Goal: Task Accomplishment & Management: Use online tool/utility

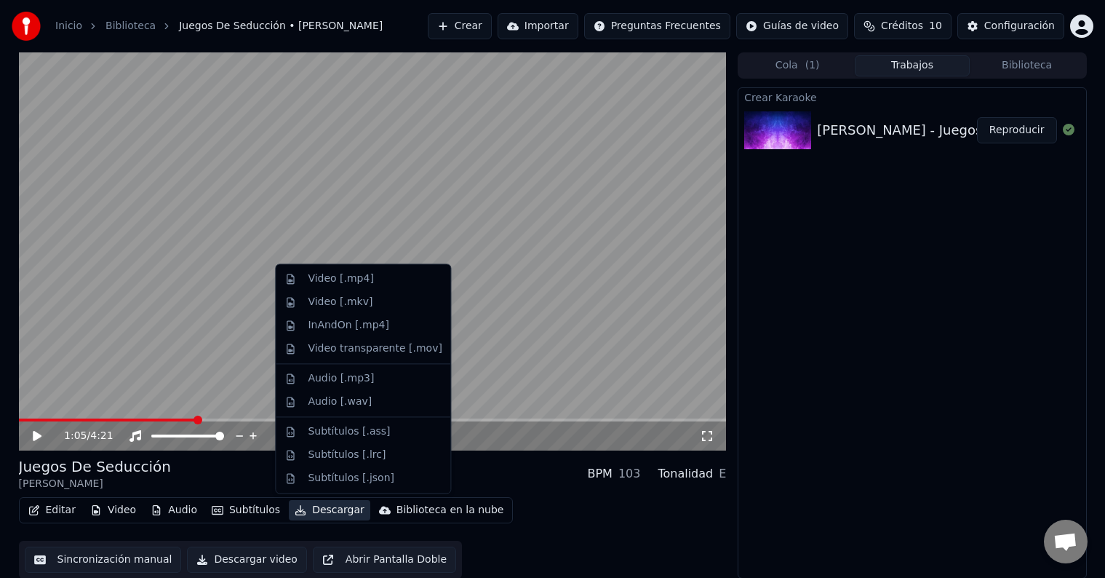
scroll to position [1, 0]
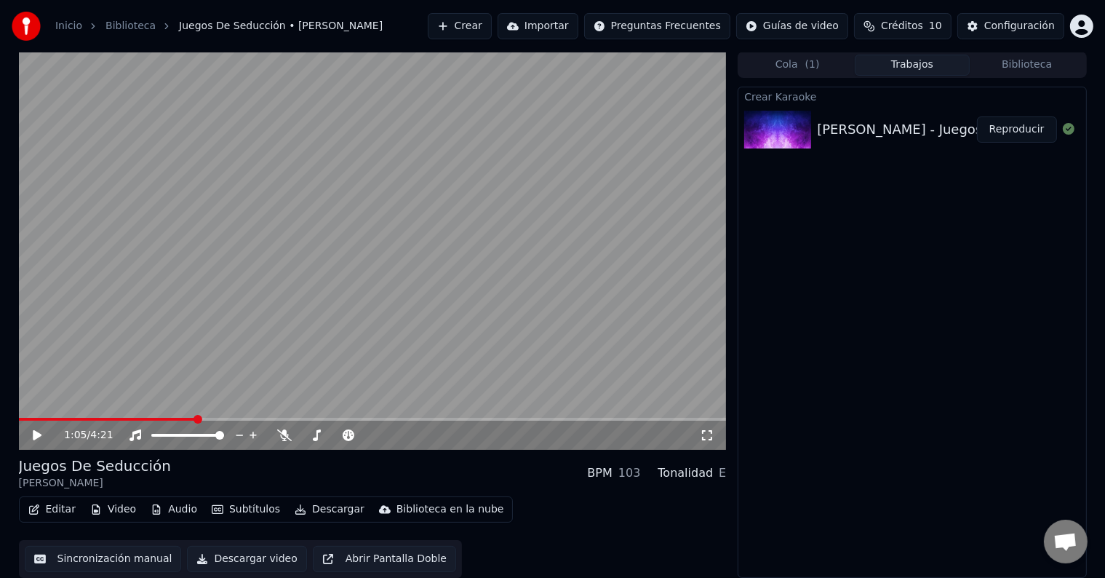
click at [978, 343] on div "Crear Karaoke [PERSON_NAME] - Juegos De Seducción (Gira Me [PERSON_NAME] Volver…" at bounding box center [912, 332] width 348 height 491
click at [19, 418] on span at bounding box center [23, 419] width 9 height 9
click at [37, 436] on icon at bounding box center [37, 435] width 9 height 10
click at [35, 439] on icon at bounding box center [48, 435] width 34 height 12
click at [19, 415] on span at bounding box center [23, 419] width 9 height 9
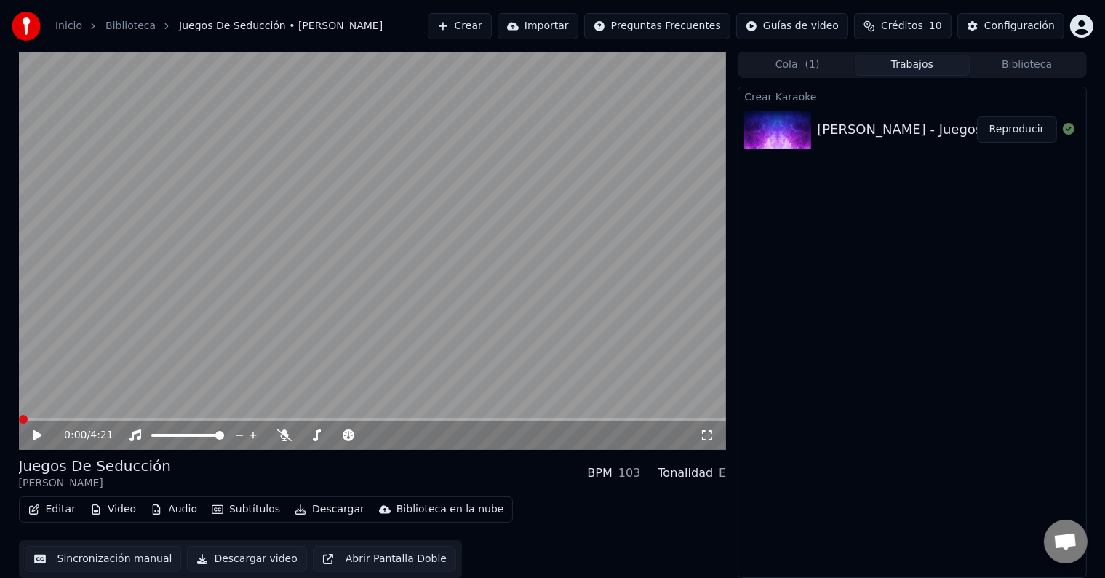
click at [37, 434] on icon at bounding box center [37, 435] width 9 height 10
click at [19, 422] on span at bounding box center [23, 419] width 9 height 9
click at [19, 419] on span at bounding box center [23, 419] width 9 height 9
click at [19, 423] on span at bounding box center [23, 419] width 9 height 9
click at [19, 415] on span at bounding box center [23, 419] width 9 height 9
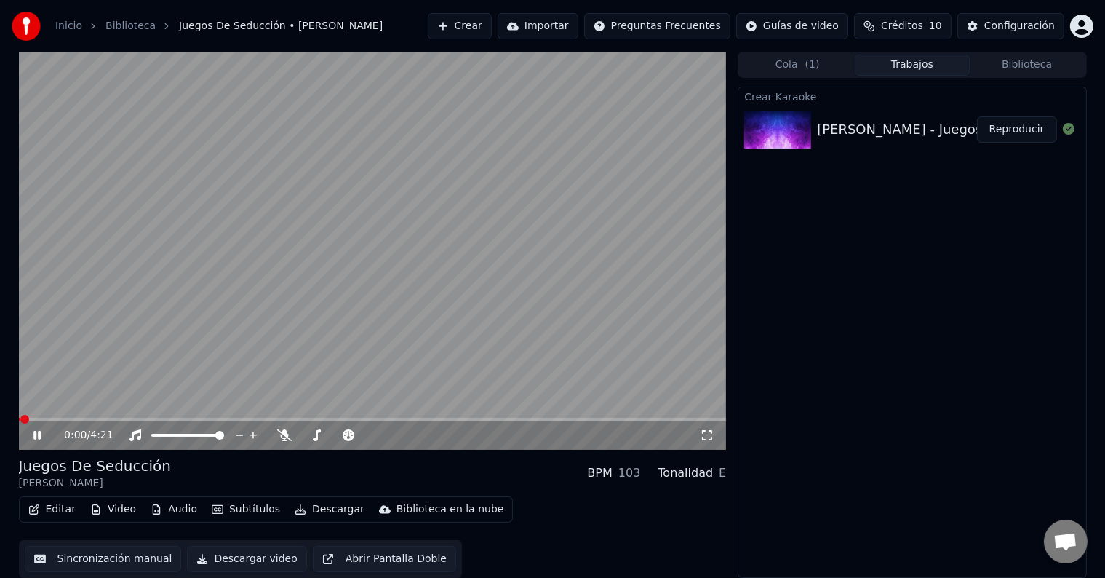
click at [38, 434] on icon at bounding box center [36, 435] width 7 height 9
click at [19, 419] on span at bounding box center [23, 419] width 9 height 9
click at [33, 437] on icon at bounding box center [37, 435] width 9 height 10
click at [32, 439] on icon at bounding box center [48, 435] width 34 height 12
click at [19, 420] on span at bounding box center [23, 419] width 9 height 9
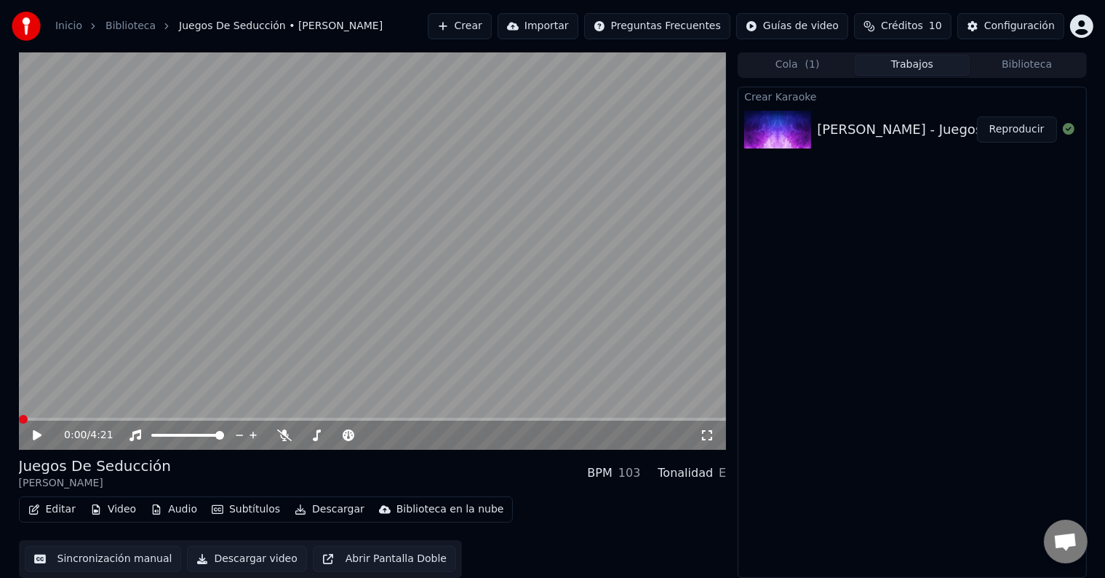
click at [35, 436] on icon at bounding box center [37, 435] width 9 height 10
click at [19, 423] on span at bounding box center [23, 419] width 9 height 9
click at [27, 422] on span at bounding box center [31, 419] width 9 height 9
click at [41, 434] on icon at bounding box center [48, 435] width 34 height 12
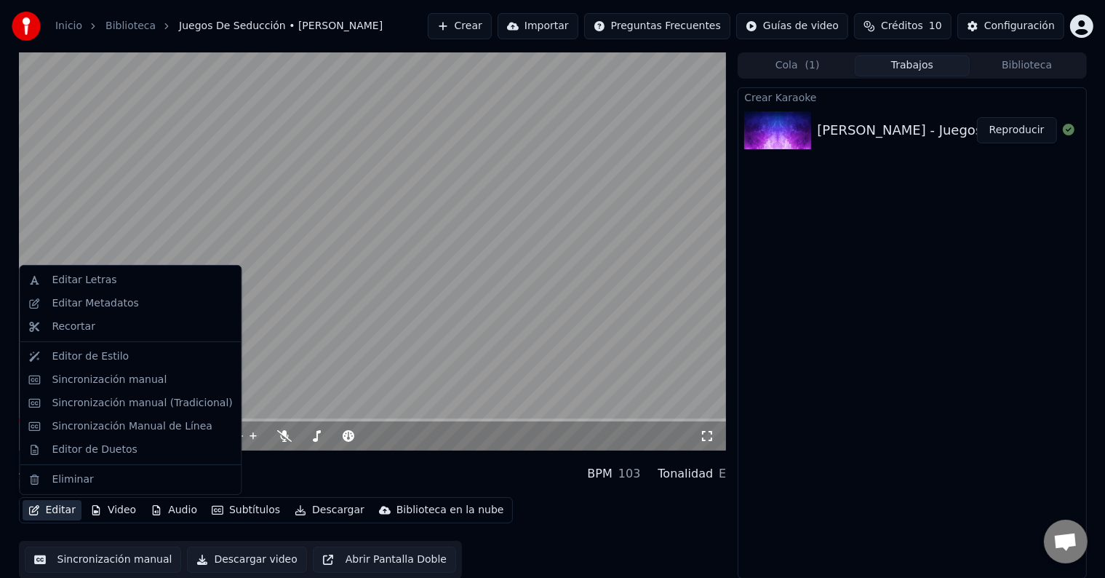
click at [57, 512] on button "Editar" at bounding box center [52, 510] width 59 height 20
click at [75, 283] on div "Editar Letras" at bounding box center [84, 280] width 65 height 15
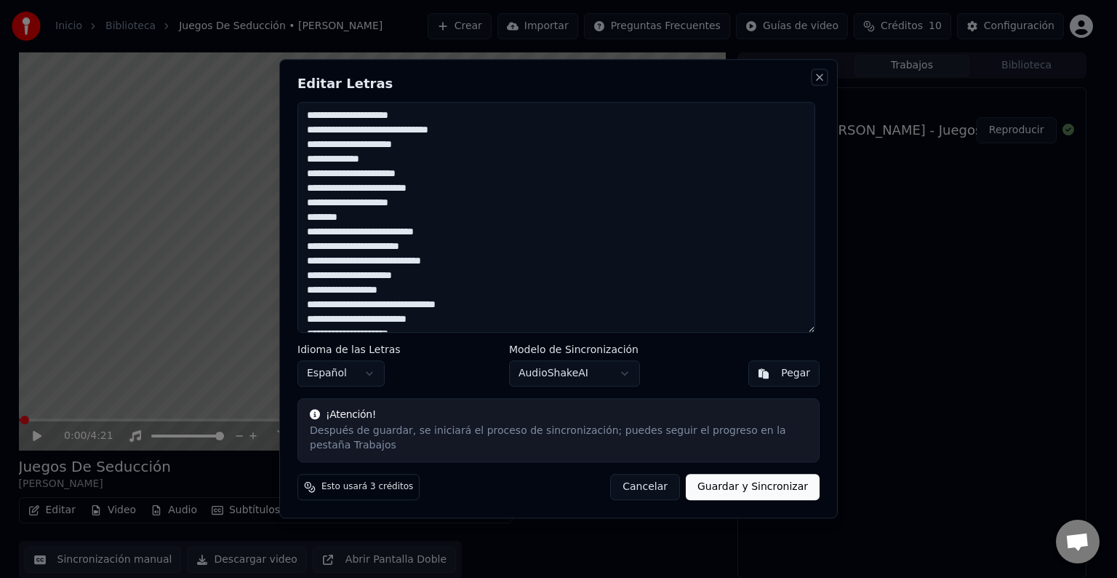
click at [816, 82] on button "Close" at bounding box center [820, 77] width 12 height 12
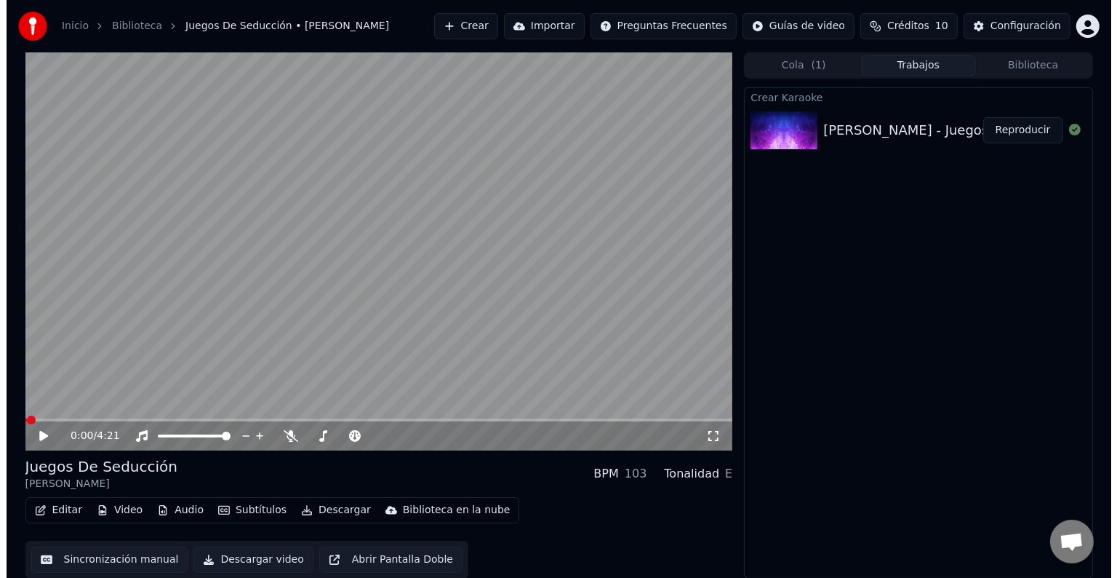
scroll to position [1, 0]
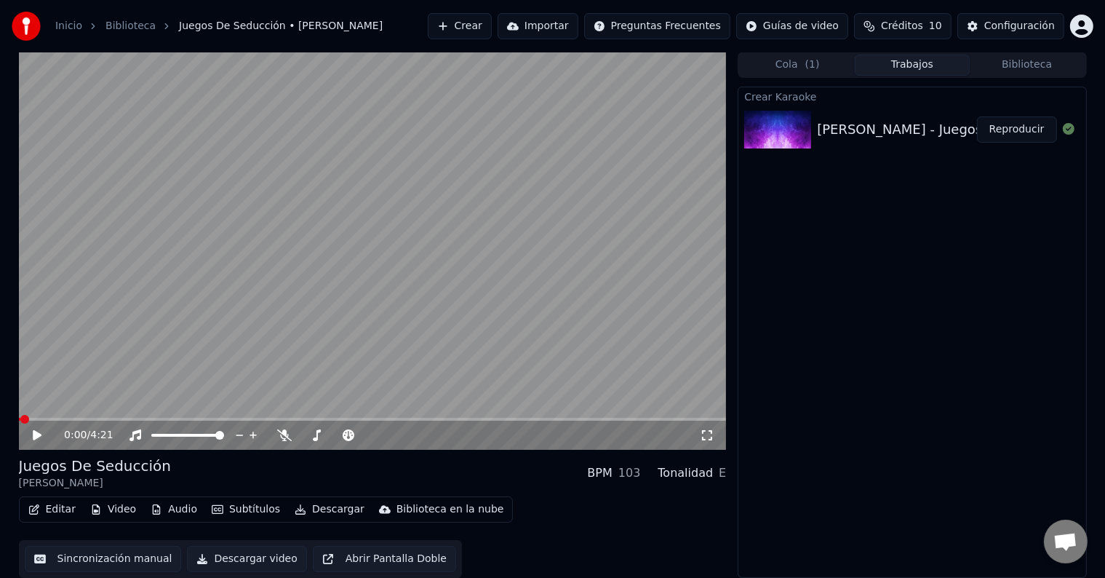
click at [314, 559] on button "Abrir Pantalla Doble" at bounding box center [384, 559] width 143 height 26
click at [19, 415] on span at bounding box center [23, 419] width 9 height 9
click at [36, 434] on icon at bounding box center [48, 435] width 34 height 12
click at [19, 422] on span at bounding box center [23, 419] width 9 height 9
click at [282, 434] on icon at bounding box center [284, 435] width 15 height 12
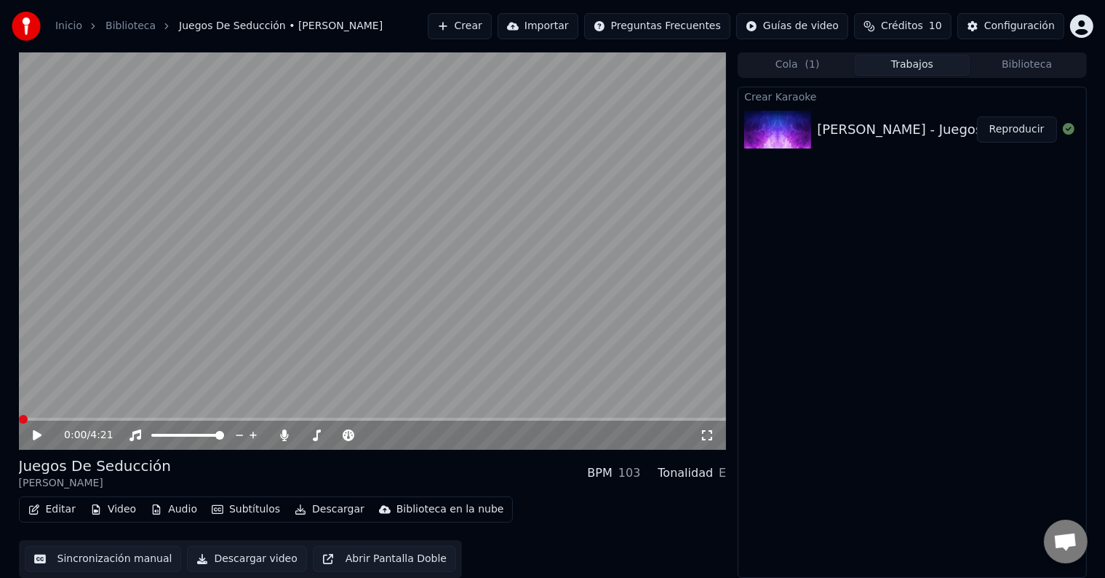
click at [33, 438] on icon at bounding box center [37, 435] width 9 height 10
click at [40, 438] on icon at bounding box center [36, 435] width 7 height 9
click at [35, 436] on icon at bounding box center [37, 435] width 9 height 10
click at [35, 436] on icon at bounding box center [36, 435] width 7 height 9
click at [86, 422] on span at bounding box center [89, 419] width 9 height 9
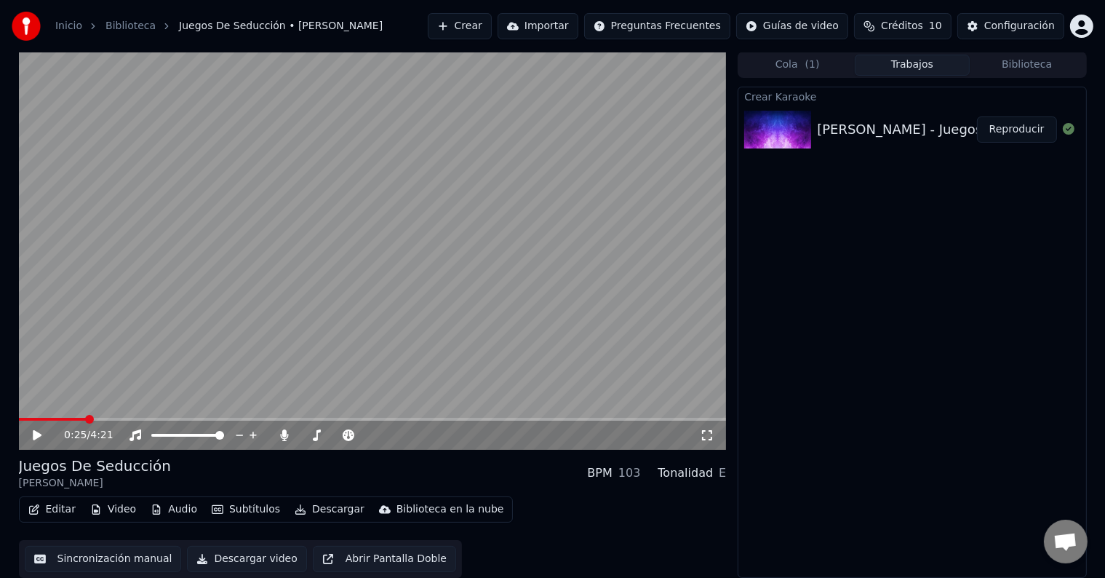
click at [36, 435] on icon at bounding box center [37, 435] width 9 height 10
click at [72, 421] on span at bounding box center [76, 419] width 9 height 9
click at [40, 438] on icon at bounding box center [36, 435] width 7 height 9
click at [40, 438] on icon at bounding box center [48, 435] width 34 height 12
click at [102, 423] on span at bounding box center [105, 419] width 9 height 9
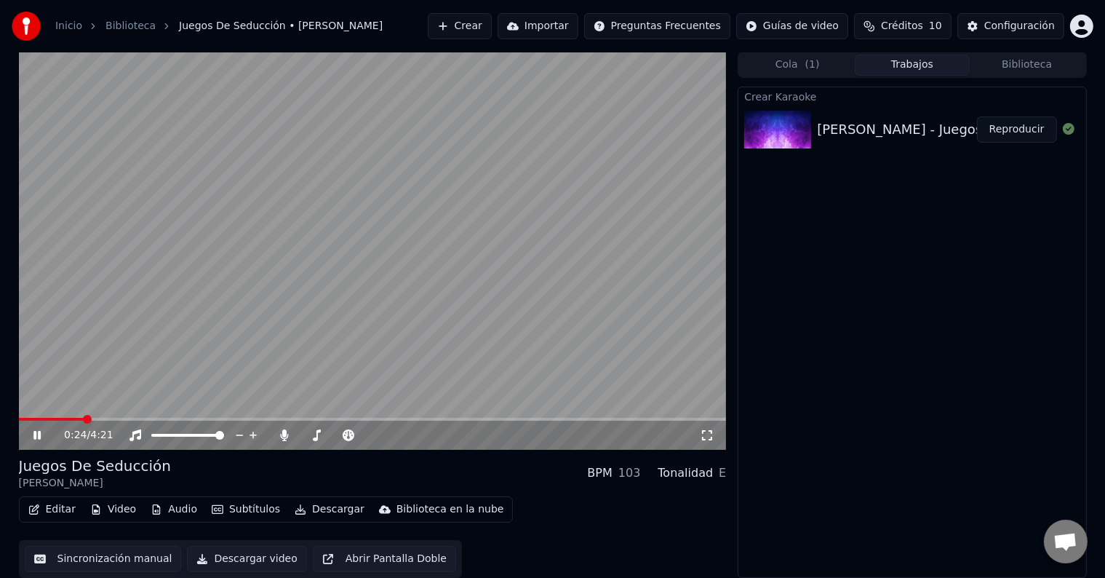
click at [84, 417] on span at bounding box center [87, 419] width 9 height 9
click at [42, 436] on icon at bounding box center [48, 435] width 34 height 12
click at [34, 434] on icon at bounding box center [36, 435] width 7 height 9
click at [98, 418] on span at bounding box center [100, 419] width 9 height 9
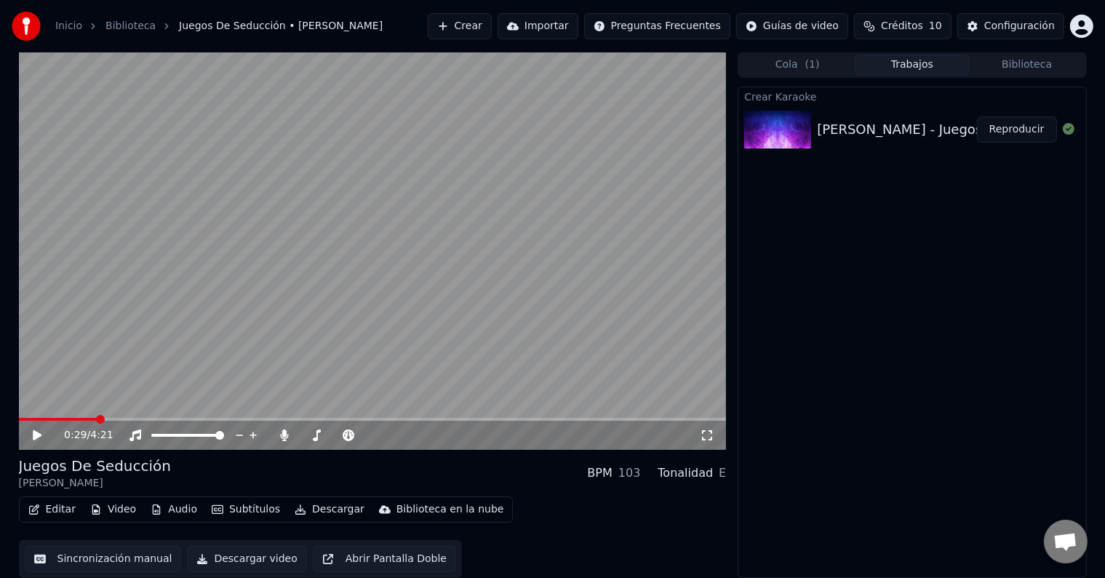
click at [34, 434] on icon at bounding box center [37, 435] width 9 height 10
click at [34, 434] on icon at bounding box center [36, 435] width 7 height 9
click at [19, 415] on span at bounding box center [23, 419] width 9 height 9
click at [32, 437] on icon at bounding box center [48, 435] width 34 height 12
click at [186, 420] on span at bounding box center [188, 419] width 9 height 9
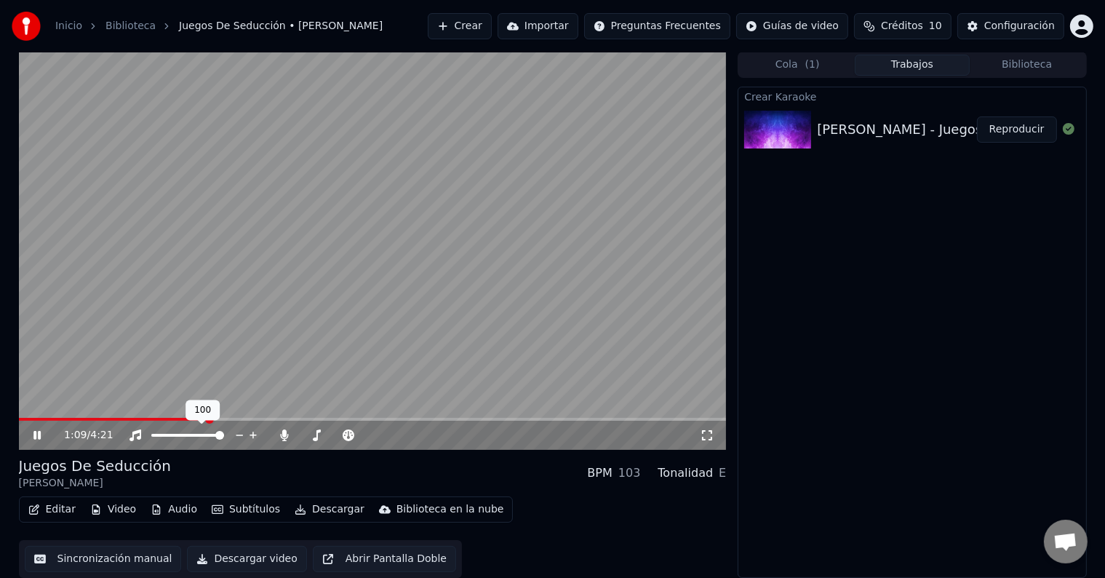
click at [221, 434] on span at bounding box center [219, 435] width 9 height 9
click at [172, 419] on span at bounding box center [175, 419] width 9 height 9
click at [37, 434] on icon at bounding box center [48, 435] width 34 height 12
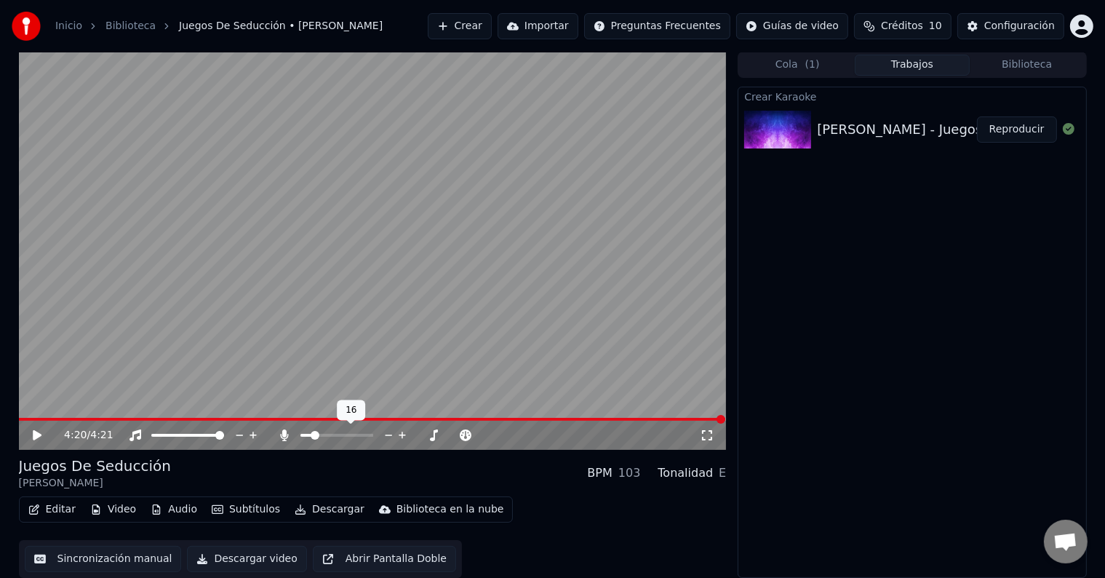
click at [311, 439] on span at bounding box center [315, 435] width 9 height 9
click at [308, 439] on span at bounding box center [312, 435] width 9 height 9
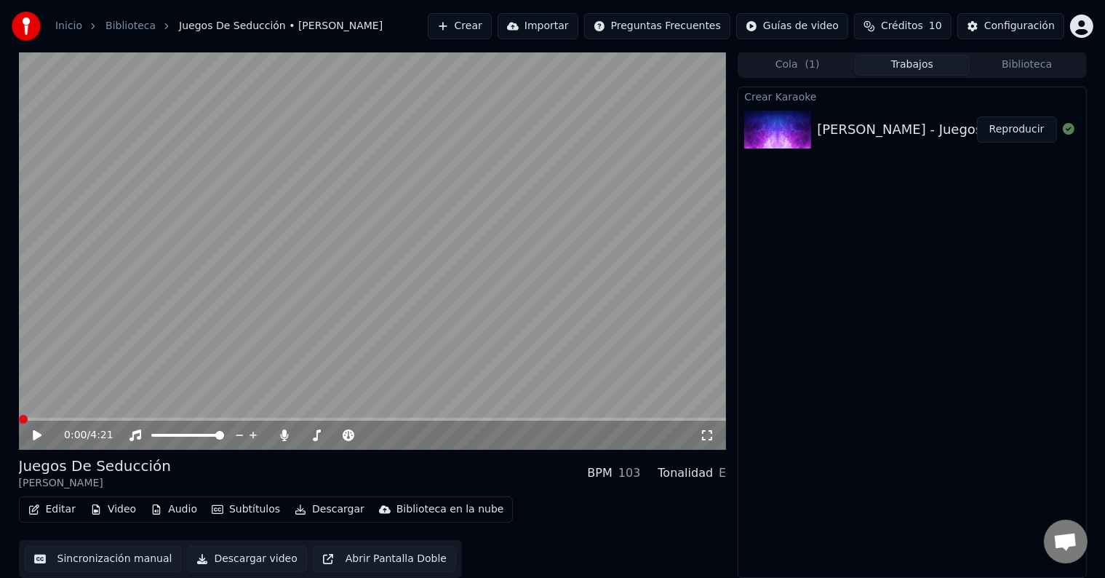
click at [19, 415] on span at bounding box center [23, 419] width 9 height 9
click at [36, 433] on icon at bounding box center [37, 435] width 9 height 10
click at [39, 432] on icon at bounding box center [36, 435] width 7 height 9
click at [285, 434] on icon at bounding box center [285, 435] width 8 height 12
click at [285, 434] on icon at bounding box center [284, 435] width 15 height 12
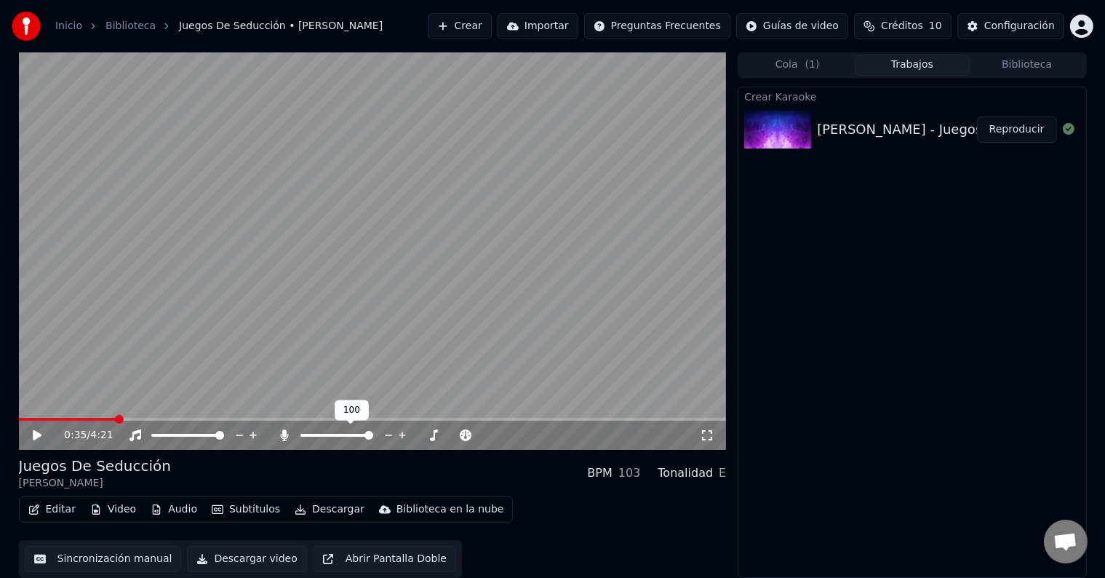
click at [315, 434] on span at bounding box center [336, 435] width 73 height 3
drag, startPoint x: 119, startPoint y: 413, endPoint x: 58, endPoint y: 418, distance: 61.3
click at [58, 417] on div "0:35 / 4:21" at bounding box center [373, 251] width 708 height 398
click at [20, 415] on span at bounding box center [23, 419] width 9 height 9
click at [327, 437] on span at bounding box center [328, 435] width 9 height 9
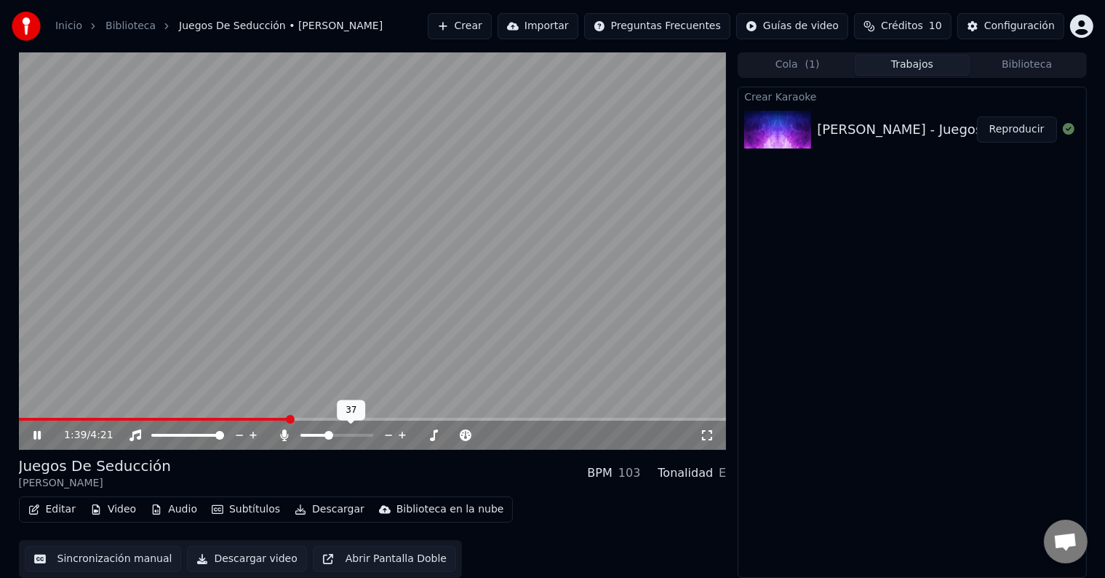
click at [327, 436] on span at bounding box center [328, 435] width 9 height 9
click at [327, 437] on span at bounding box center [329, 435] width 9 height 9
click at [33, 436] on icon at bounding box center [36, 435] width 7 height 9
click at [335, 432] on span at bounding box center [334, 435] width 9 height 9
click at [19, 423] on span at bounding box center [23, 419] width 9 height 9
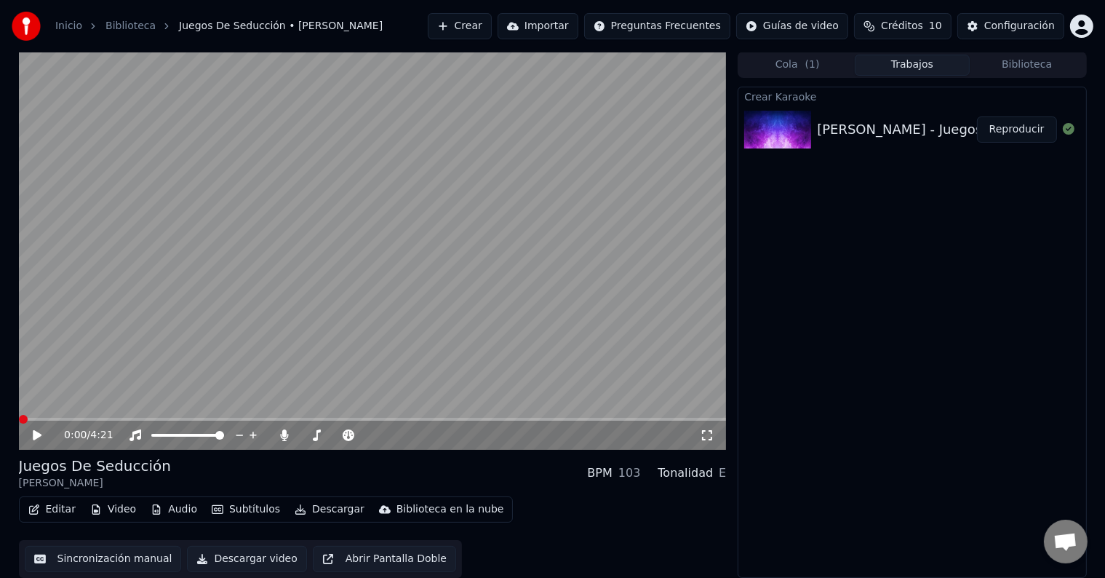
click at [35, 431] on icon at bounding box center [37, 435] width 9 height 10
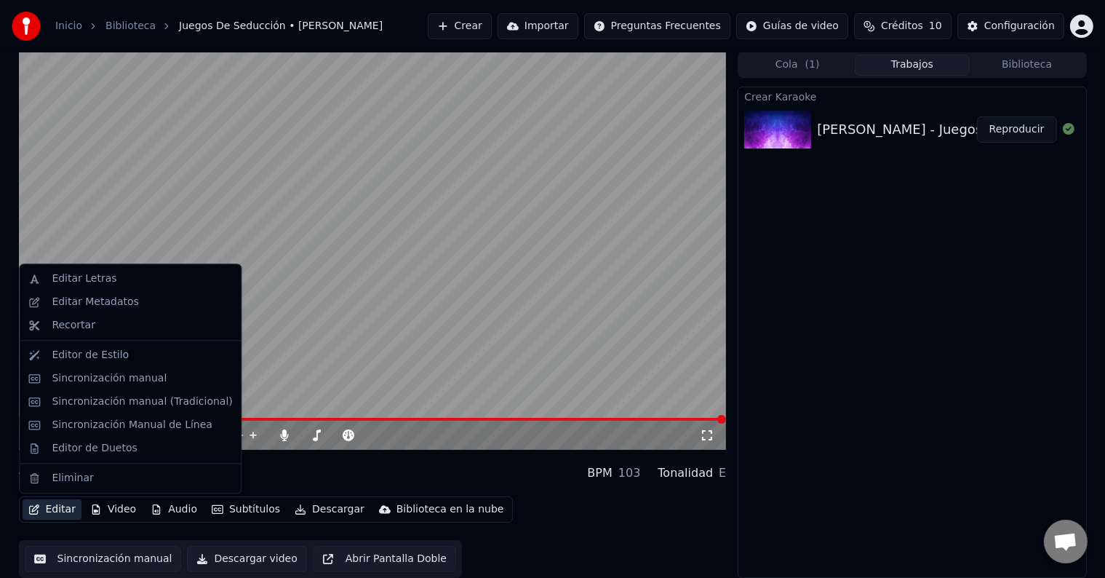
click at [64, 518] on button "Editar" at bounding box center [52, 509] width 59 height 20
click at [83, 276] on div "Editar Letras" at bounding box center [84, 278] width 65 height 15
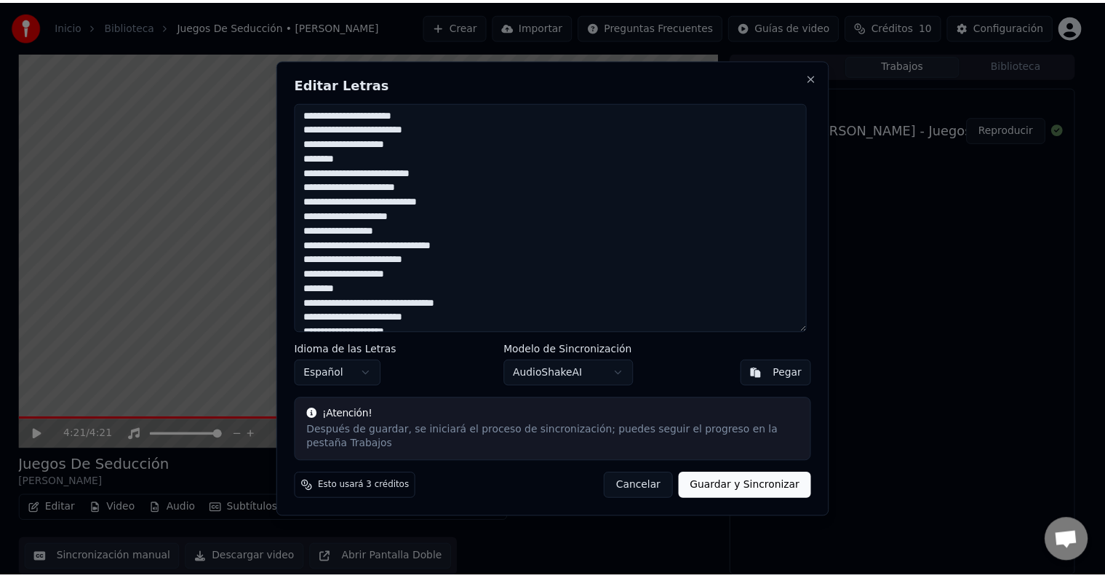
scroll to position [0, 0]
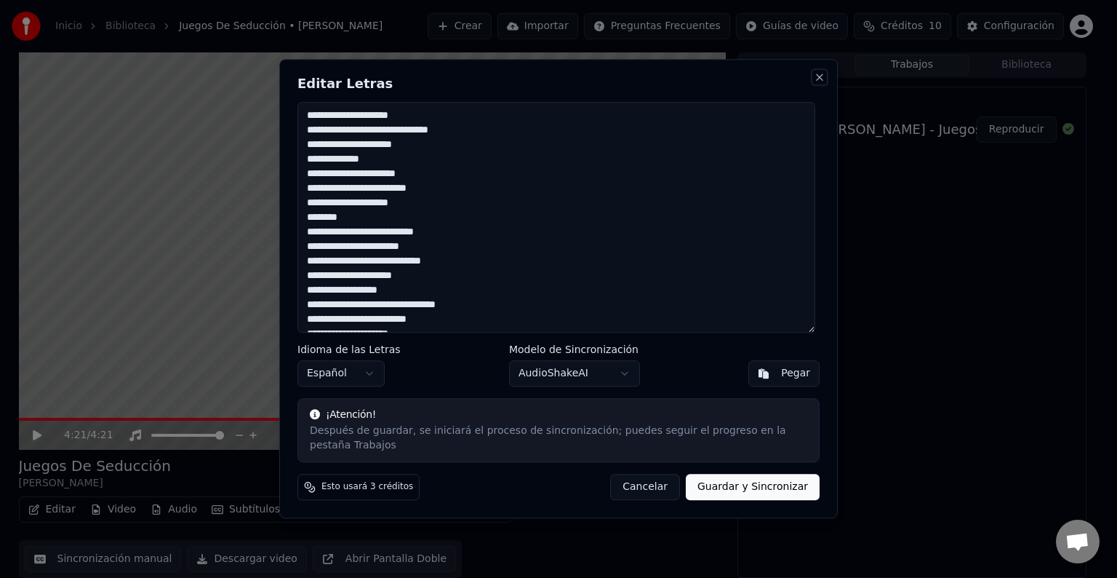
click at [818, 83] on button "Close" at bounding box center [820, 77] width 12 height 12
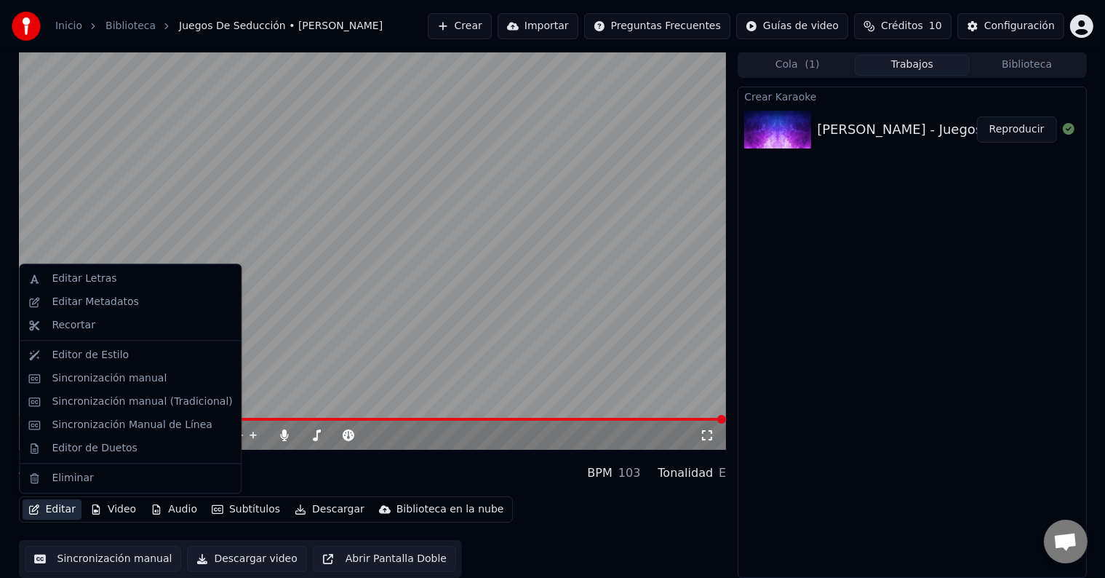
click at [63, 515] on button "Editar" at bounding box center [52, 509] width 59 height 20
click at [107, 351] on div "Editor de Estilo" at bounding box center [90, 355] width 77 height 15
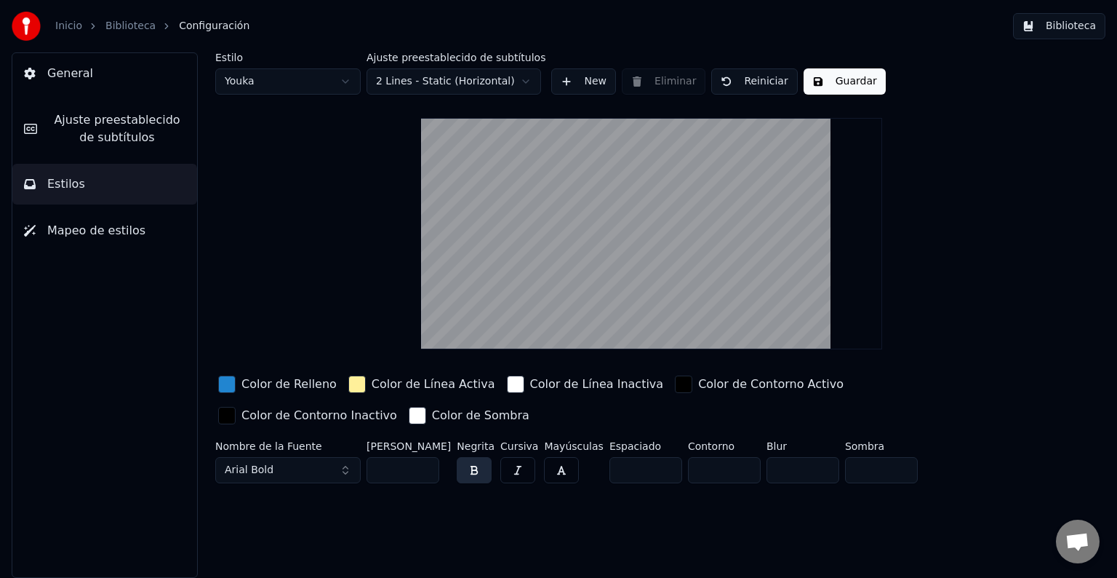
click at [229, 381] on div "button" at bounding box center [226, 383] width 17 height 17
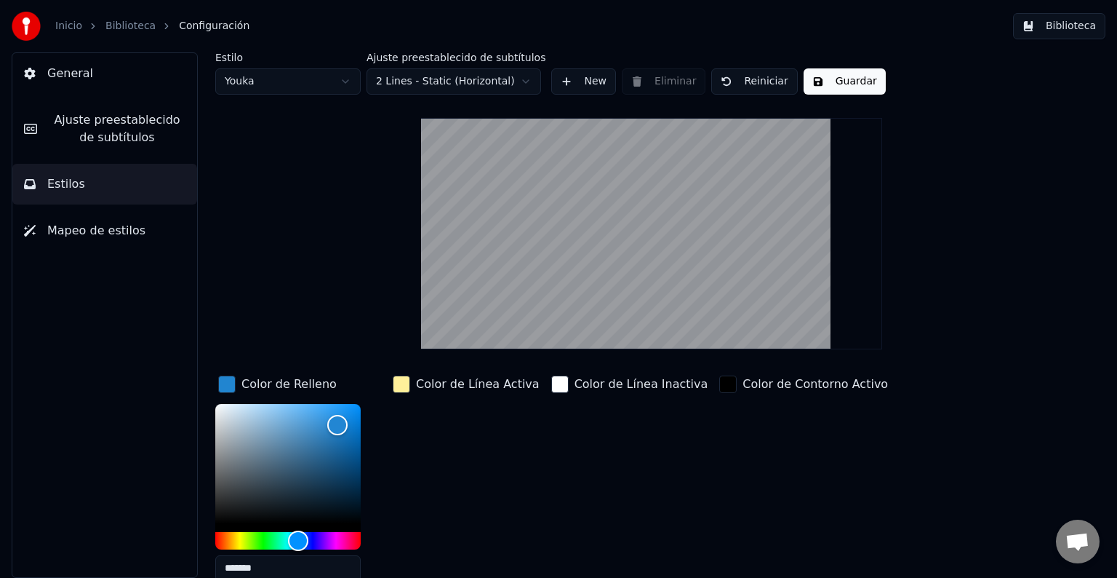
click at [151, 326] on div "General Ajuste preestablecido de subtítulos Estilos Mapeo de estilos" at bounding box center [105, 314] width 186 height 525
click at [884, 333] on div "Estilo Youka Ajuste preestablecido de subtítulos 2 Lines - Static (Horizontal) …" at bounding box center [651, 367] width 873 height 631
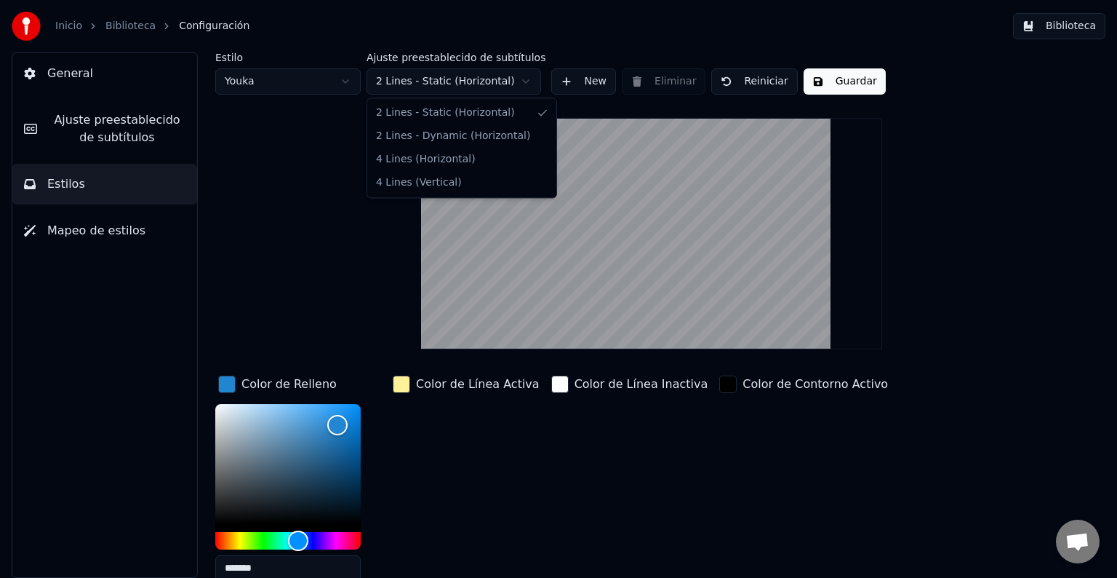
click at [527, 84] on html "Inicio Biblioteca Configuración Biblioteca General Ajuste preestablecido de sub…" at bounding box center [558, 289] width 1117 height 578
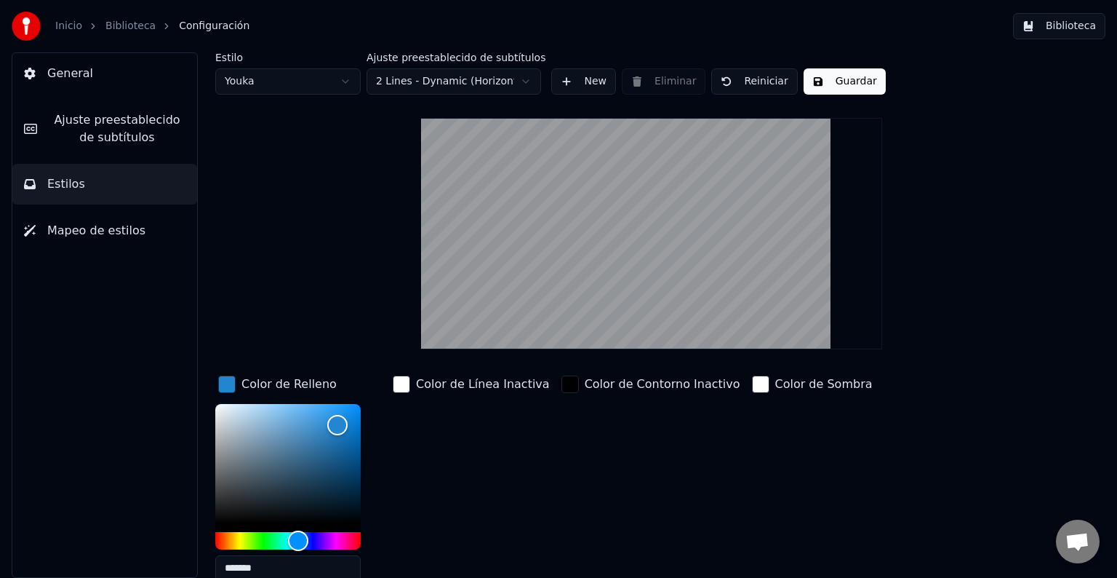
click at [514, 84] on html "Inicio Biblioteca Configuración Biblioteca General Ajuste preestablecido de sub…" at bounding box center [558, 289] width 1117 height 578
click at [148, 287] on div "General Ajuste preestablecido de subtítulos Estilos Mapeo de estilos" at bounding box center [105, 314] width 186 height 525
click at [807, 16] on div "Inicio Biblioteca Configuración Biblioteca" at bounding box center [558, 26] width 1117 height 52
click at [97, 225] on span "Mapeo de estilos" at bounding box center [96, 230] width 98 height 17
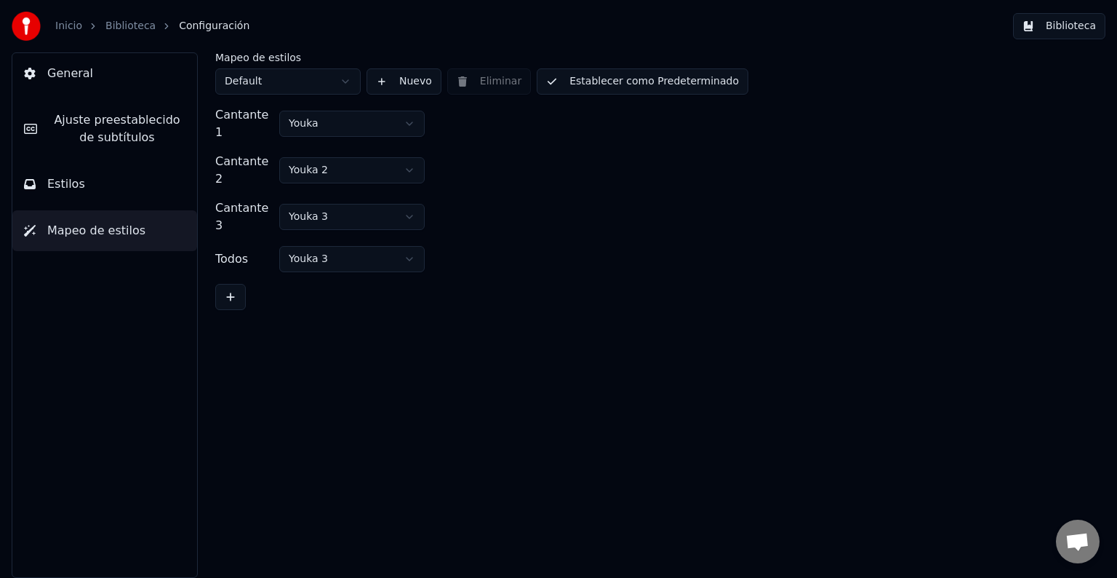
click at [119, 32] on link "Biblioteca" at bounding box center [130, 26] width 50 height 15
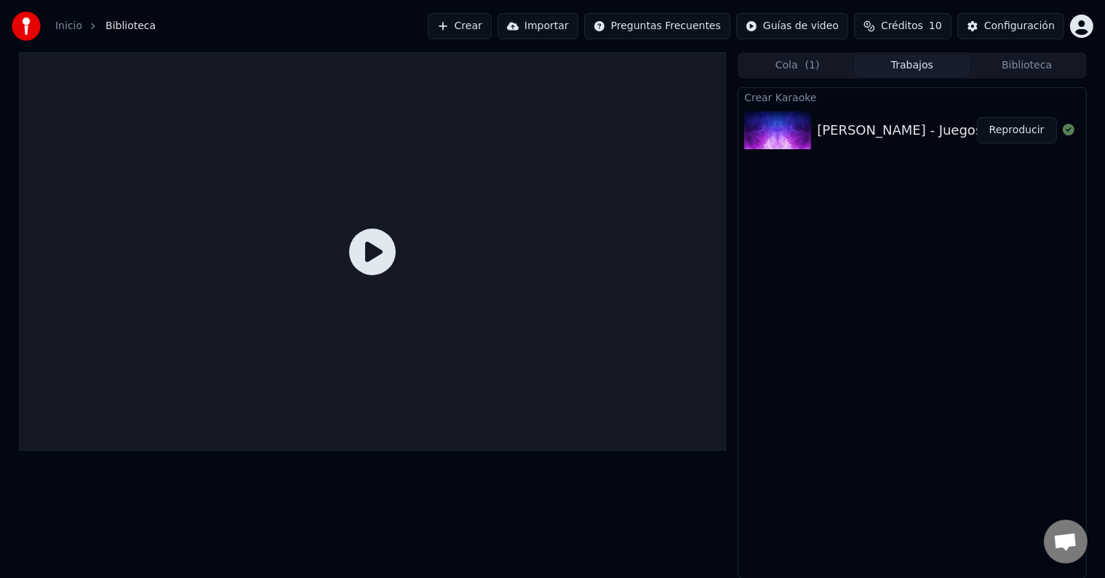
click at [79, 27] on link "Inicio" at bounding box center [68, 26] width 27 height 15
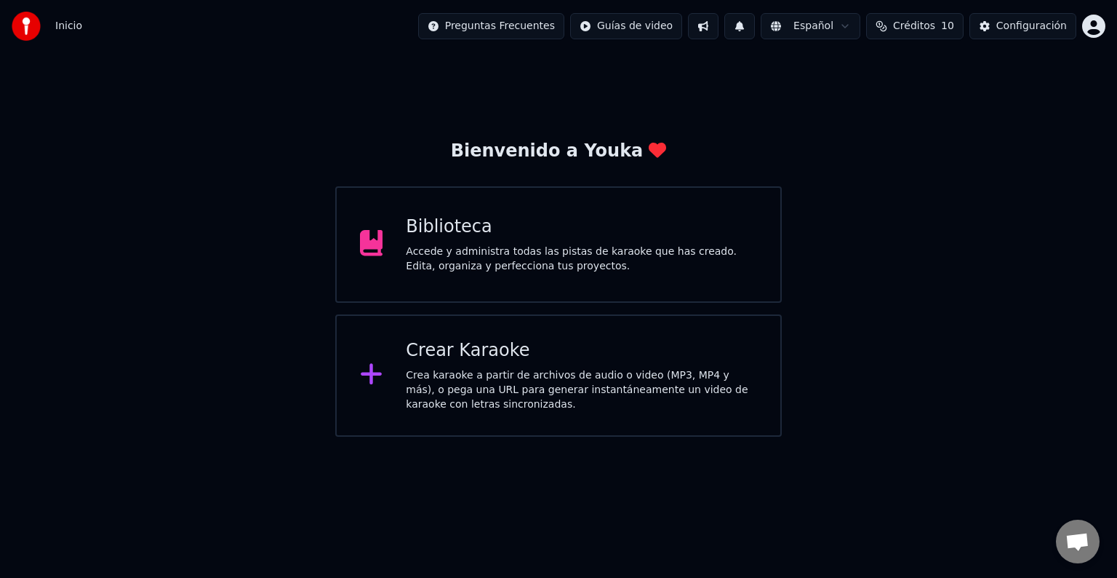
click at [503, 370] on div "Crea karaoke a partir de archivos de audio o video (MP3, MP4 y más), o pega una…" at bounding box center [581, 390] width 351 height 44
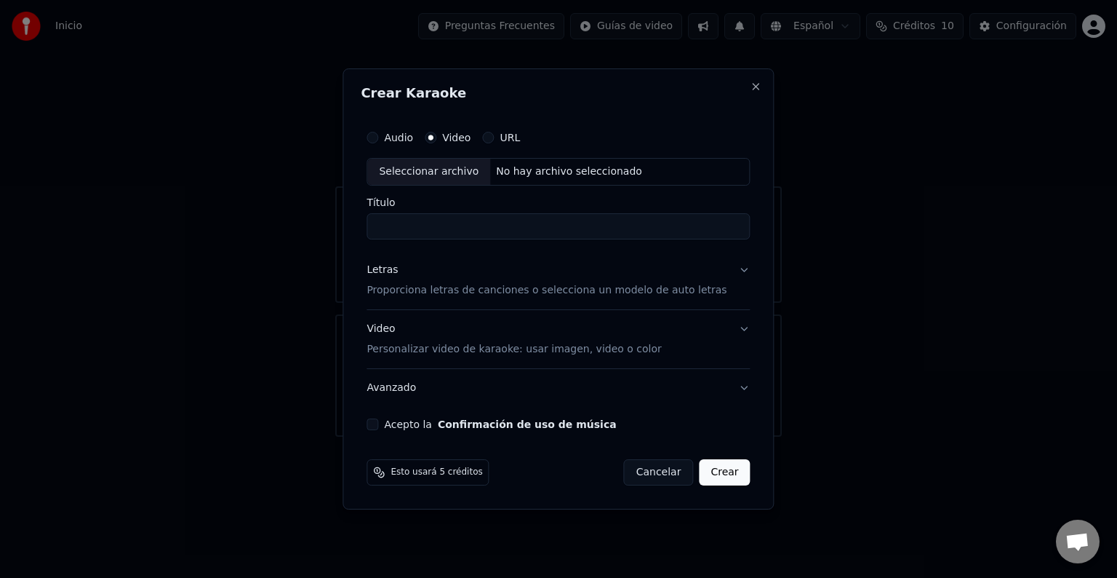
click at [645, 483] on button "Cancelar" at bounding box center [659, 472] width 70 height 26
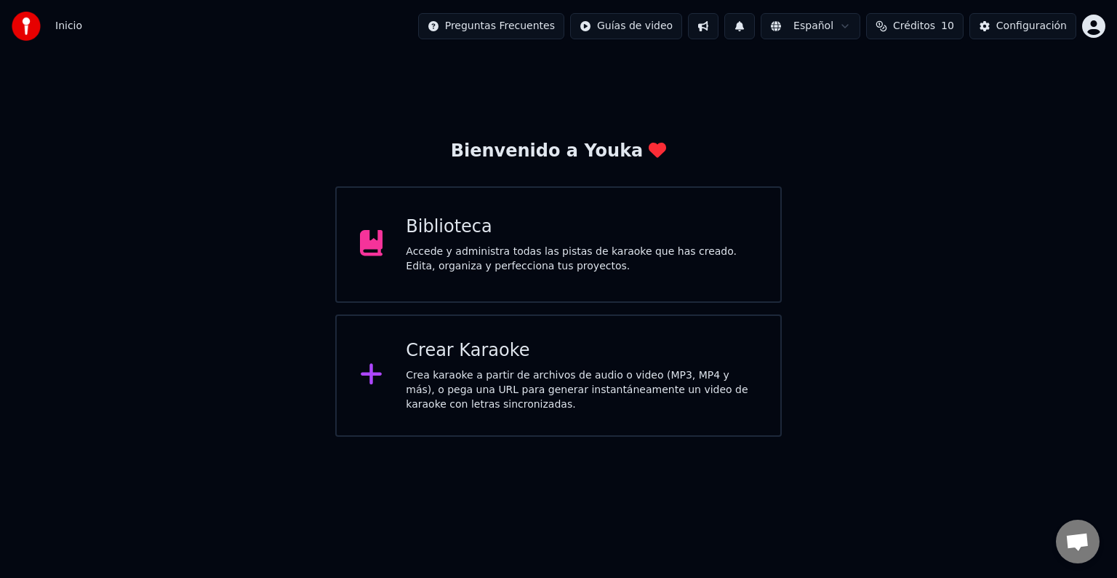
click at [563, 238] on div "Biblioteca" at bounding box center [581, 226] width 351 height 23
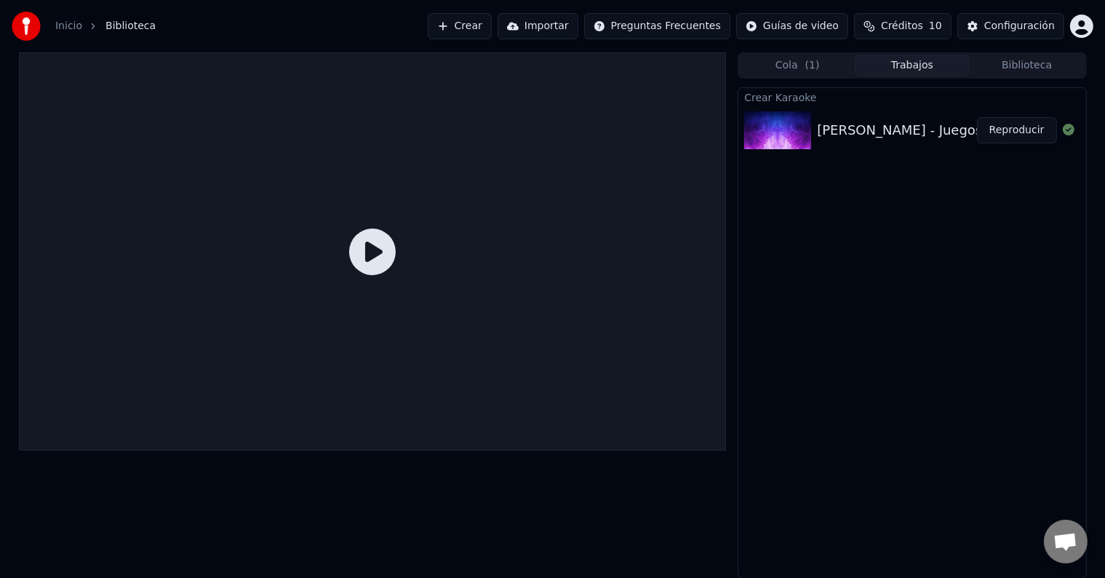
click at [370, 248] on icon at bounding box center [372, 251] width 47 height 47
click at [367, 255] on icon at bounding box center [372, 251] width 47 height 47
click at [815, 73] on button "Cola ( 1 )" at bounding box center [797, 65] width 115 height 21
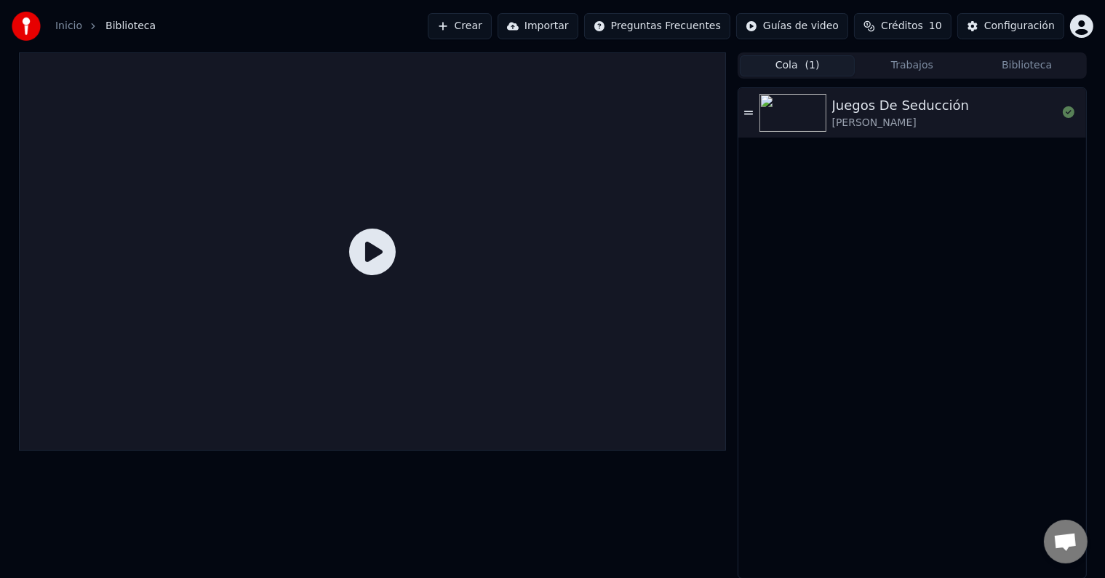
click at [842, 116] on div "Soda Stereo" at bounding box center [900, 123] width 137 height 15
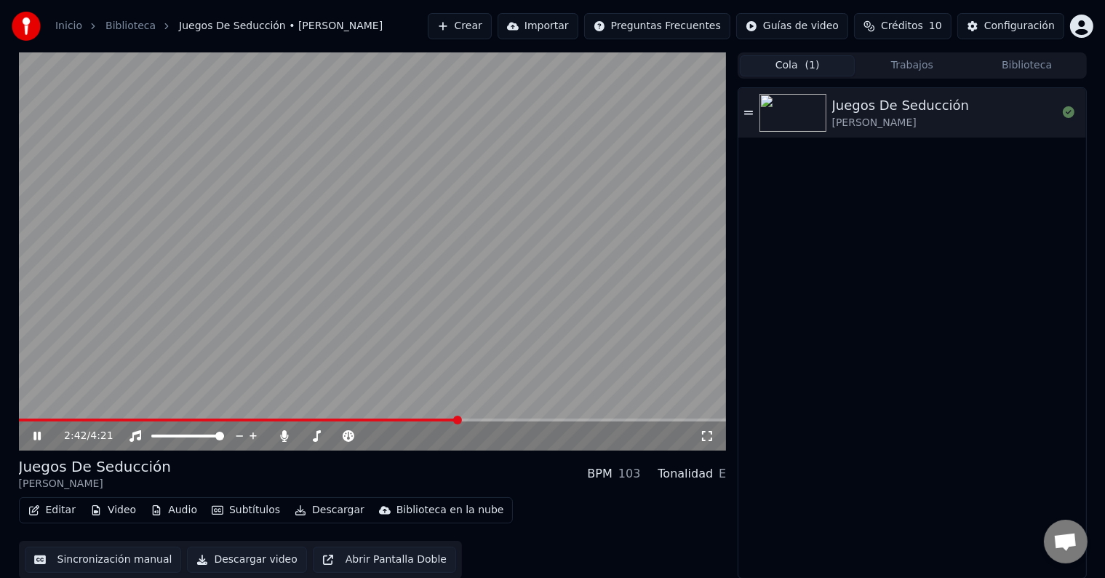
click at [34, 440] on icon at bounding box center [48, 436] width 34 height 12
click at [744, 111] on icon at bounding box center [748, 113] width 9 height 10
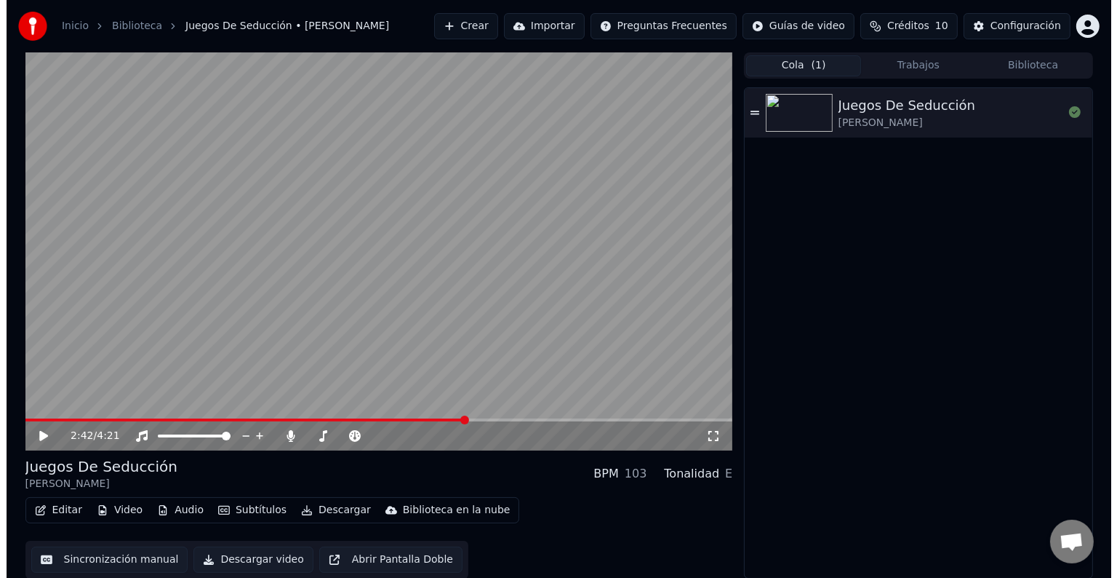
scroll to position [1, 0]
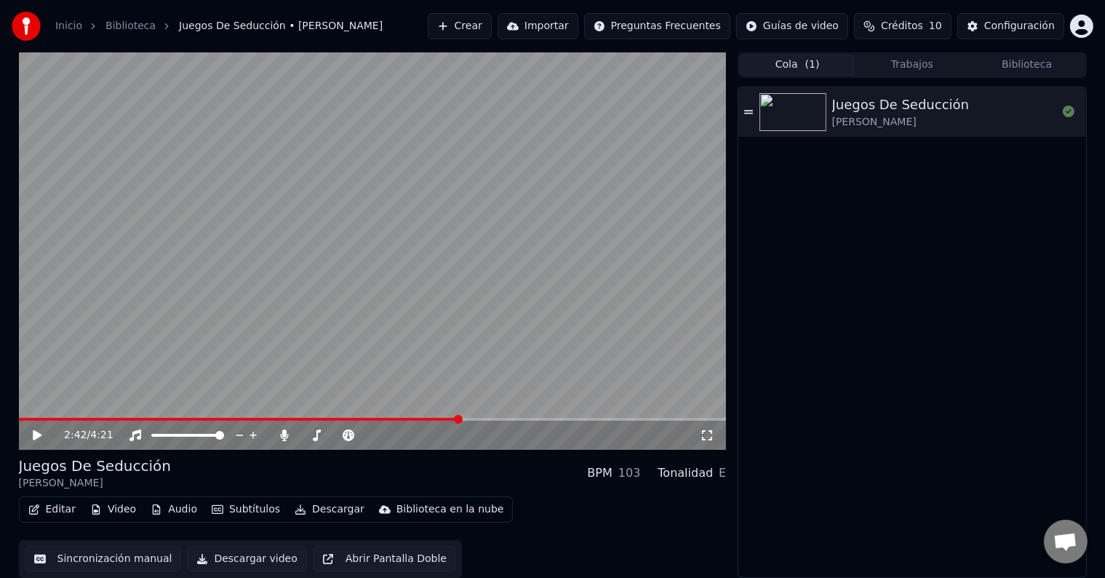
click at [199, 559] on button "Descargar video" at bounding box center [246, 559] width 119 height 26
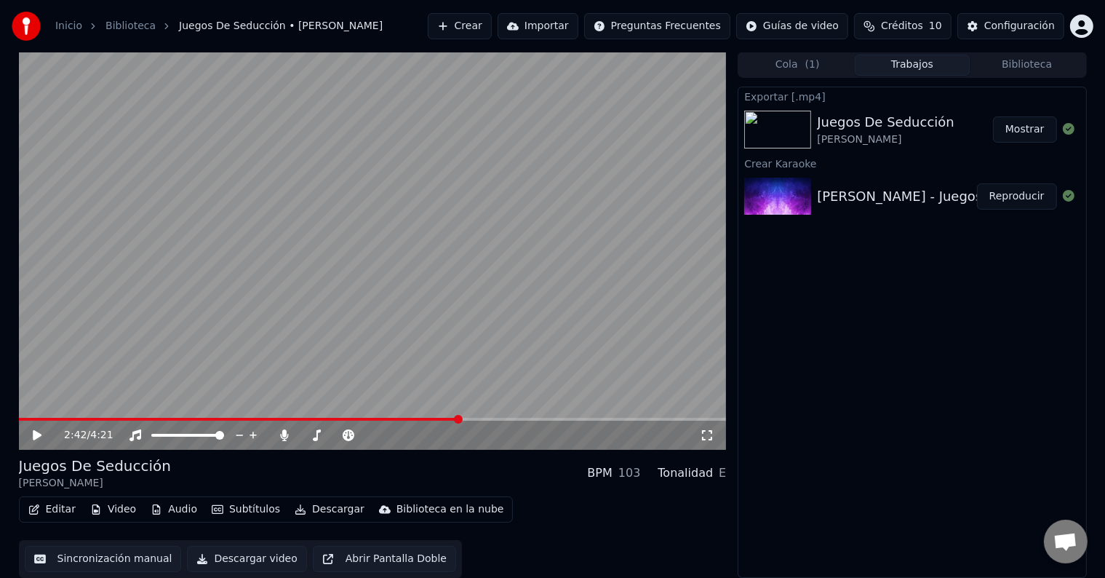
click at [1015, 129] on button "Mostrar" at bounding box center [1025, 129] width 64 height 26
click at [477, 26] on button "Crear" at bounding box center [460, 26] width 64 height 26
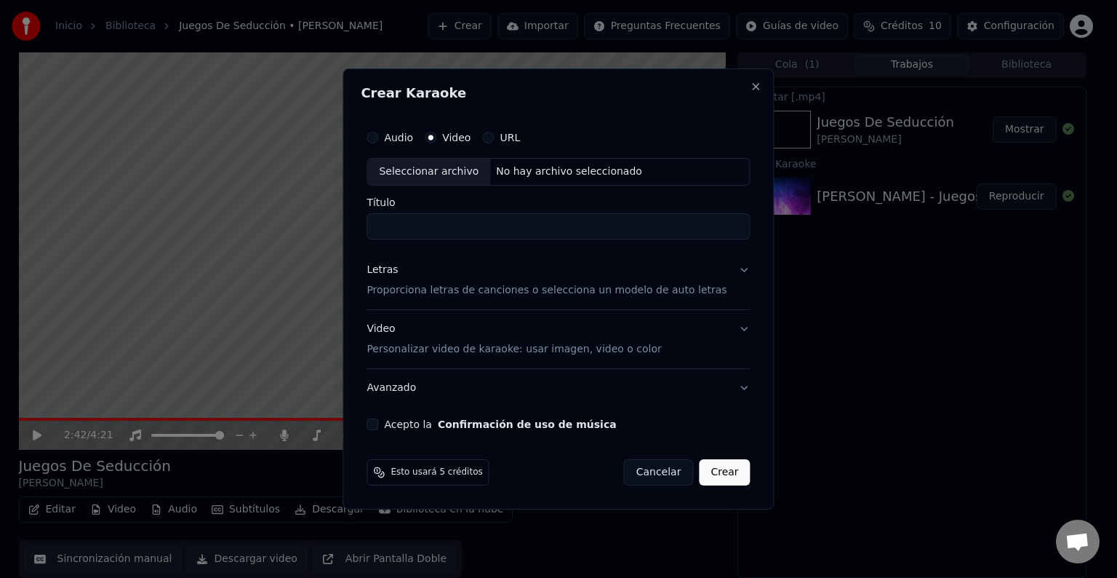
click at [457, 180] on div "Seleccionar archivo" at bounding box center [428, 172] width 123 height 26
type input "**********"
click at [729, 270] on button "Letras Proporciona letras de canciones o selecciona un modelo de auto letras" at bounding box center [558, 280] width 383 height 58
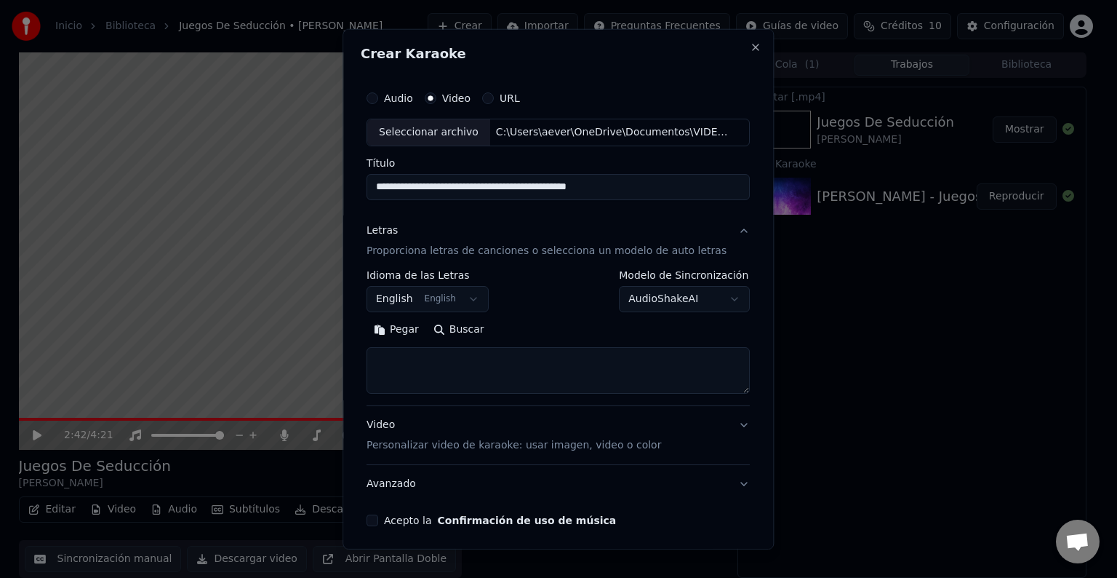
click at [471, 300] on body "**********" at bounding box center [552, 288] width 1105 height 578
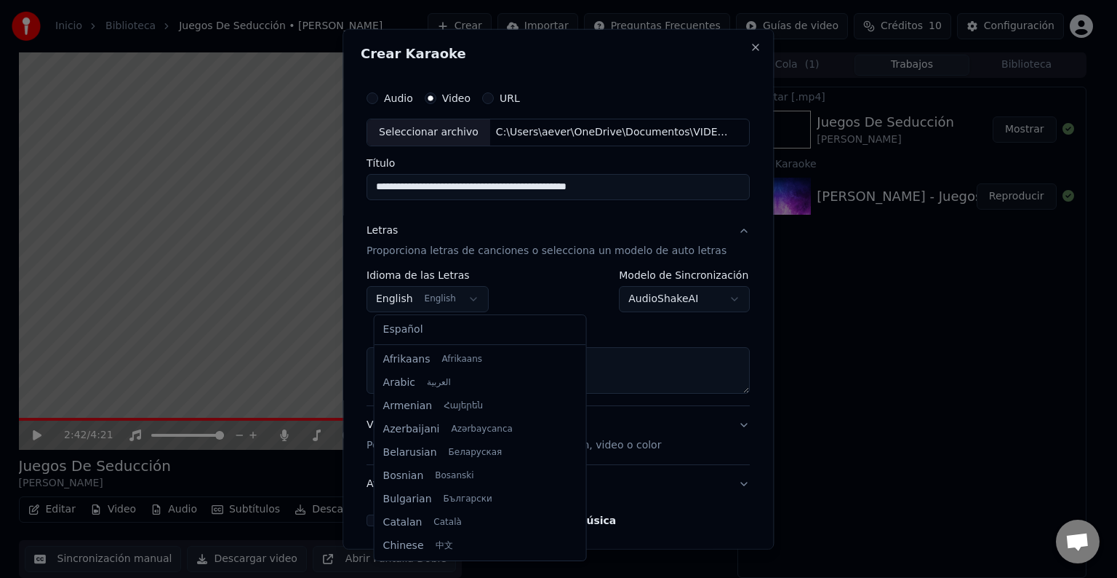
scroll to position [116, 0]
select select "**"
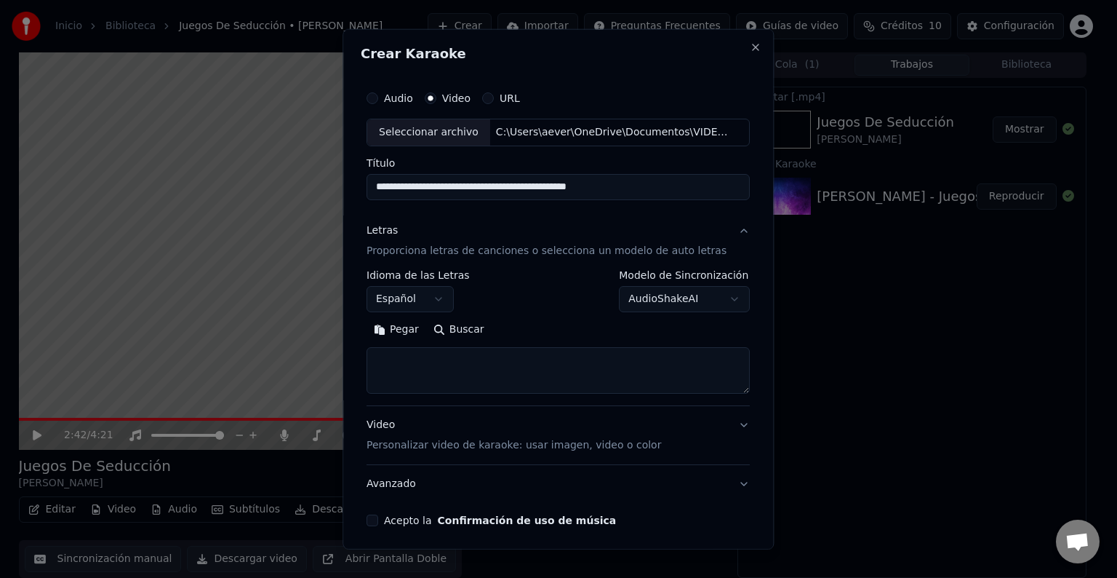
click at [474, 359] on textarea at bounding box center [558, 370] width 383 height 47
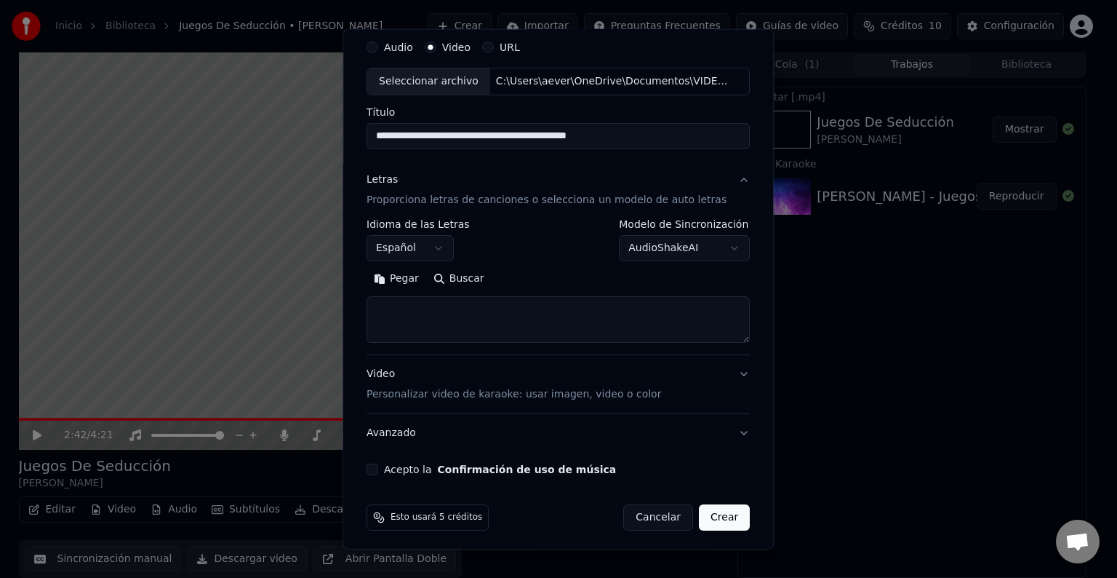
scroll to position [55, 0]
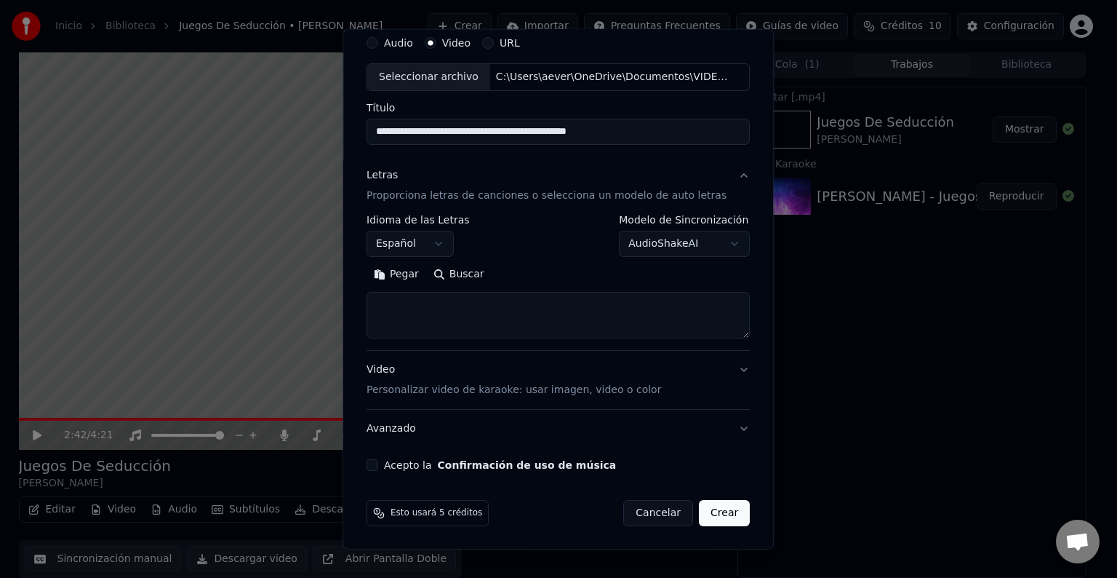
click at [726, 367] on button "Video Personalizar video de karaoke: usar imagen, video o color" at bounding box center [558, 380] width 383 height 58
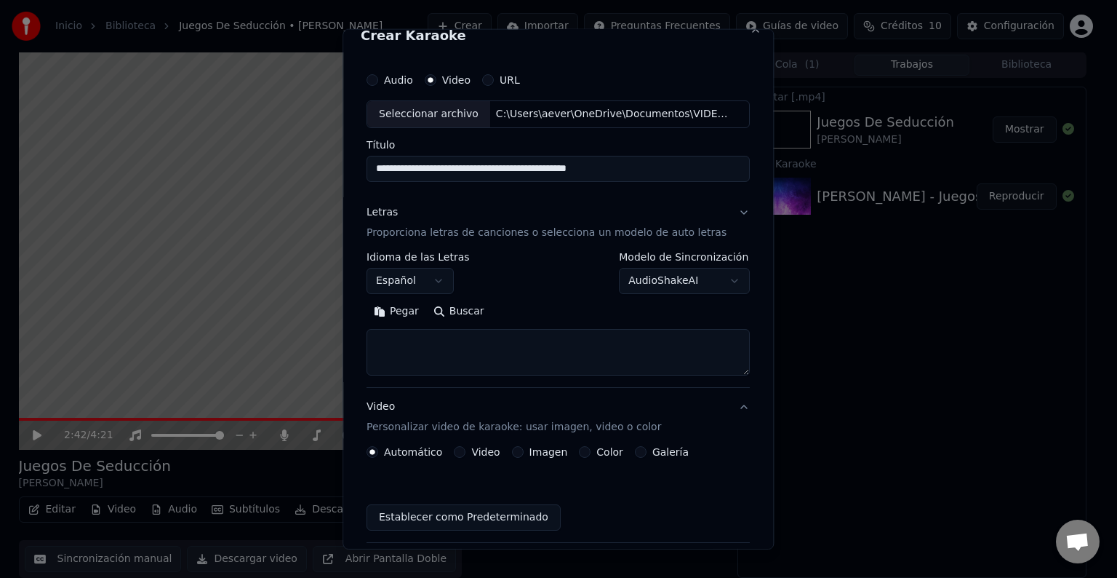
scroll to position [16, 0]
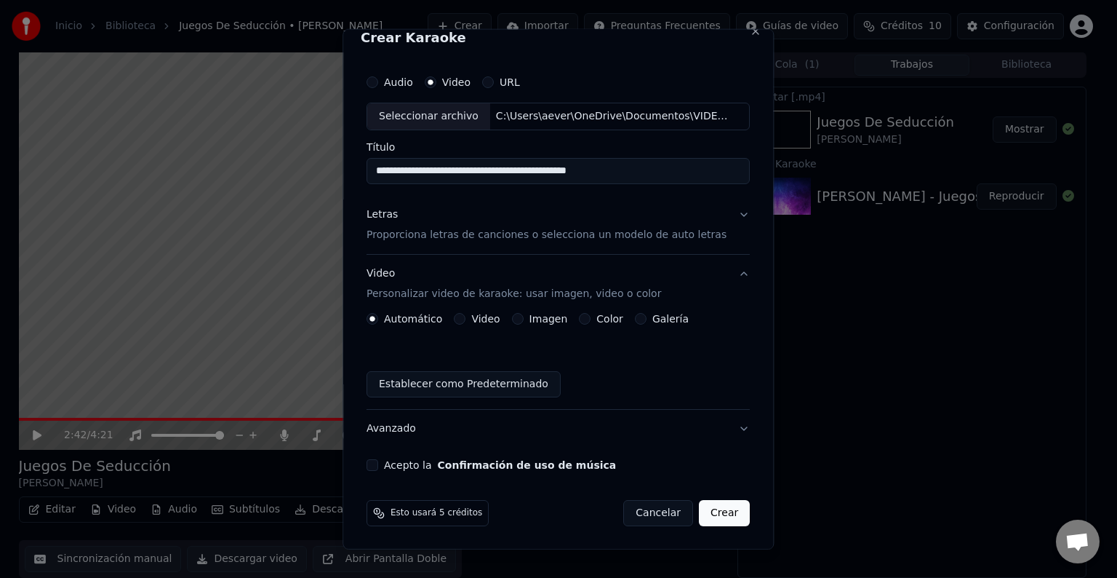
click at [466, 319] on button "Video" at bounding box center [461, 319] width 12 height 12
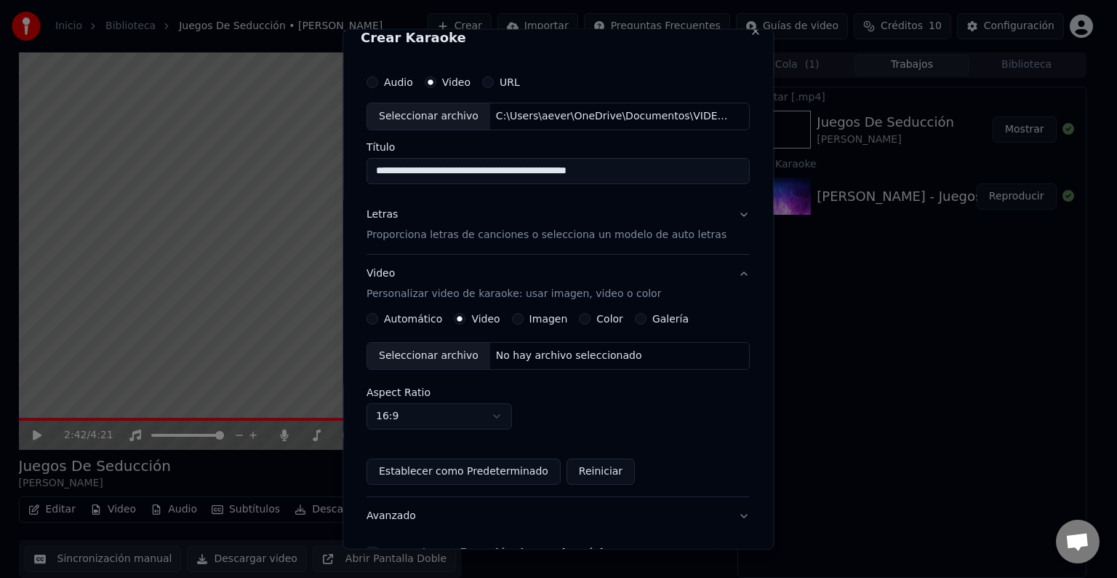
click at [441, 354] on div "Seleccionar archivo" at bounding box center [428, 356] width 123 height 26
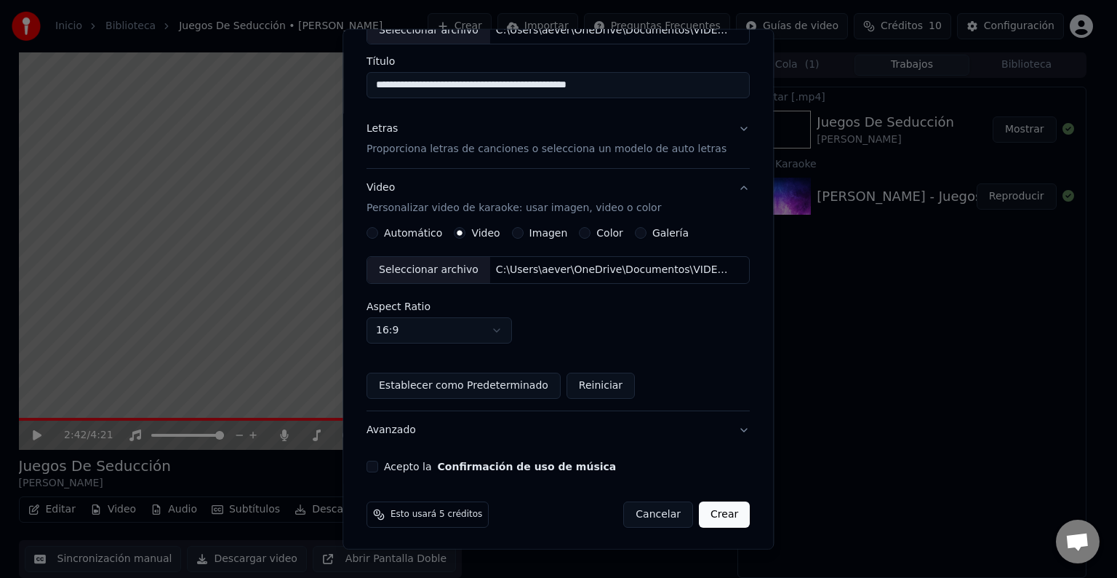
scroll to position [103, 0]
click at [383, 471] on div "**********" at bounding box center [558, 226] width 395 height 502
click at [378, 464] on button "Acepto la Confirmación de uso de música" at bounding box center [373, 466] width 12 height 12
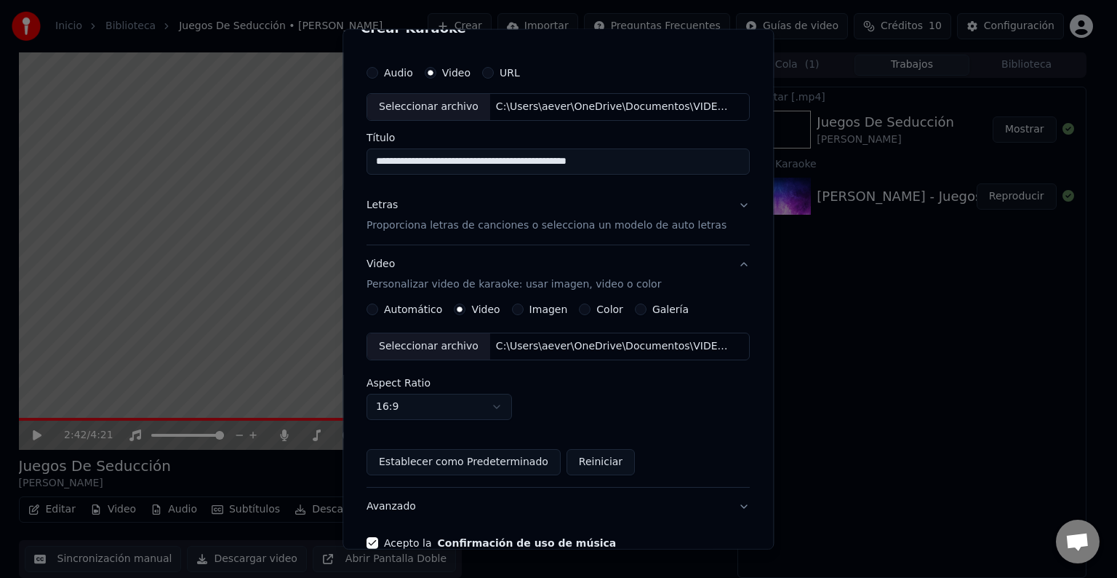
scroll to position [0, 0]
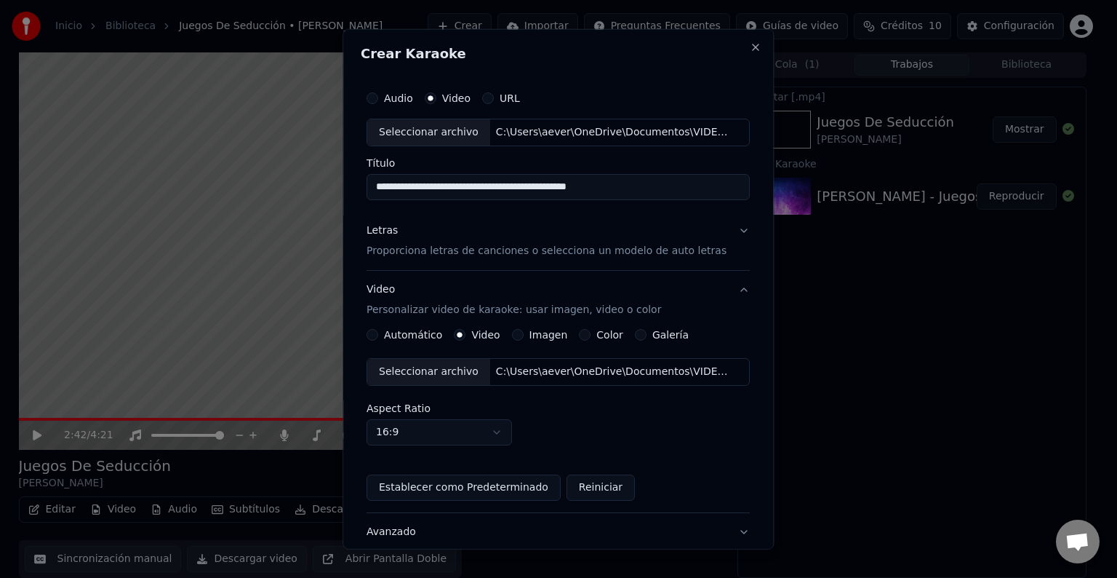
click at [720, 230] on button "Letras Proporciona letras de canciones o selecciona un modelo de auto letras" at bounding box center [558, 241] width 383 height 58
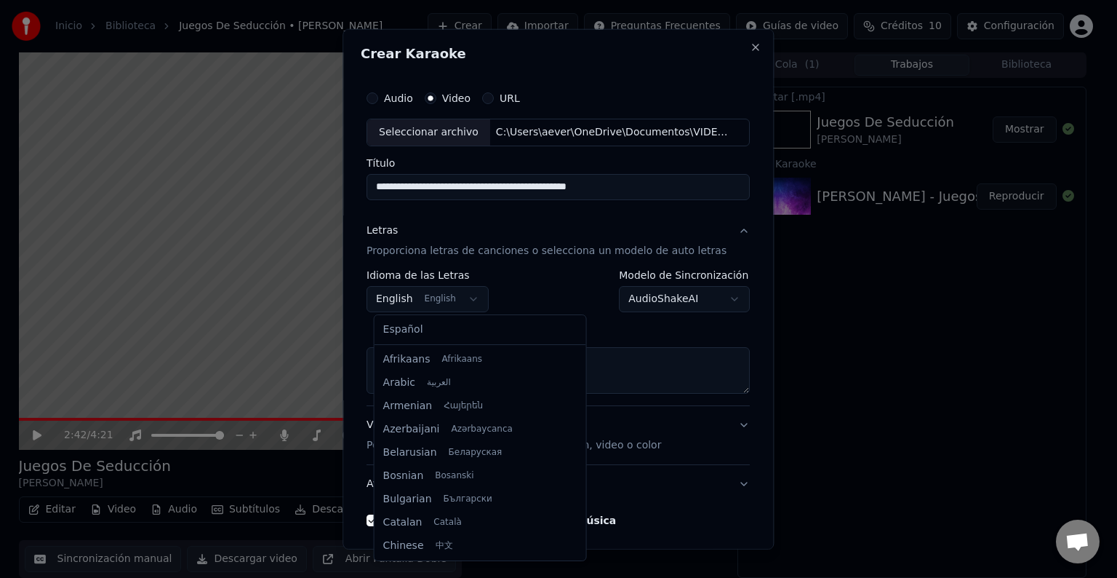
click at [473, 306] on body "**********" at bounding box center [552, 288] width 1105 height 578
select select "**"
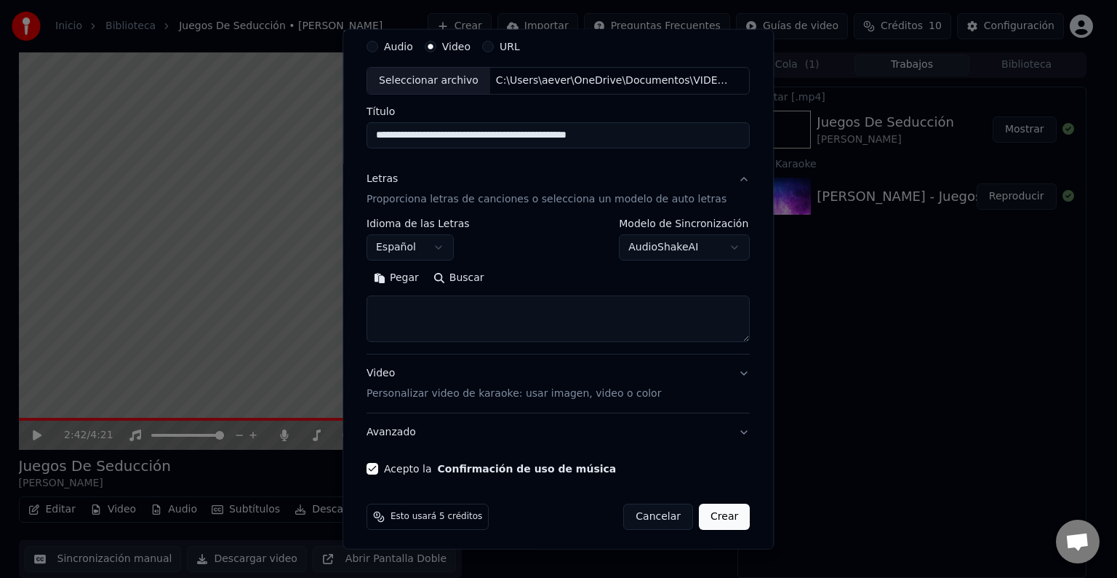
scroll to position [55, 0]
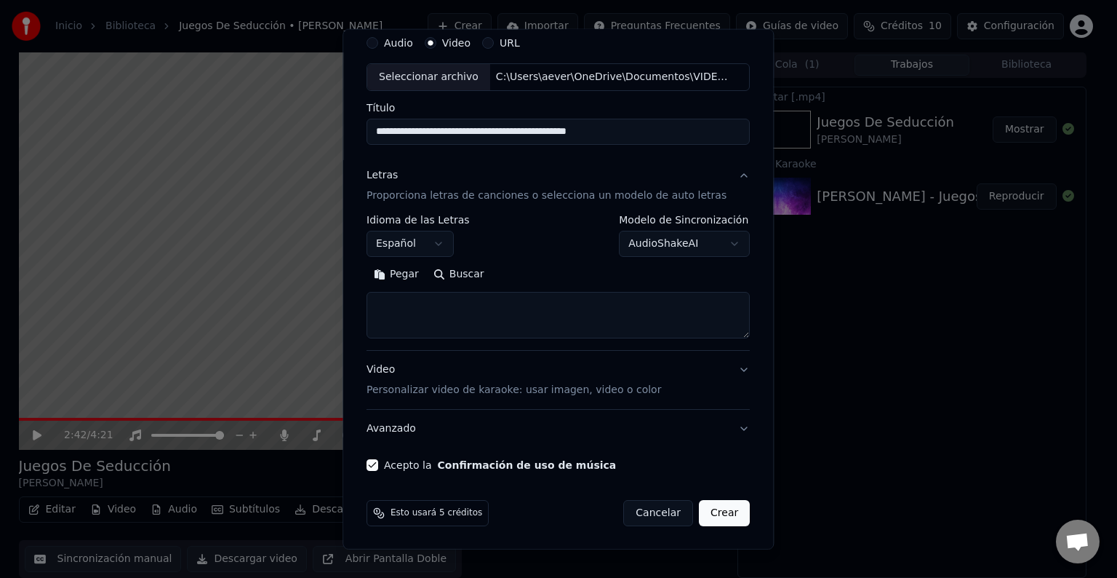
click at [722, 369] on button "Video Personalizar video de karaoke: usar imagen, video o color" at bounding box center [558, 380] width 383 height 58
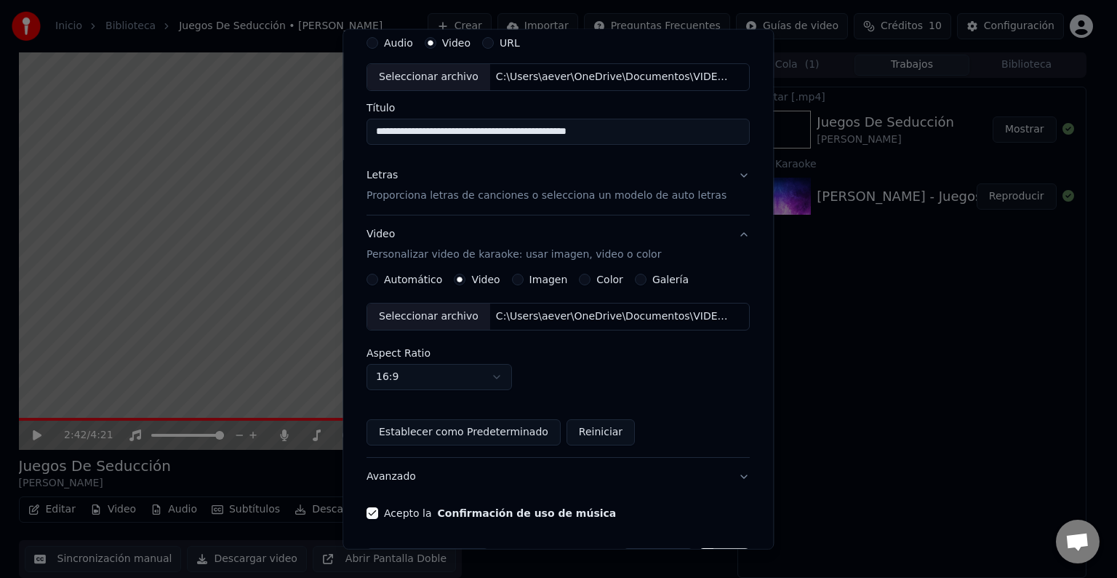
click at [687, 370] on div "Aspect Ratio 16:9 **** **** *** *** ***" at bounding box center [558, 369] width 383 height 42
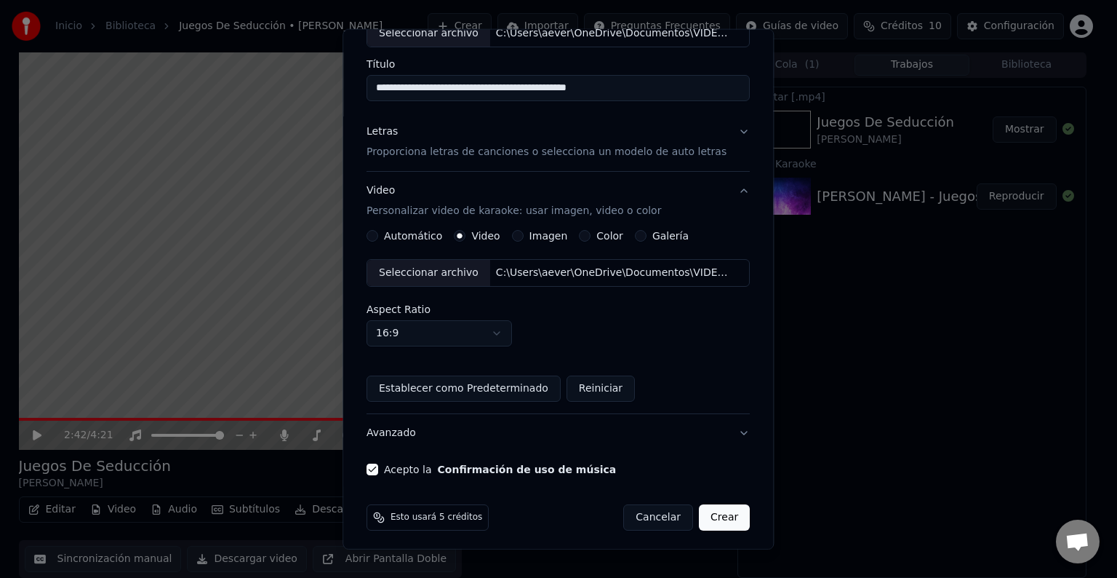
scroll to position [103, 0]
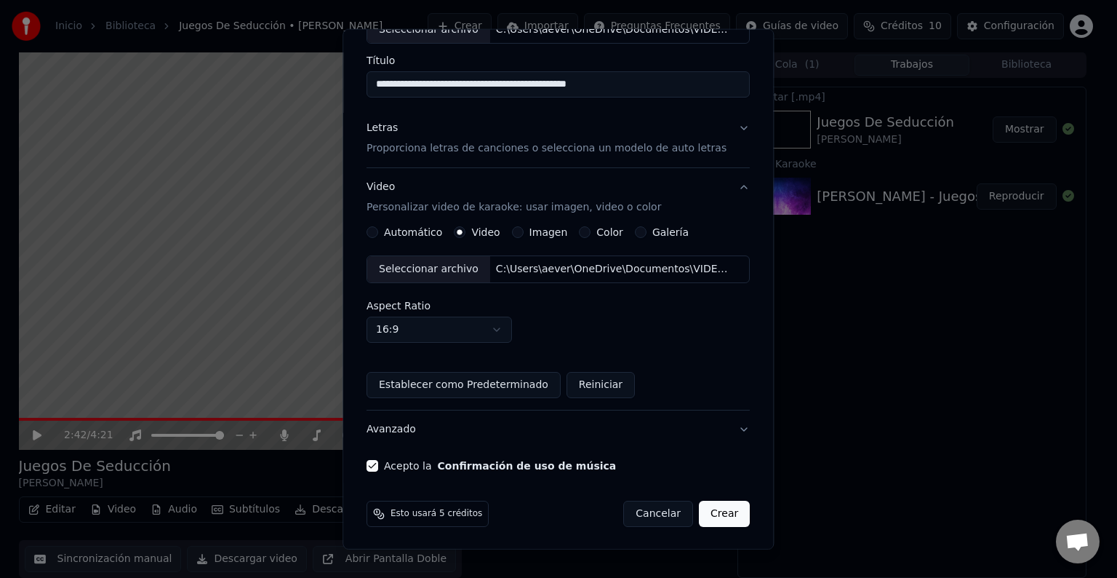
click at [701, 512] on button "Crear" at bounding box center [724, 513] width 51 height 26
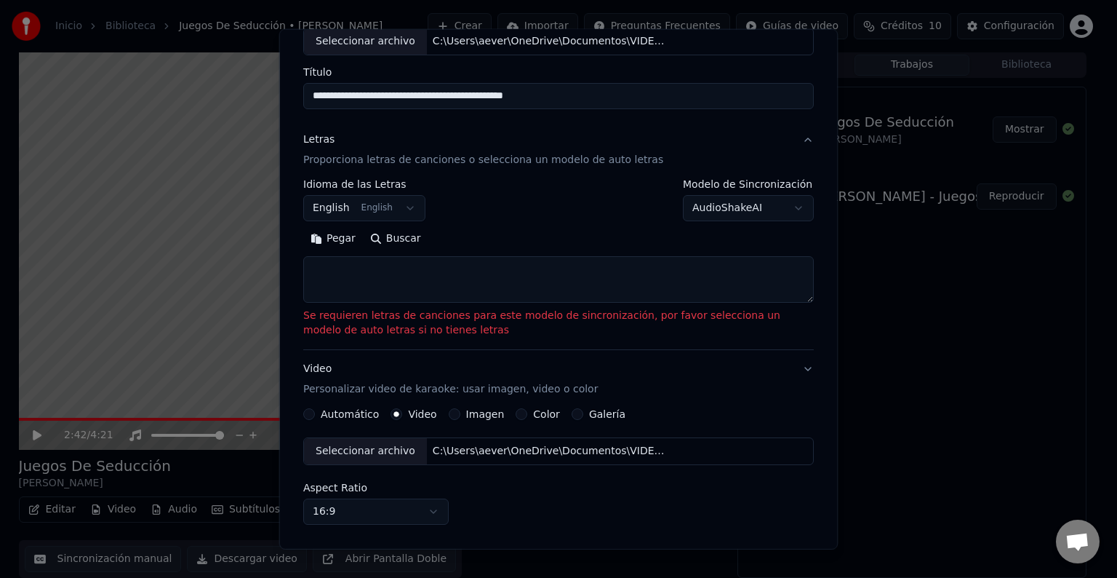
scroll to position [90, 0]
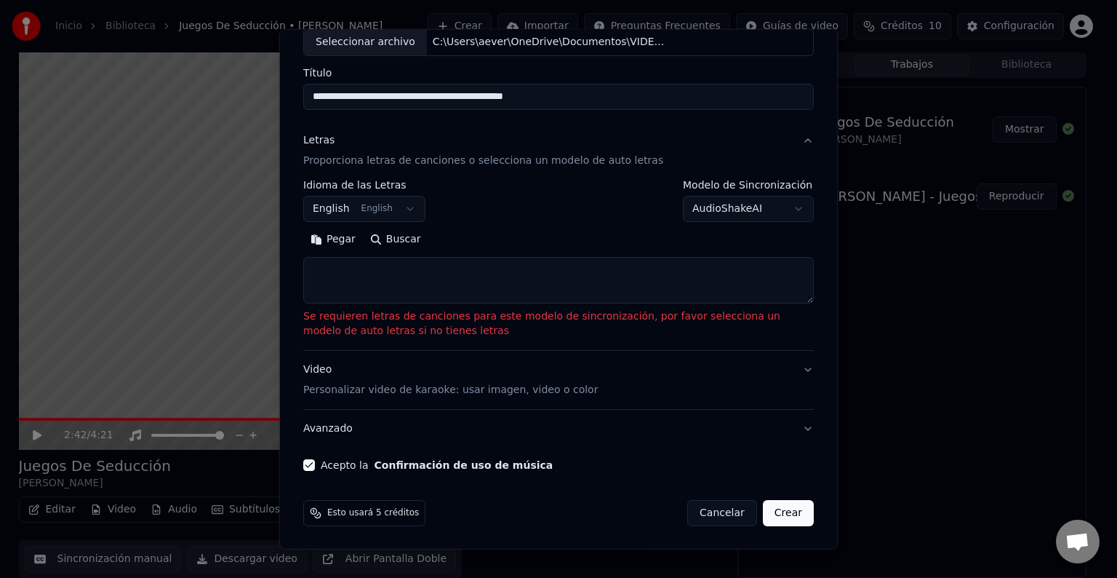
click at [480, 285] on textarea at bounding box center [558, 280] width 511 height 47
click at [380, 241] on button "Buscar" at bounding box center [395, 239] width 65 height 23
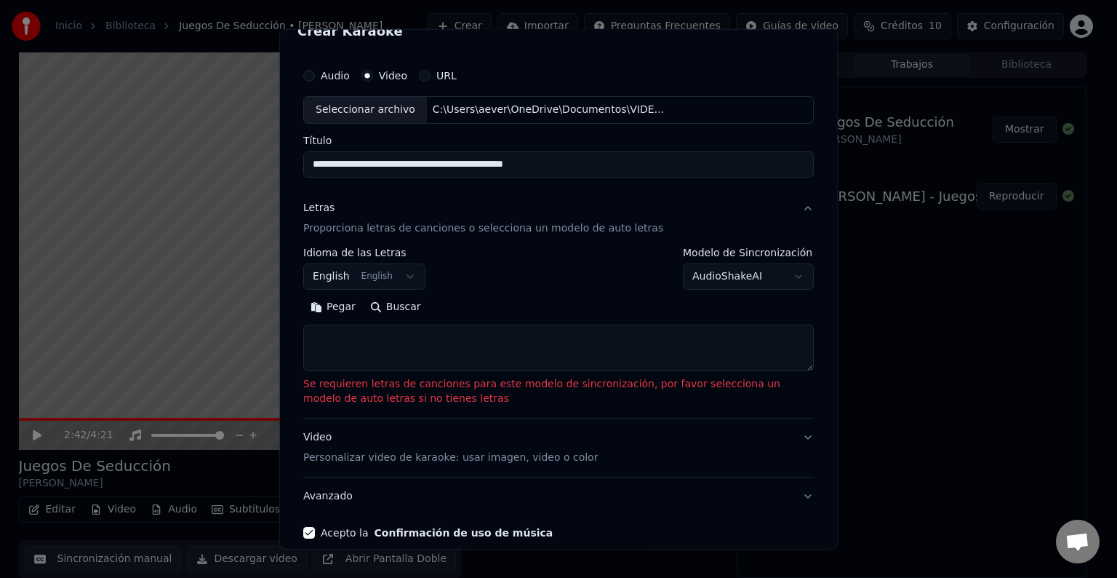
scroll to position [17, 0]
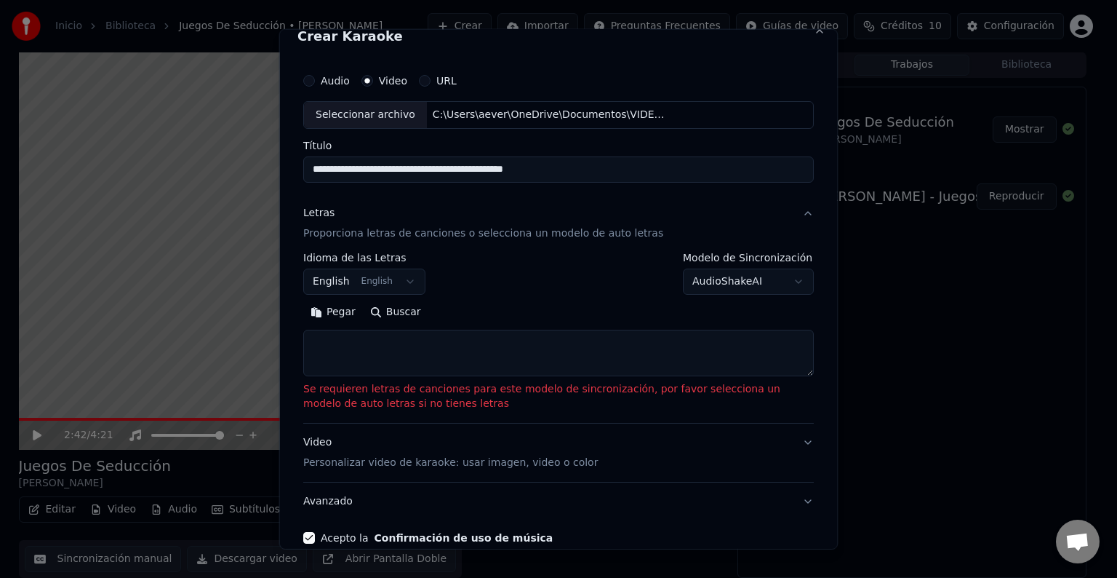
click at [407, 284] on body "**********" at bounding box center [552, 288] width 1105 height 578
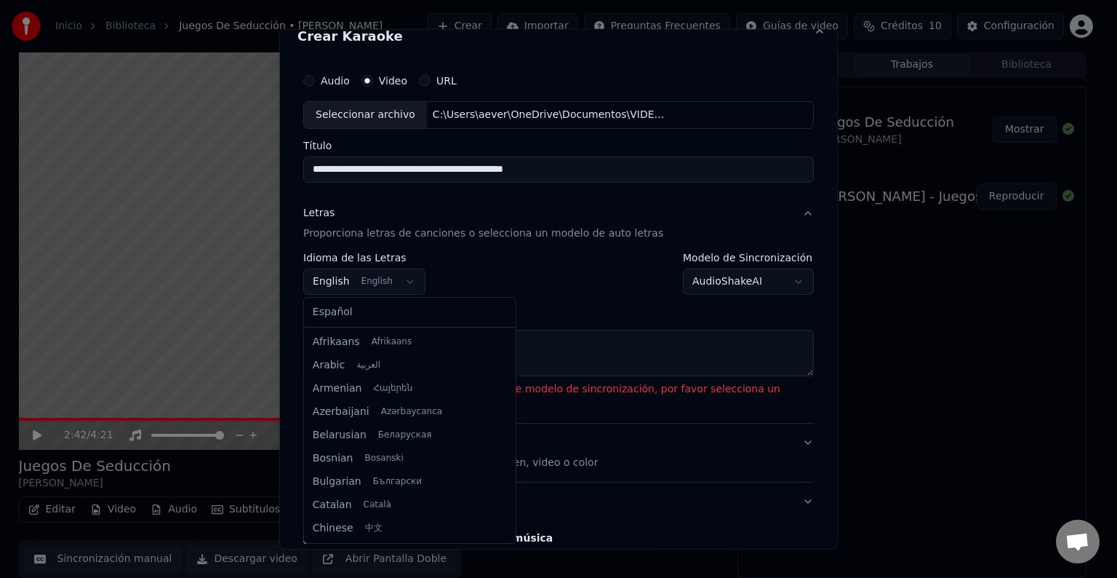
scroll to position [116, 0]
select select "**"
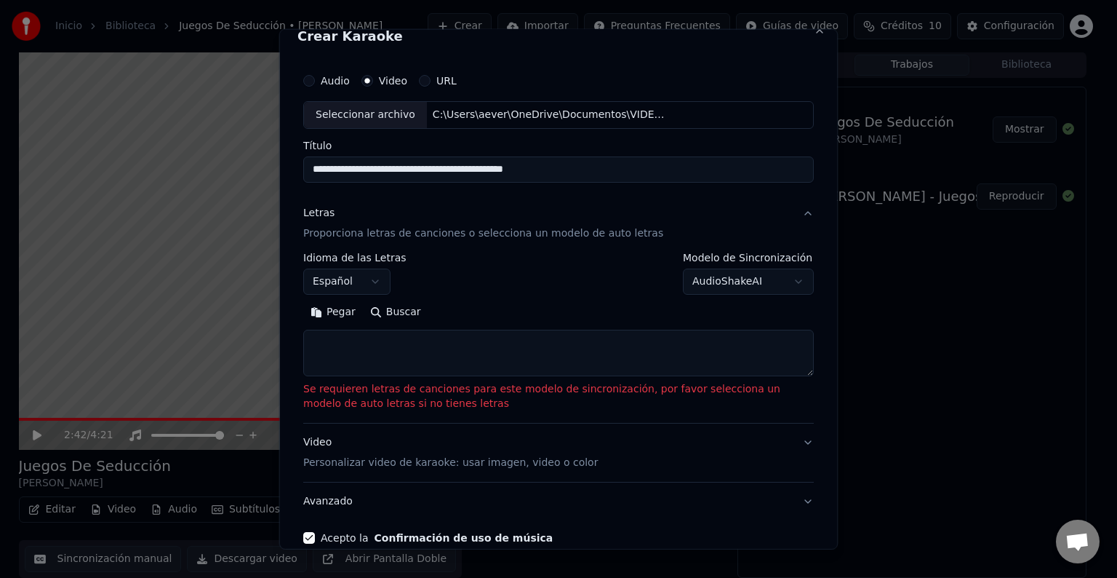
click at [398, 316] on button "Buscar" at bounding box center [395, 311] width 65 height 23
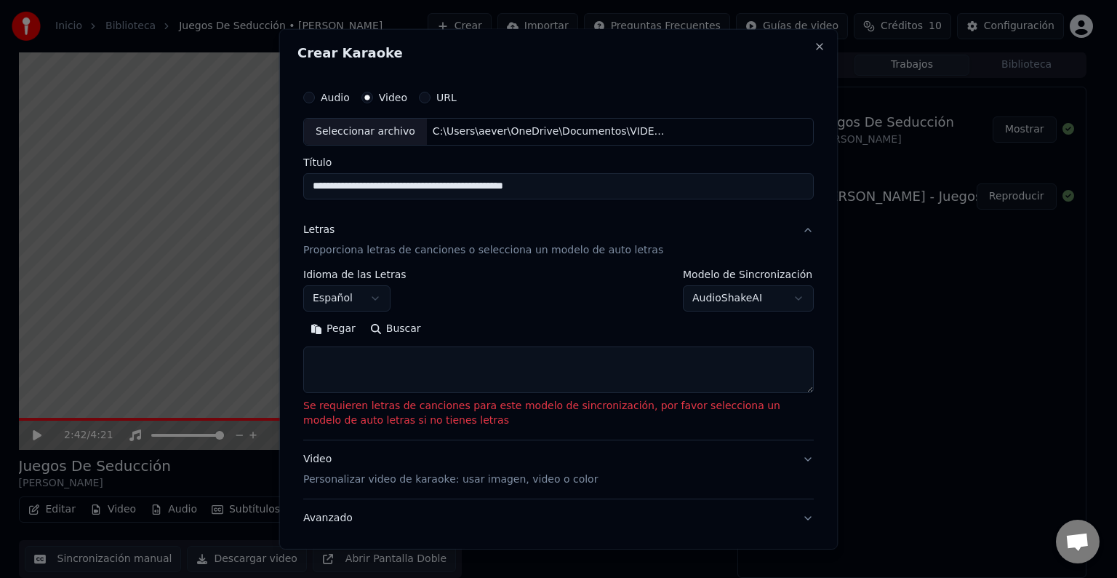
scroll to position [0, 0]
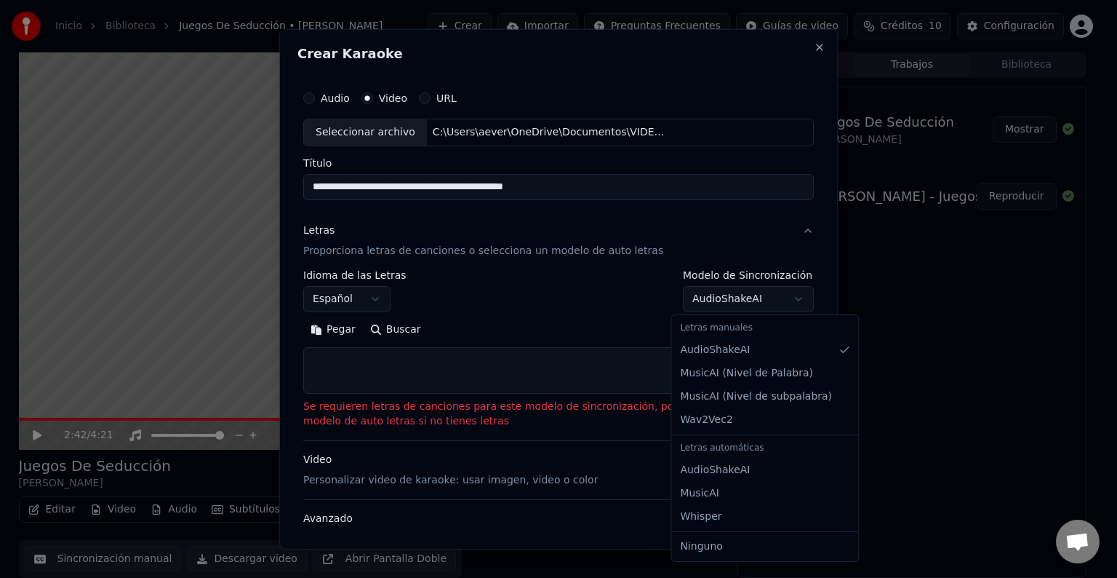
click at [786, 297] on body "**********" at bounding box center [552, 288] width 1105 height 578
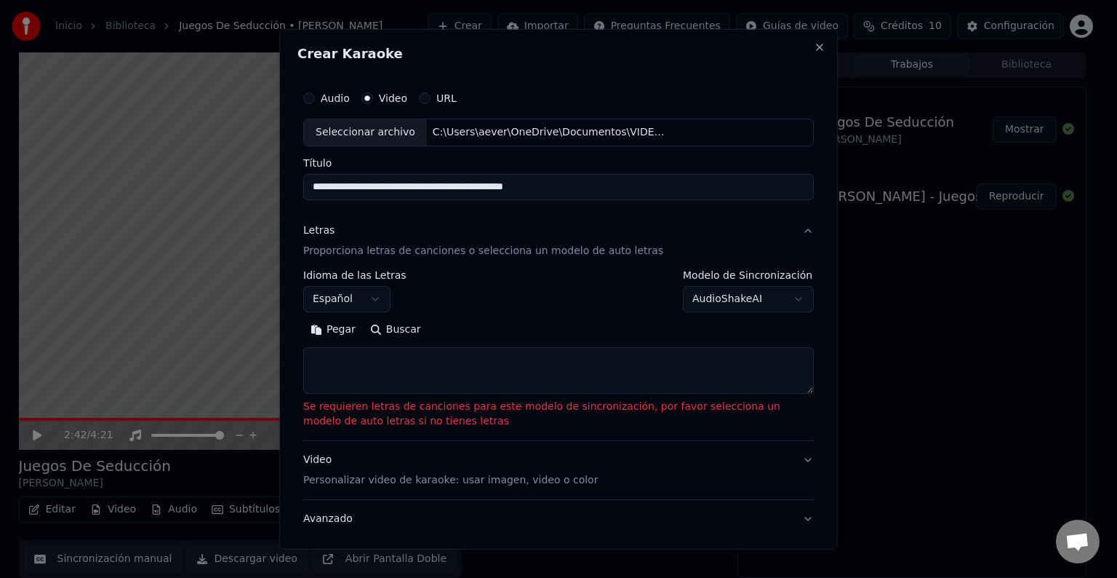
click at [311, 103] on div "Audio Video URL" at bounding box center [558, 98] width 511 height 29
click at [312, 101] on button "Audio" at bounding box center [309, 98] width 12 height 12
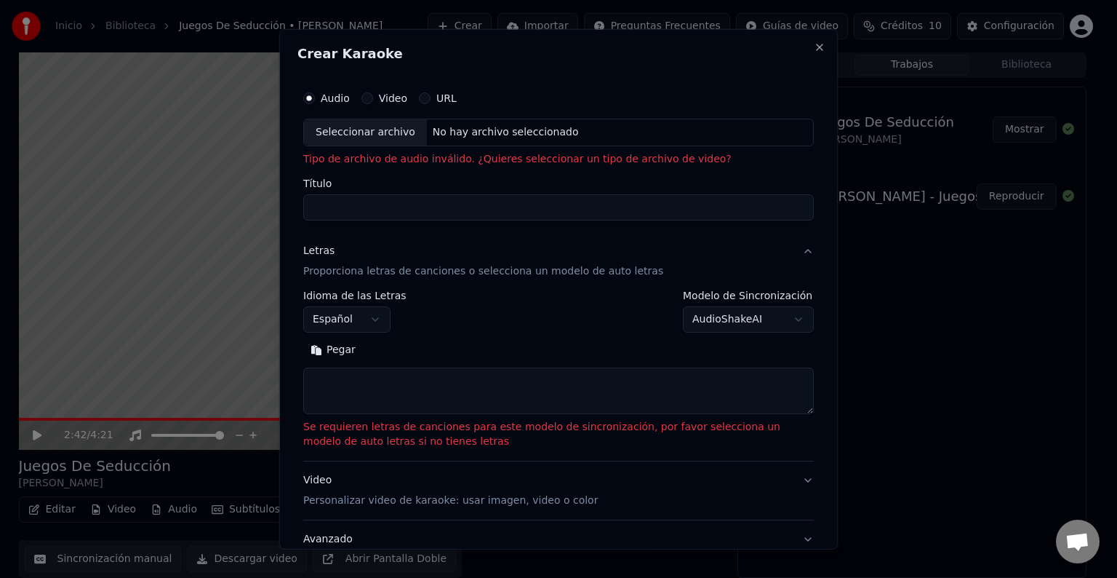
click at [381, 103] on label "Video" at bounding box center [393, 98] width 28 height 10
click at [373, 103] on button "Video" at bounding box center [368, 98] width 12 height 12
click at [372, 128] on div "Seleccionar archivo" at bounding box center [365, 132] width 123 height 26
type input "**********"
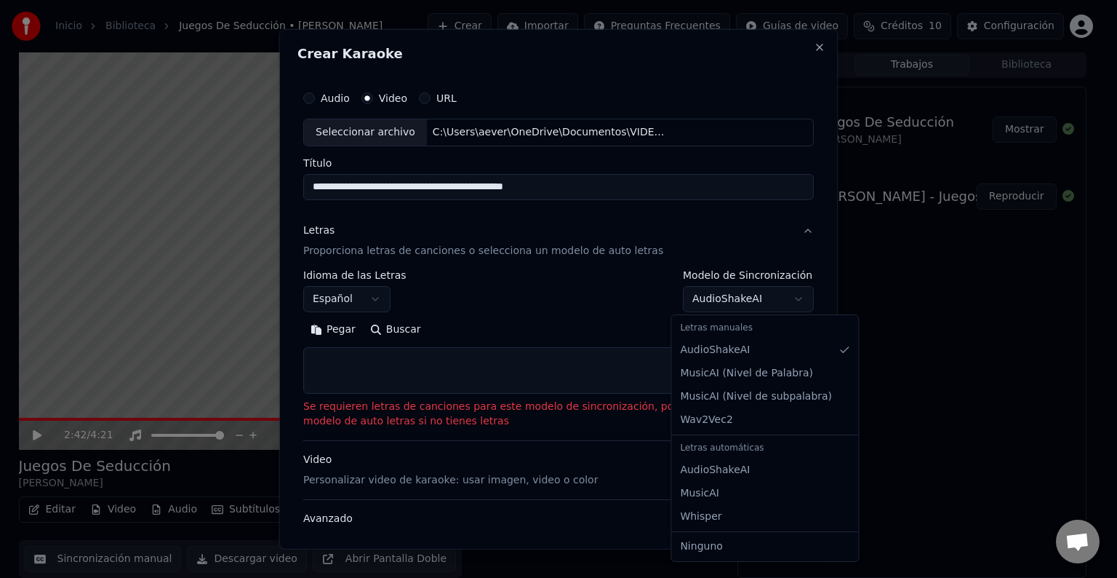
click at [721, 302] on body "**********" at bounding box center [552, 288] width 1105 height 578
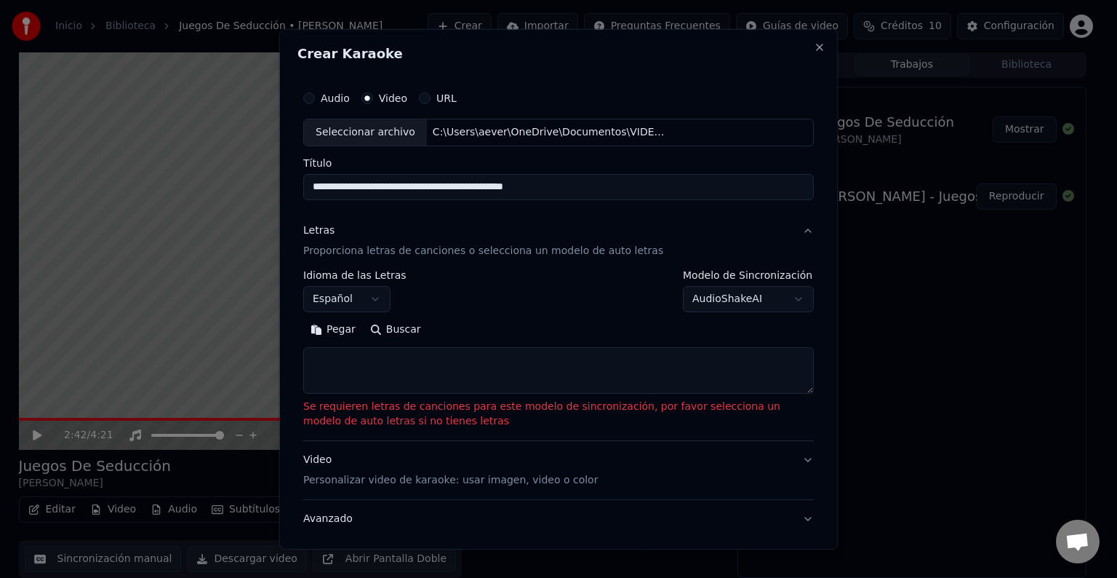
click at [400, 328] on button "Buscar" at bounding box center [395, 329] width 65 height 23
click at [713, 305] on body "**********" at bounding box center [552, 288] width 1105 height 578
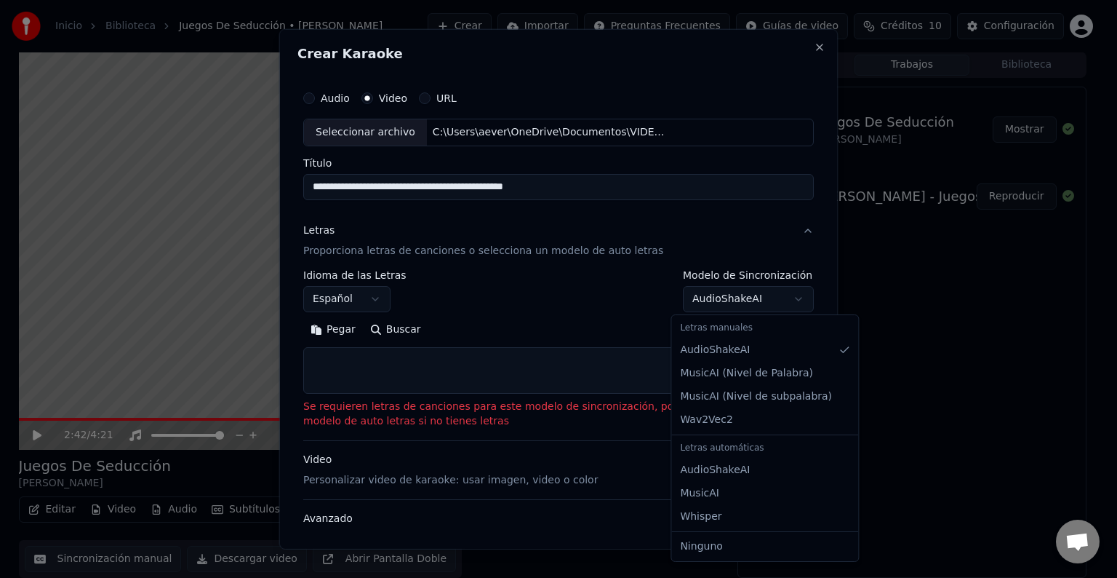
select select "**********"
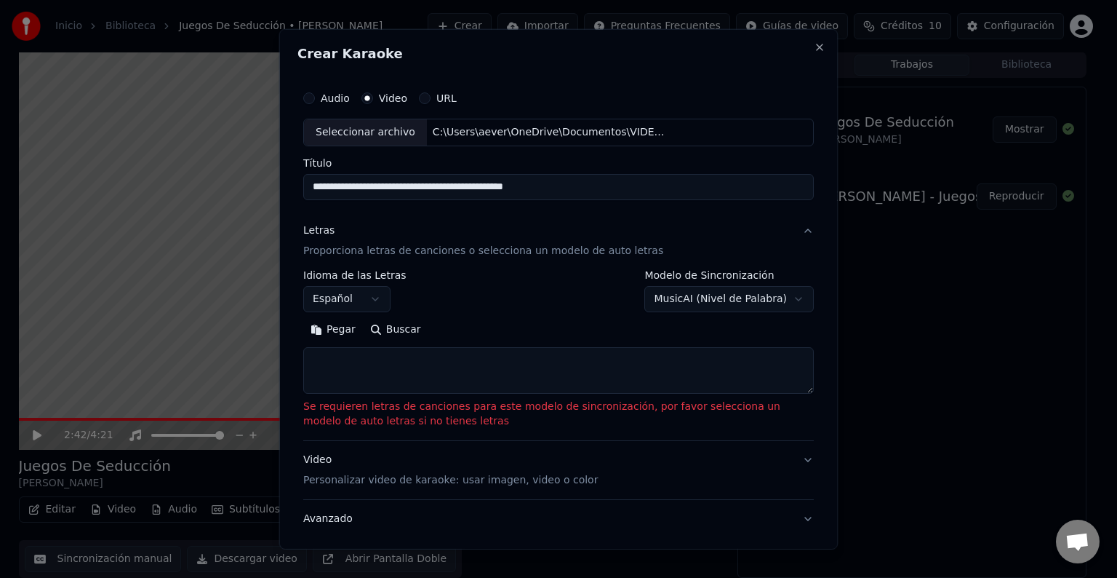
click at [396, 335] on button "Buscar" at bounding box center [395, 329] width 65 height 23
click at [794, 236] on button "Letras Proporciona letras de canciones o selecciona un modelo de auto letras" at bounding box center [558, 241] width 511 height 58
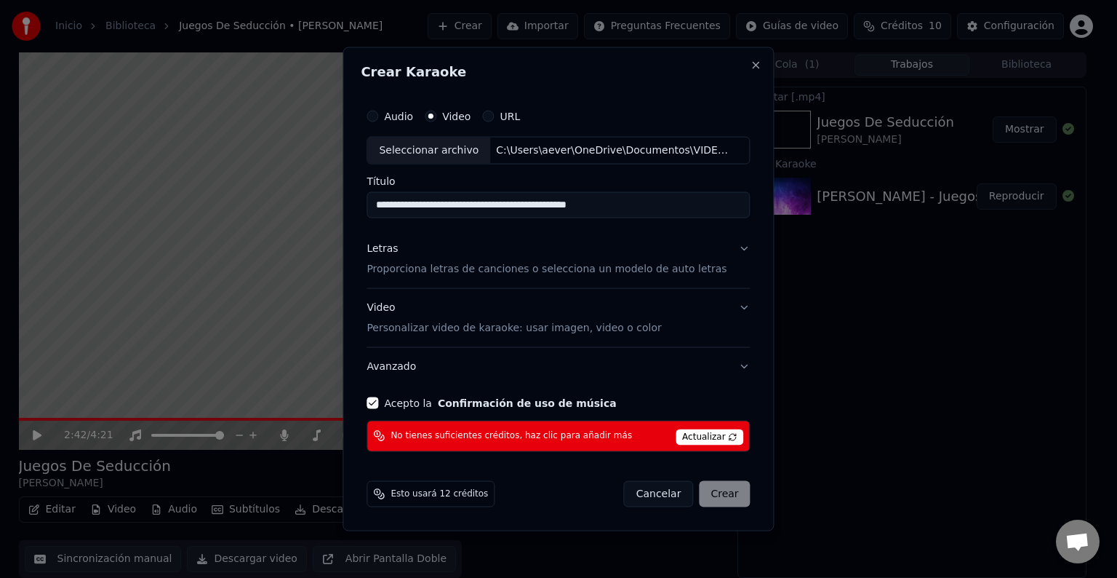
click at [706, 434] on span "Actualizar" at bounding box center [710, 436] width 68 height 16
click at [730, 247] on button "Letras Proporciona letras de canciones o selecciona un modelo de auto letras" at bounding box center [558, 259] width 383 height 58
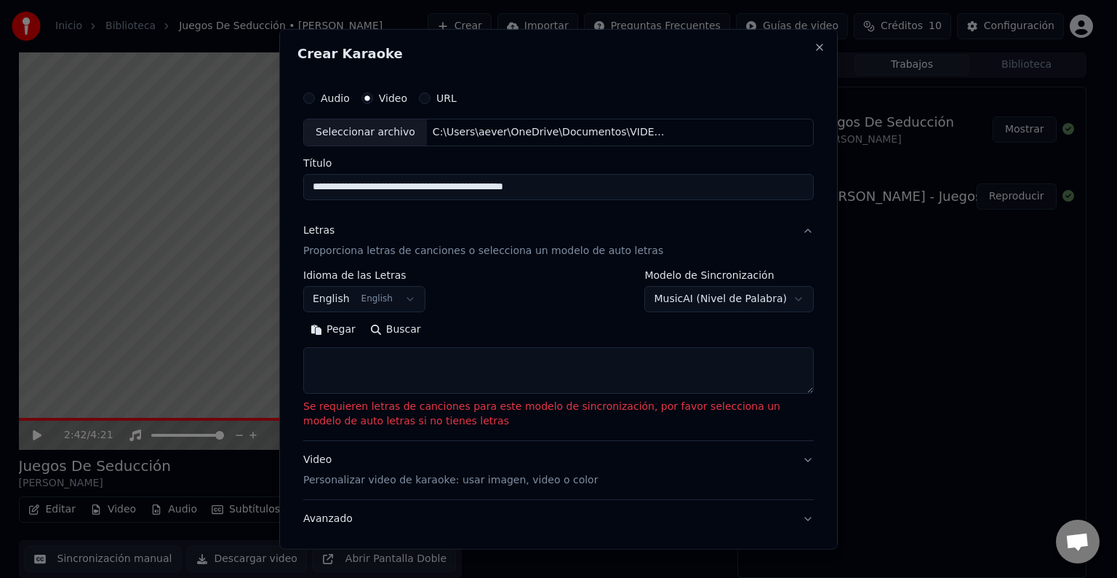
click at [404, 298] on body "**********" at bounding box center [552, 288] width 1105 height 578
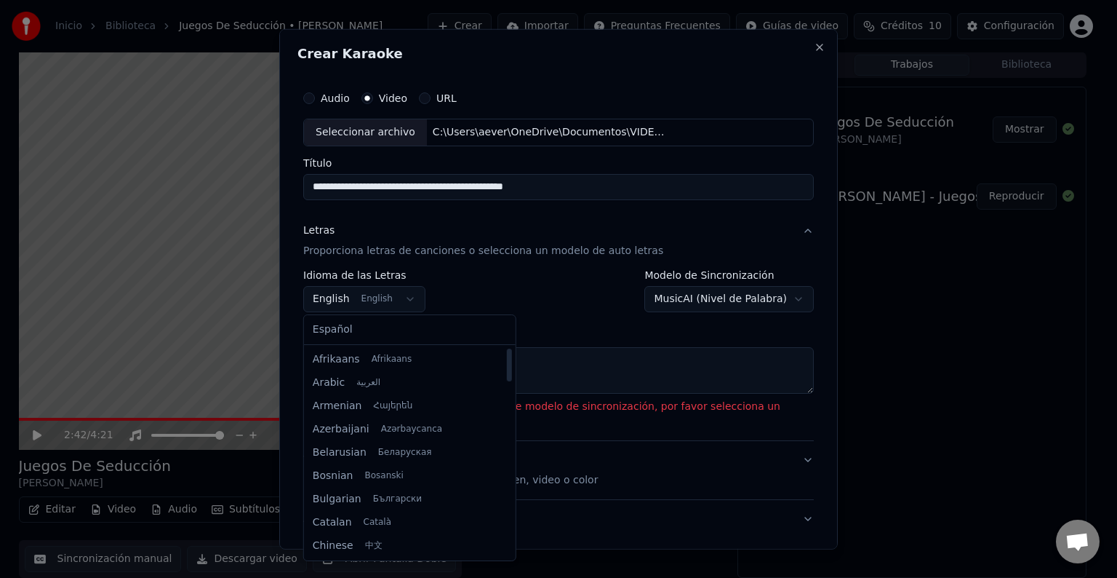
select select "**"
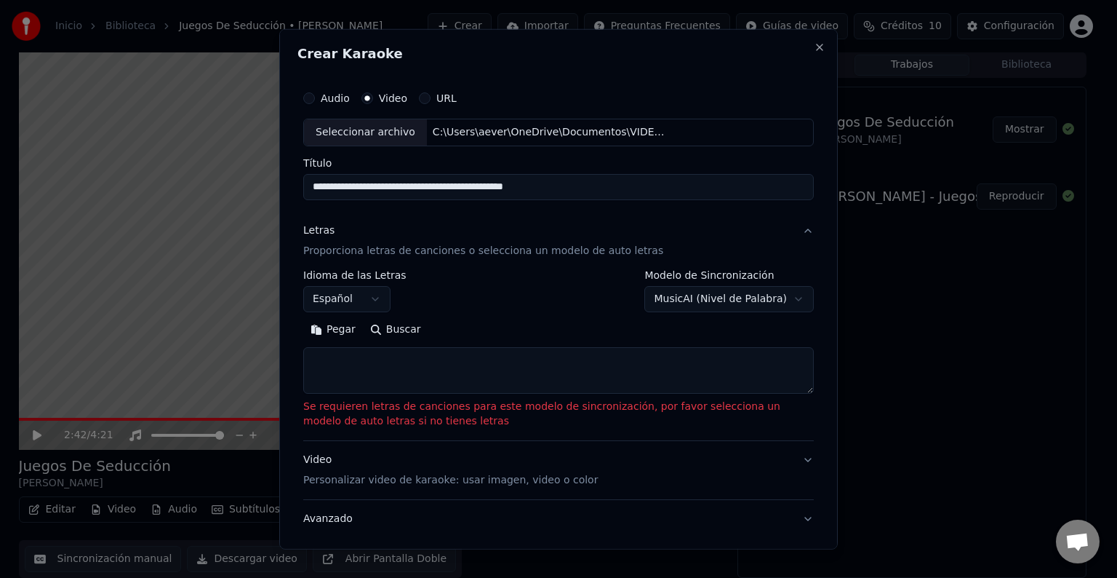
click at [692, 298] on body "**********" at bounding box center [552, 288] width 1105 height 578
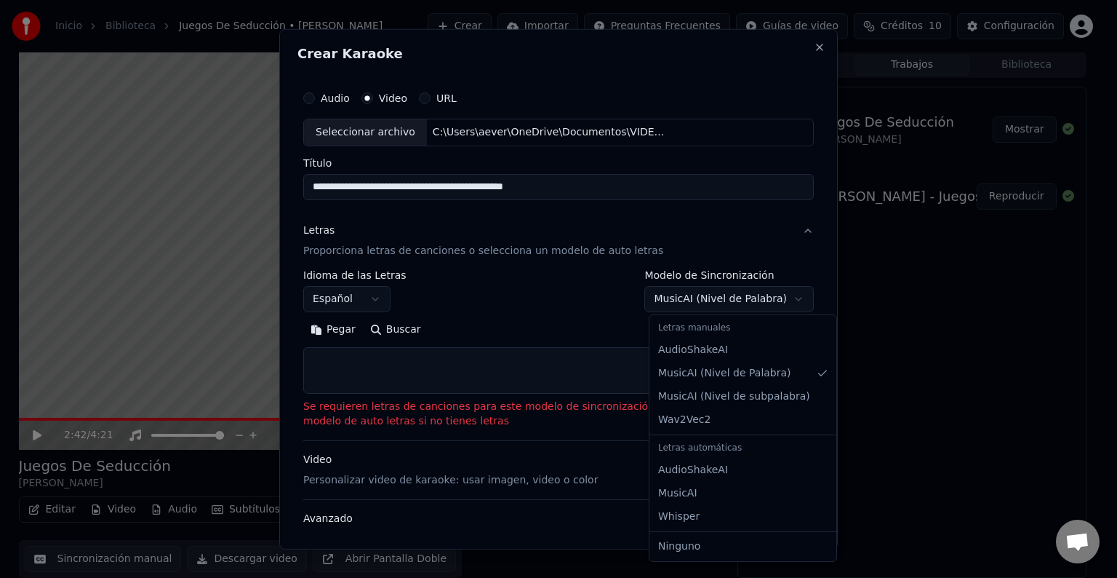
select select "**********"
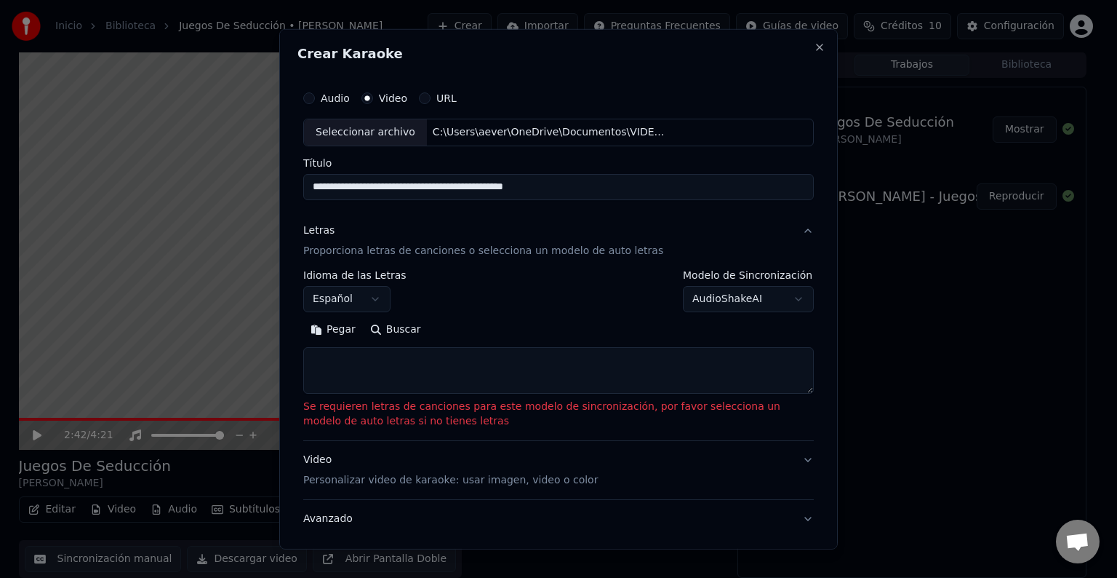
click at [400, 326] on button "Buscar" at bounding box center [395, 329] width 65 height 23
click at [338, 329] on button "Pegar" at bounding box center [333, 329] width 60 height 23
click at [400, 299] on body "**********" at bounding box center [552, 288] width 1105 height 578
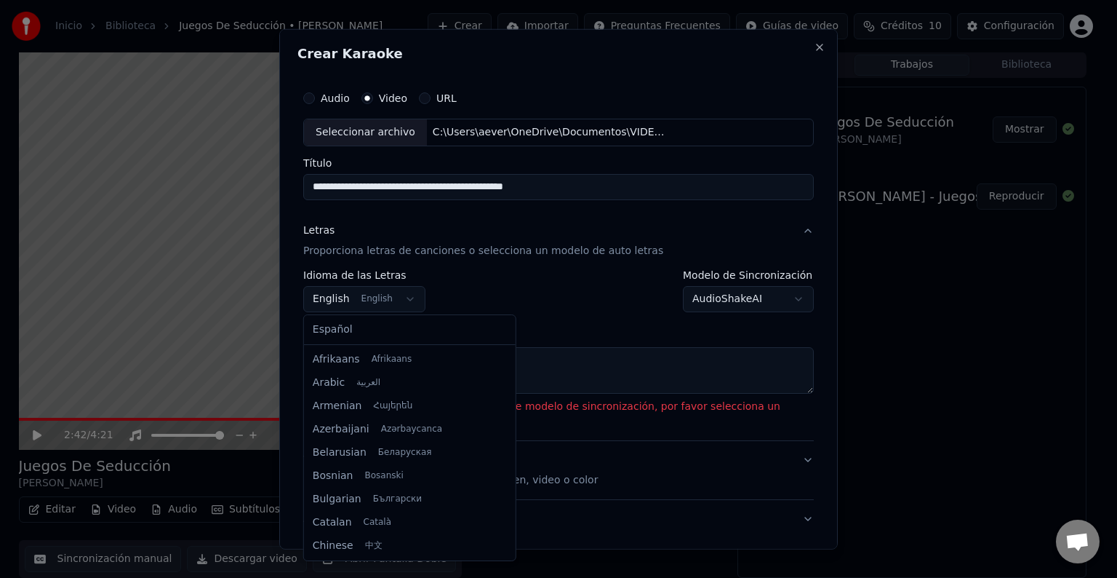
scroll to position [116, 0]
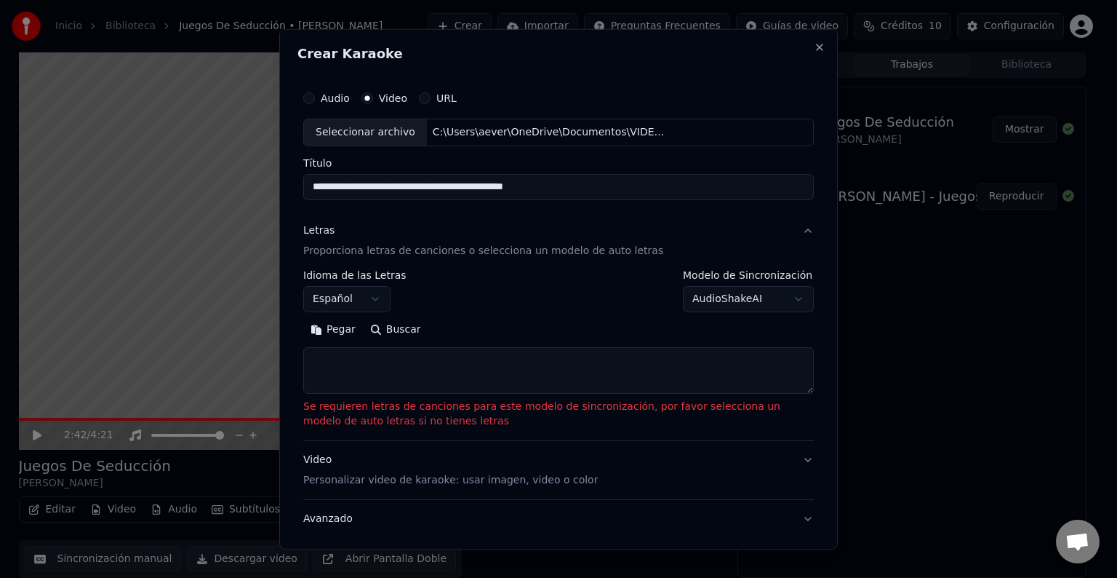
click at [340, 332] on button "Pegar" at bounding box center [333, 329] width 60 height 23
click at [402, 297] on body "**********" at bounding box center [552, 288] width 1105 height 578
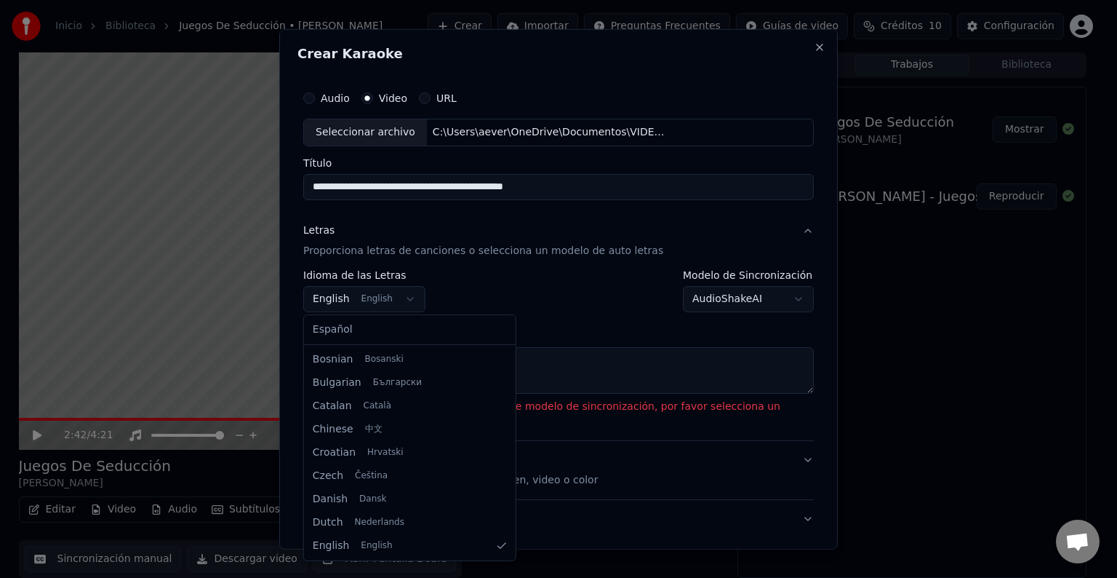
select select "**"
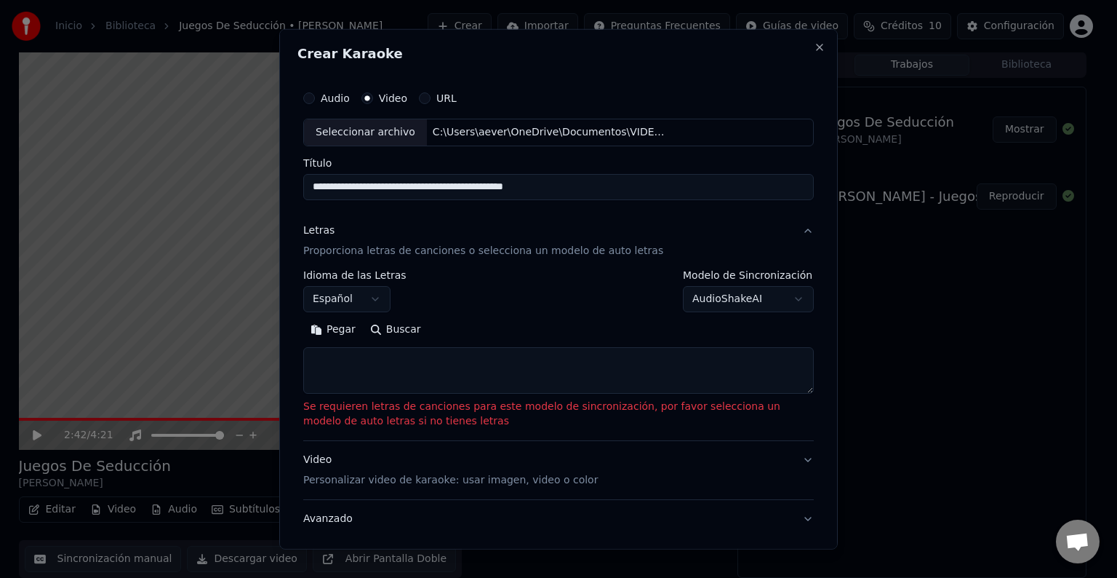
click at [370, 368] on textarea at bounding box center [558, 370] width 511 height 47
paste textarea "**********"
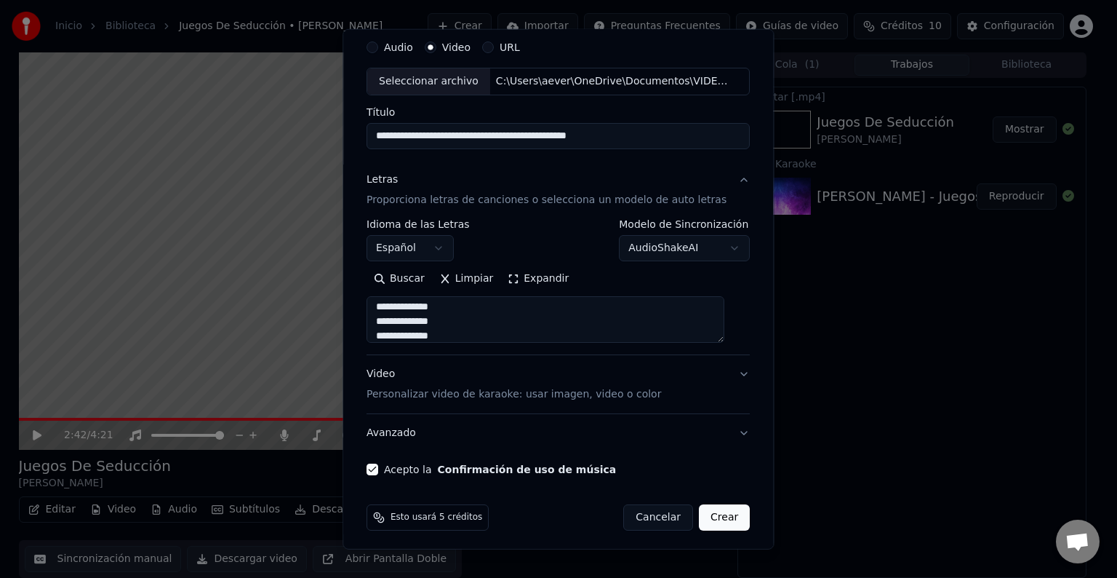
scroll to position [55, 0]
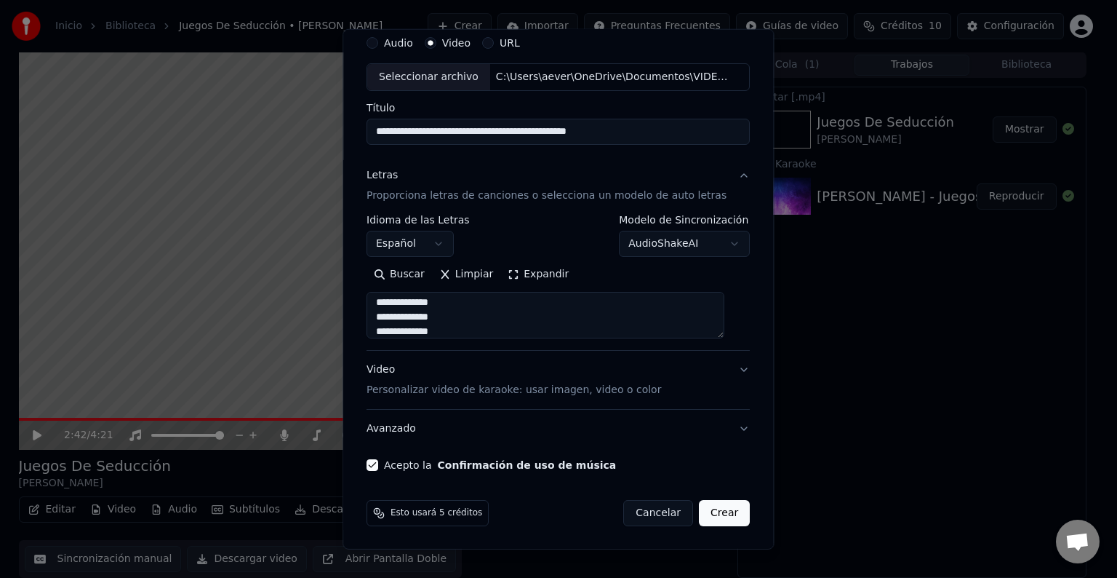
type textarea "**********"
click at [724, 370] on button "Video Personalizar video de karaoke: usar imagen, video o color" at bounding box center [558, 380] width 383 height 58
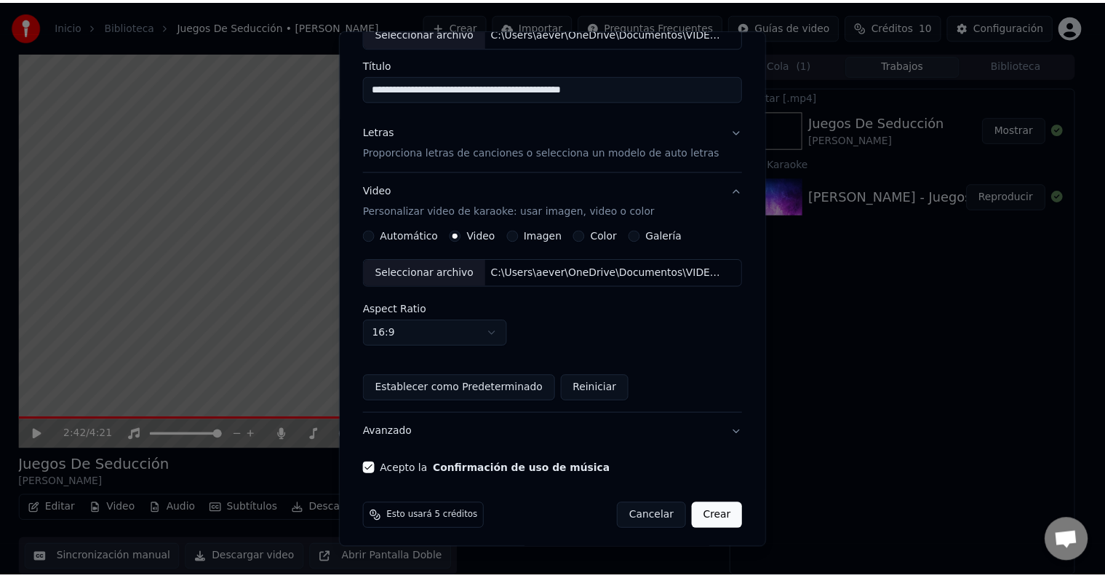
scroll to position [103, 0]
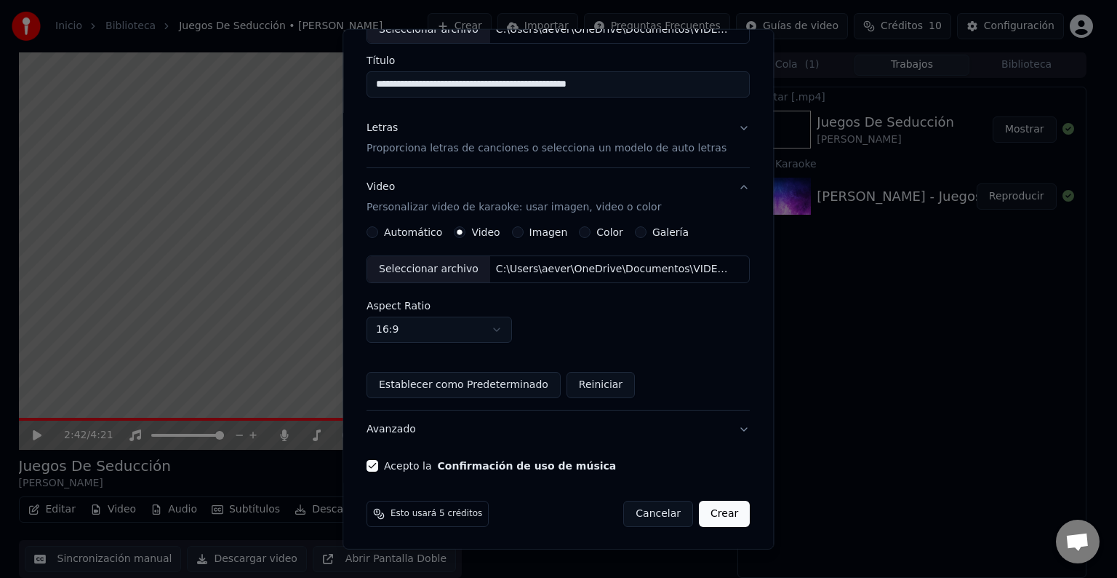
click at [710, 516] on button "Crear" at bounding box center [724, 513] width 51 height 26
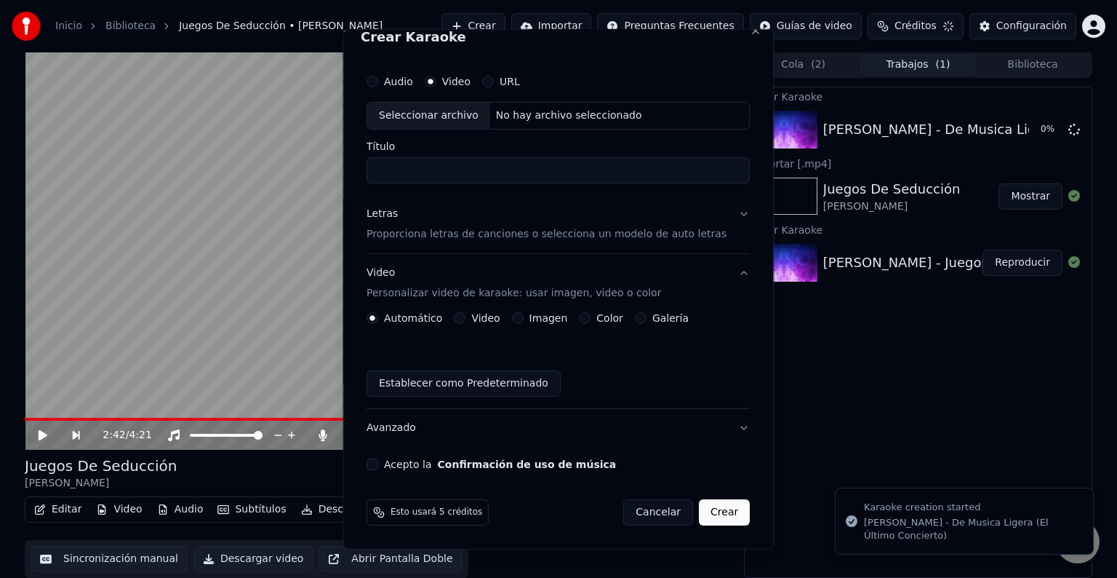
scroll to position [16, 0]
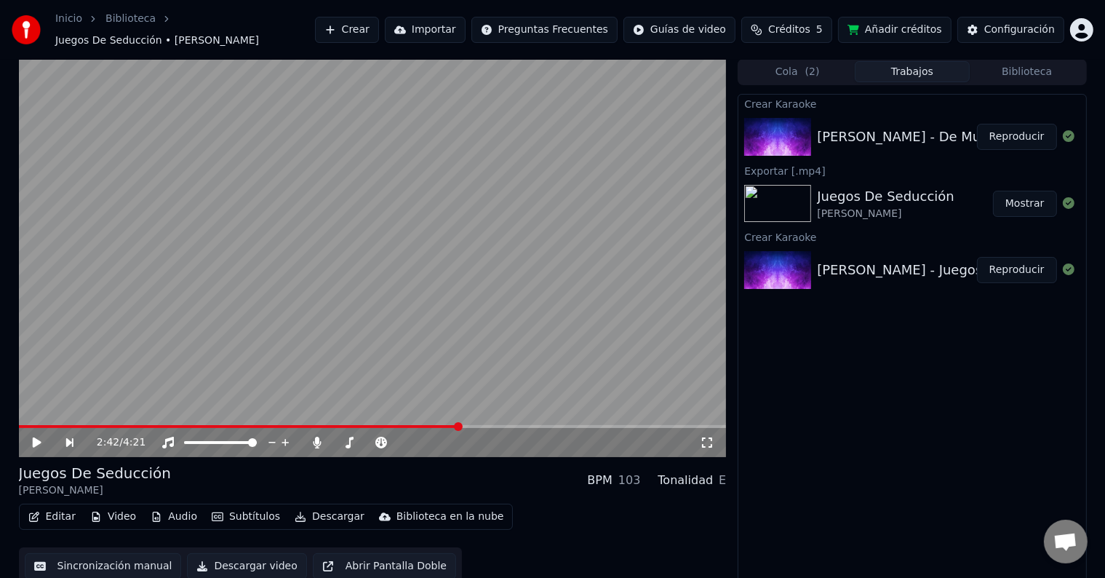
click at [1021, 129] on button "Reproducir" at bounding box center [1017, 137] width 80 height 26
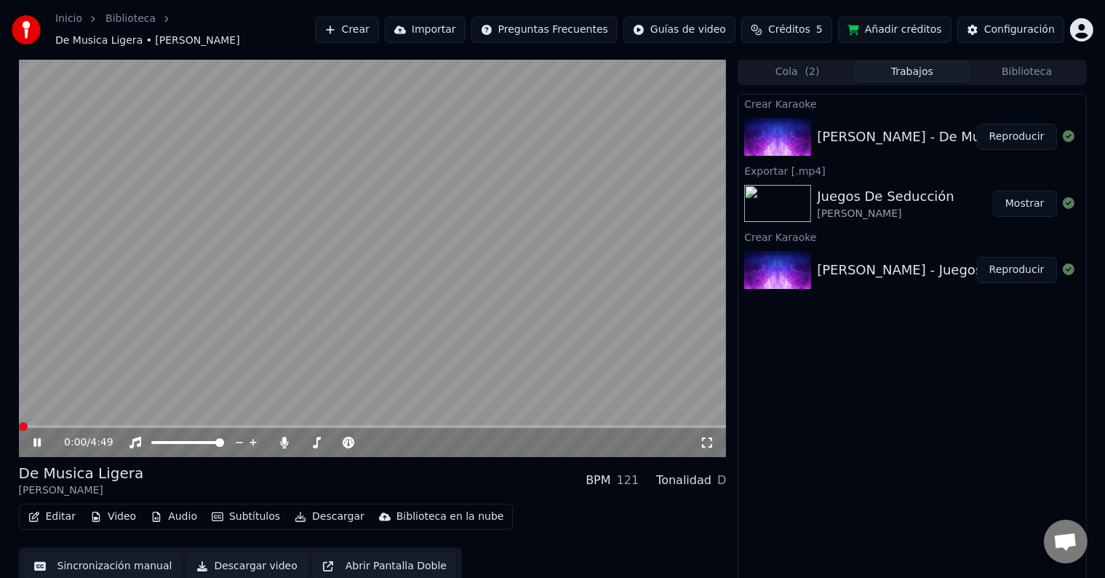
click at [19, 428] on span at bounding box center [23, 426] width 9 height 9
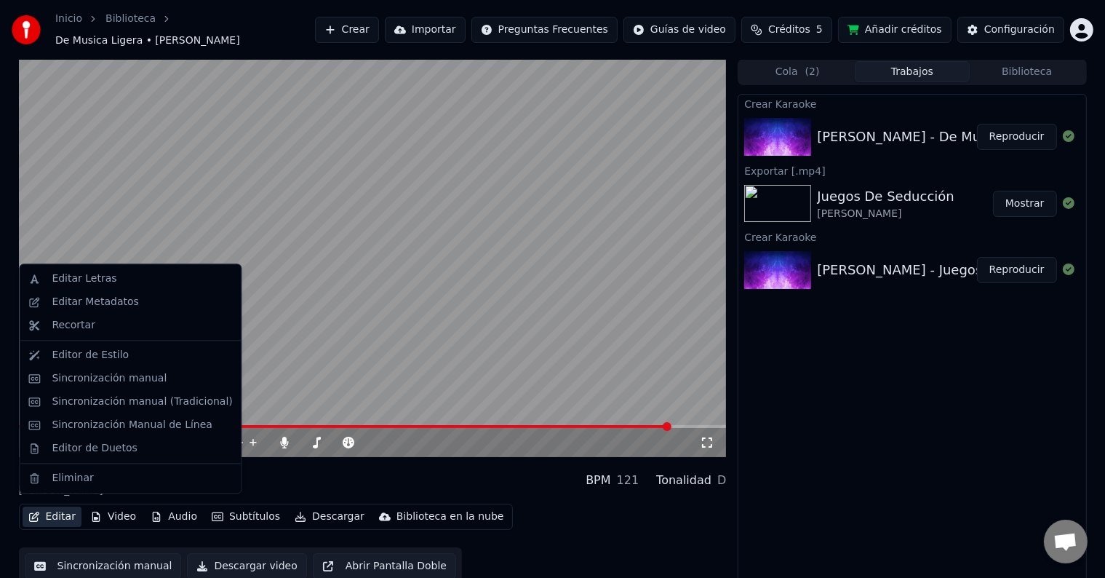
click at [51, 509] on button "Editar" at bounding box center [52, 516] width 59 height 20
click at [75, 276] on div "Editar Letras" at bounding box center [84, 278] width 65 height 15
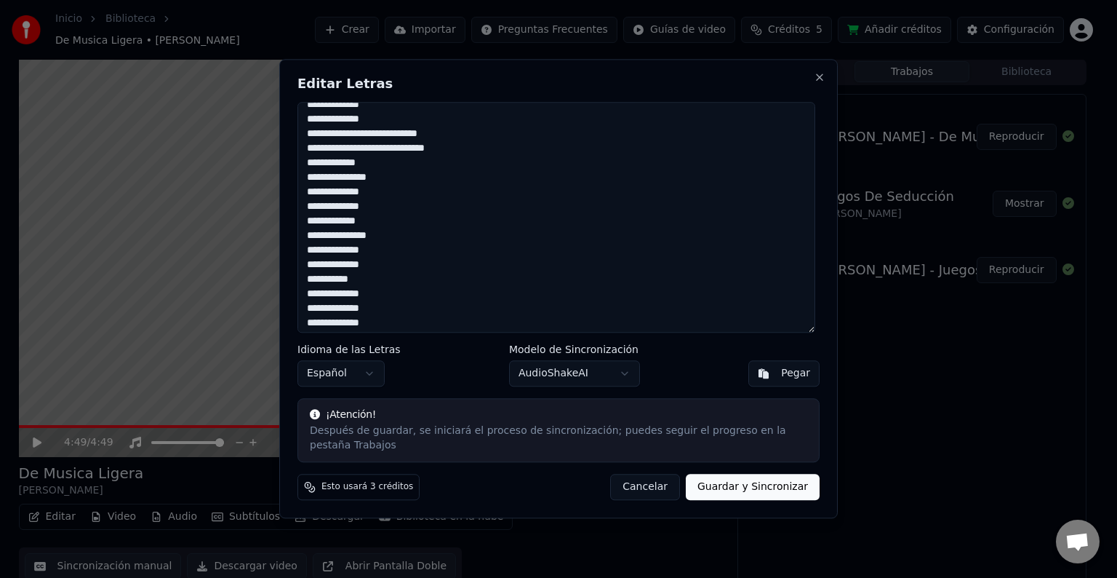
scroll to position [116, 0]
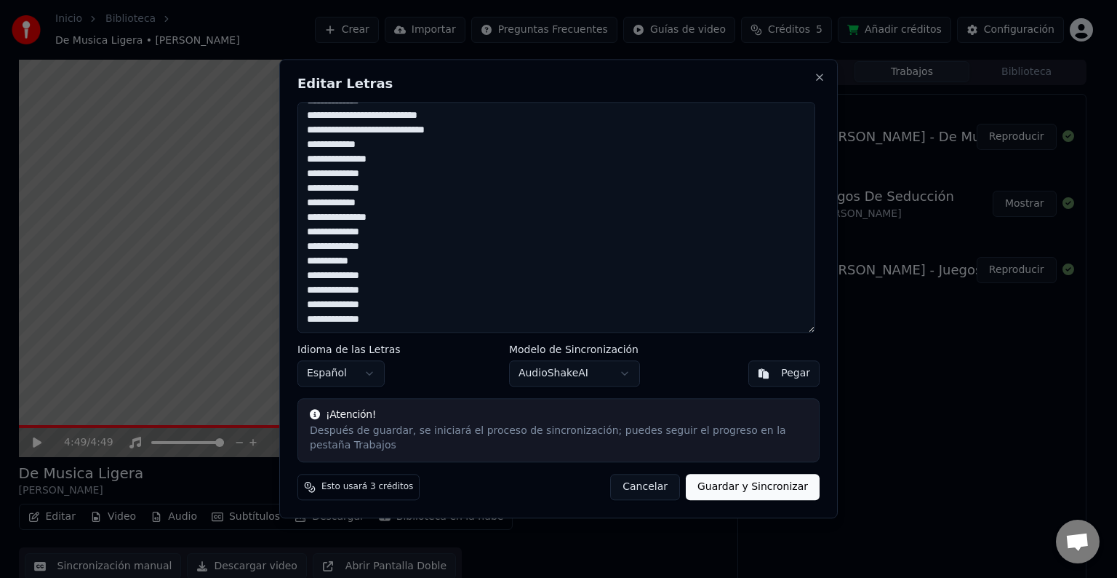
drag, startPoint x: 370, startPoint y: 133, endPoint x: 431, endPoint y: 350, distance: 225.0
click at [431, 350] on div "**********" at bounding box center [558, 288] width 559 height 459
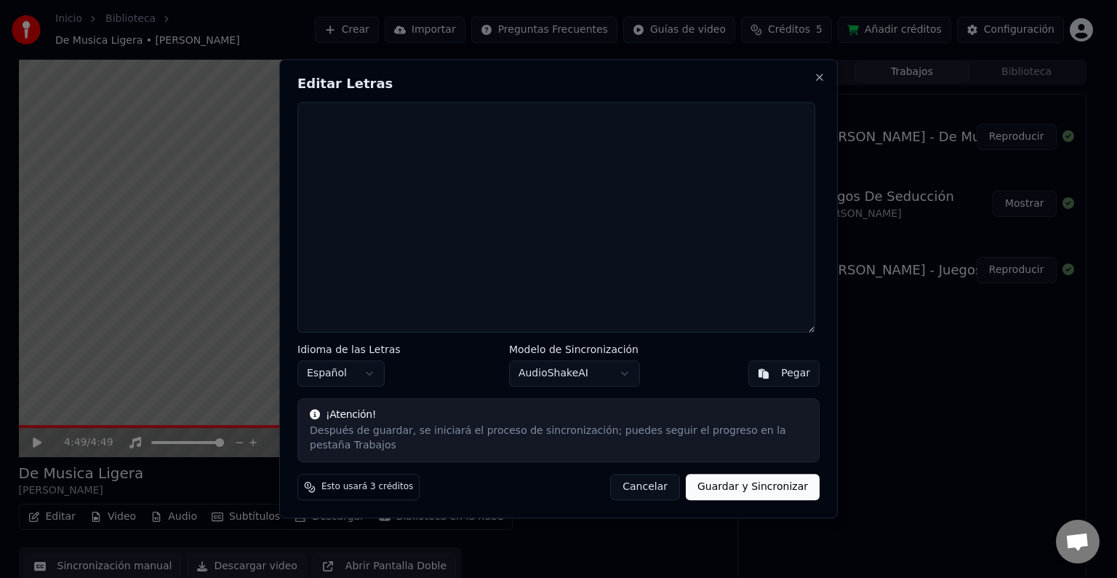
scroll to position [0, 0]
paste textarea "**********"
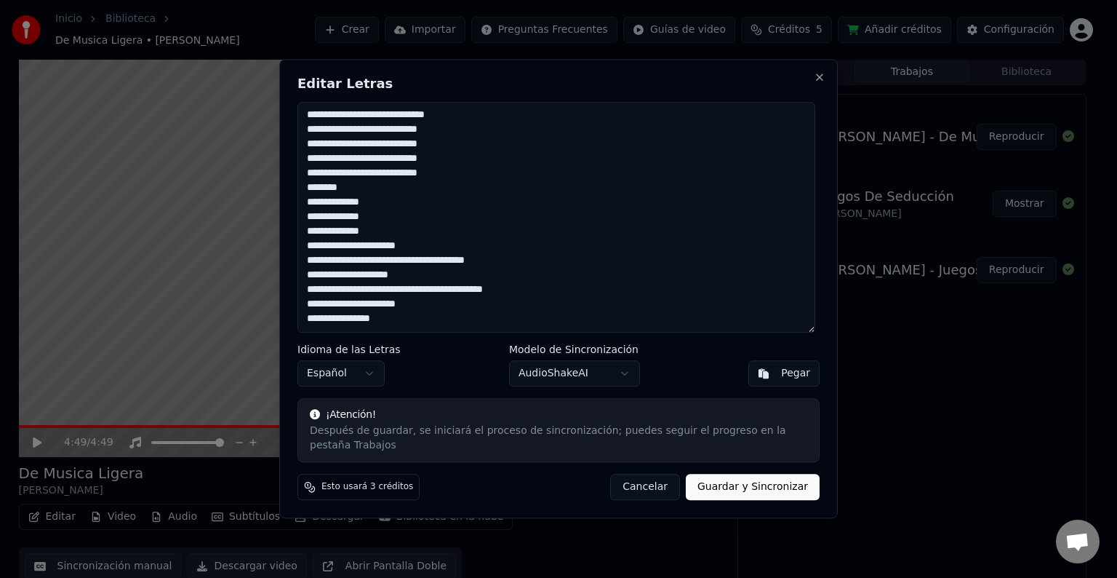
scroll to position [204, 0]
type textarea "**********"
click at [759, 480] on button "Guardar y Sincronizar" at bounding box center [753, 487] width 134 height 26
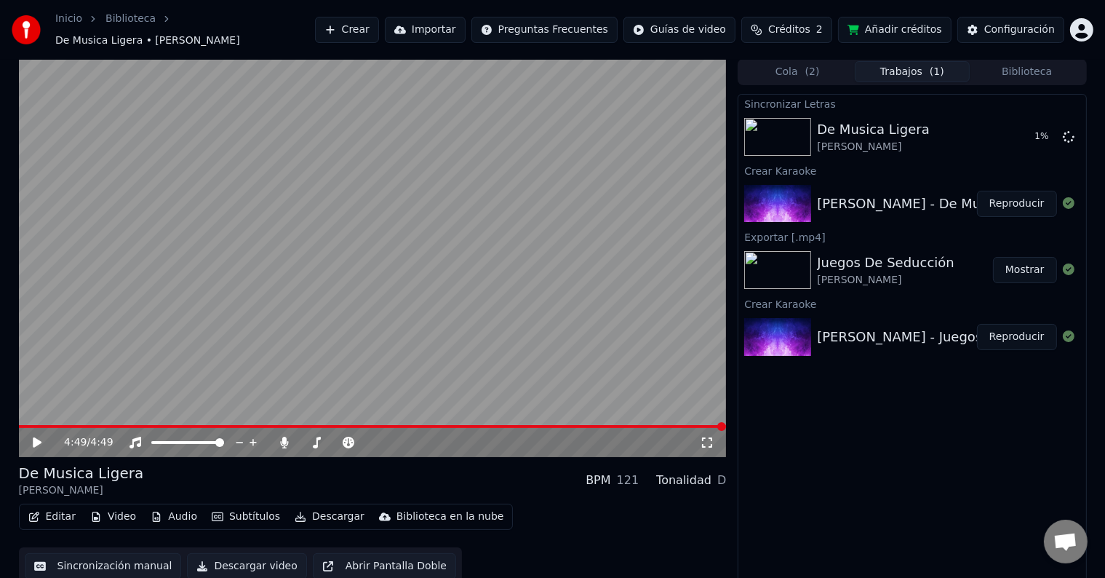
click at [32, 436] on icon at bounding box center [48, 442] width 34 height 12
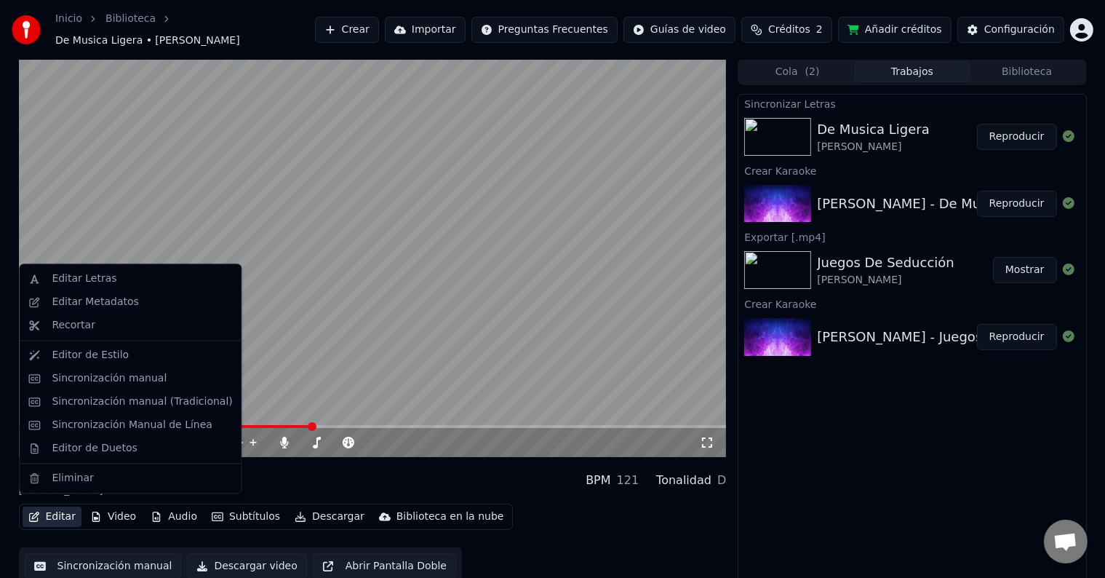
click at [59, 506] on button "Editar" at bounding box center [52, 516] width 59 height 20
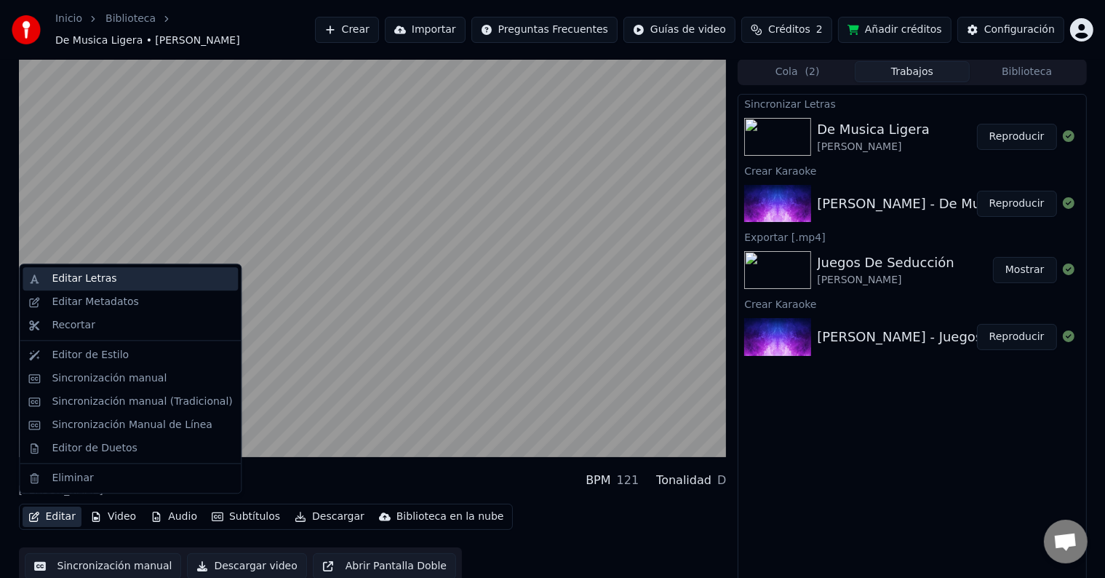
click at [68, 287] on div "Editar Letras" at bounding box center [130, 278] width 215 height 23
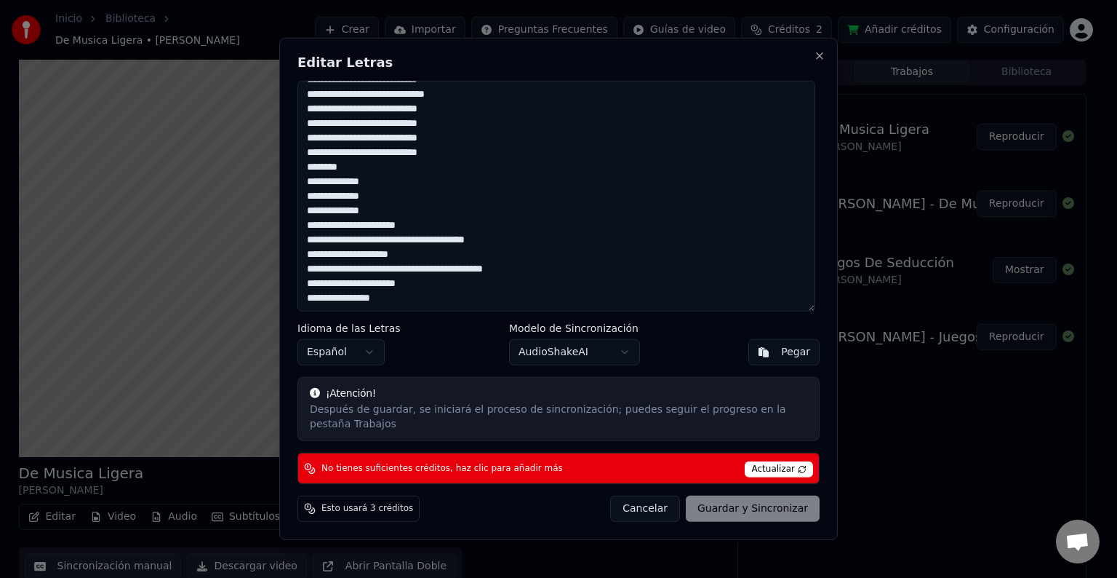
click at [800, 359] on div "Pegar" at bounding box center [795, 352] width 29 height 15
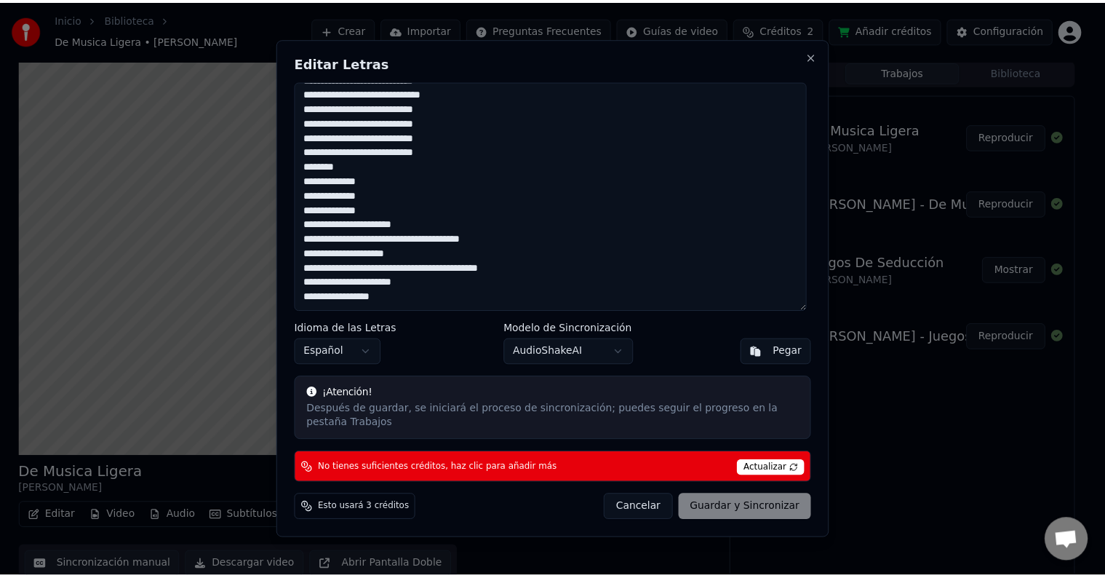
scroll to position [218, 0]
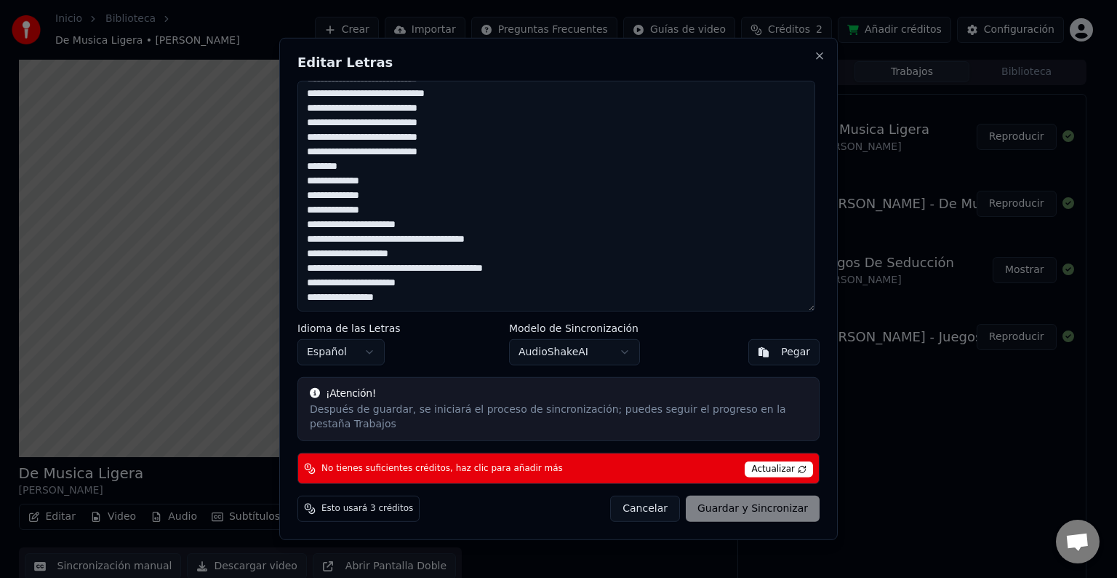
click at [751, 506] on div "Cancelar Guardar y Sincronizar" at bounding box center [714, 508] width 209 height 26
click at [764, 463] on span "Actualizar" at bounding box center [779, 469] width 68 height 16
click at [762, 463] on span "Actualizar" at bounding box center [779, 469] width 68 height 16
click at [734, 507] on div "Cancelar Guardar y Sincronizar" at bounding box center [714, 508] width 209 height 26
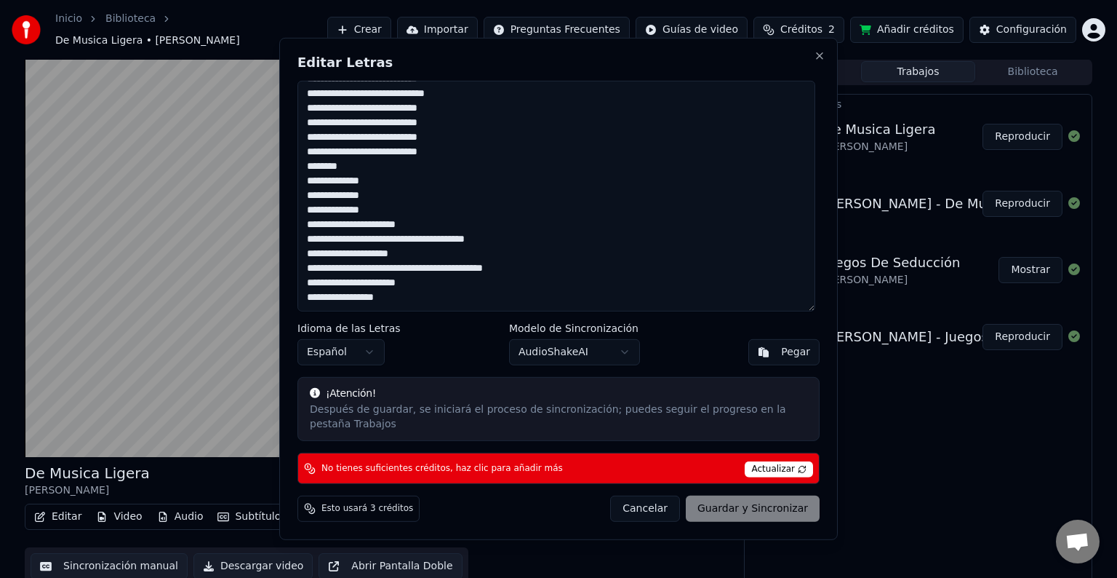
type textarea "**********"
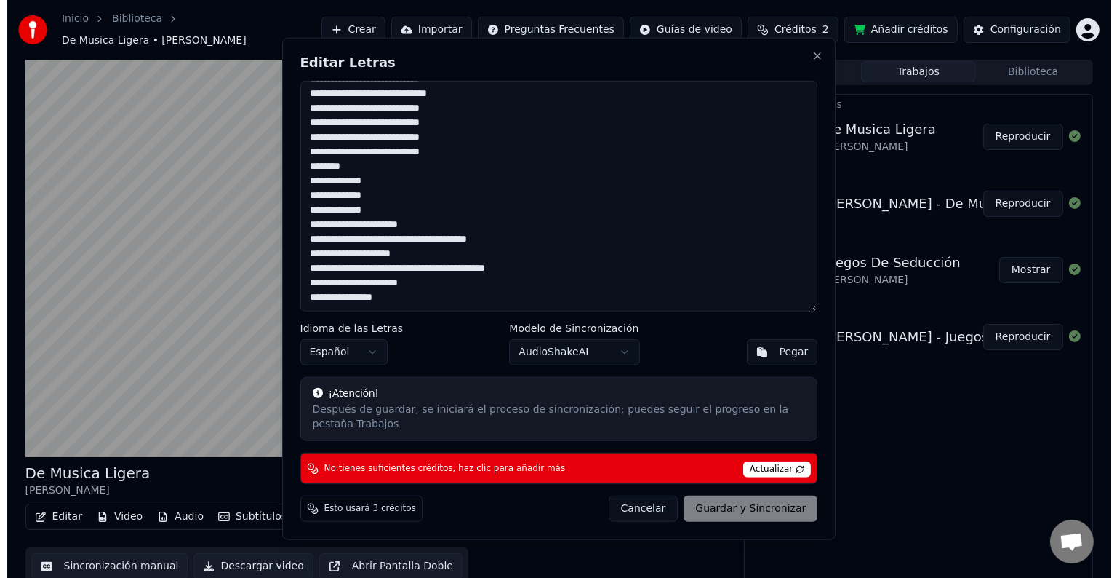
scroll to position [204, 0]
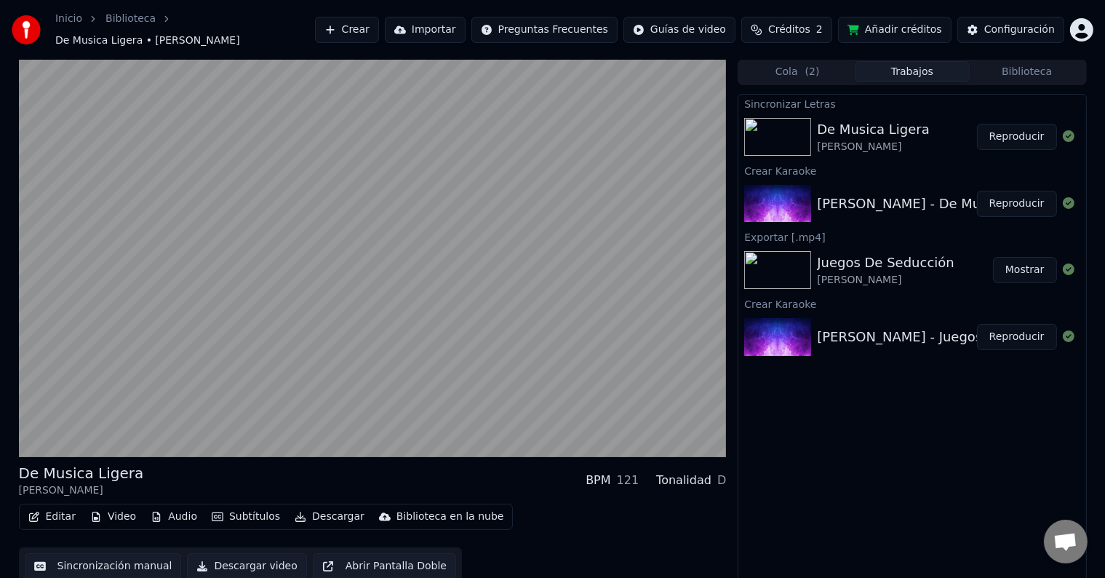
click at [51, 512] on button "Editar" at bounding box center [52, 516] width 59 height 20
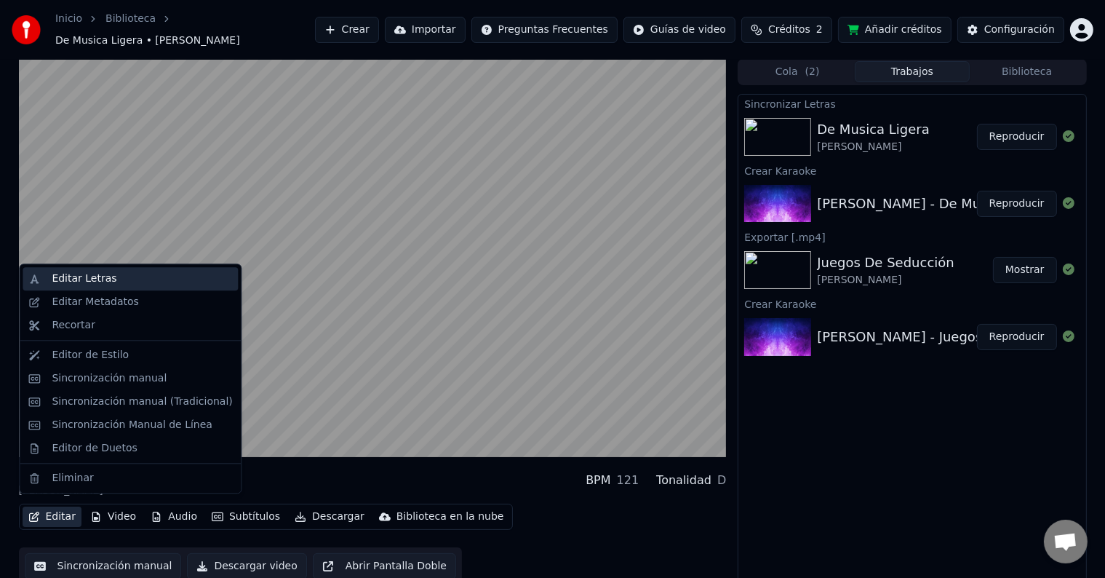
click at [70, 285] on div "Editar Letras" at bounding box center [84, 278] width 65 height 15
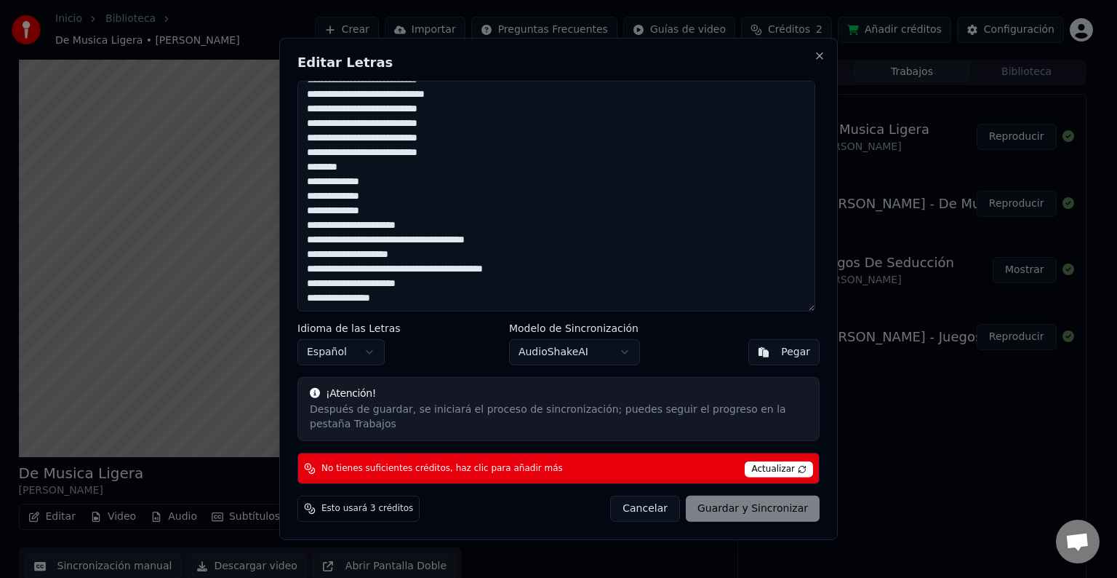
click at [780, 363] on button "Pegar" at bounding box center [783, 352] width 71 height 26
click at [765, 464] on span "Actualizar" at bounding box center [779, 469] width 68 height 16
click at [343, 504] on span "Esto usará 3 créditos" at bounding box center [367, 509] width 92 height 12
click at [766, 498] on div "Cancelar Guardar y Sincronizar" at bounding box center [714, 508] width 209 height 26
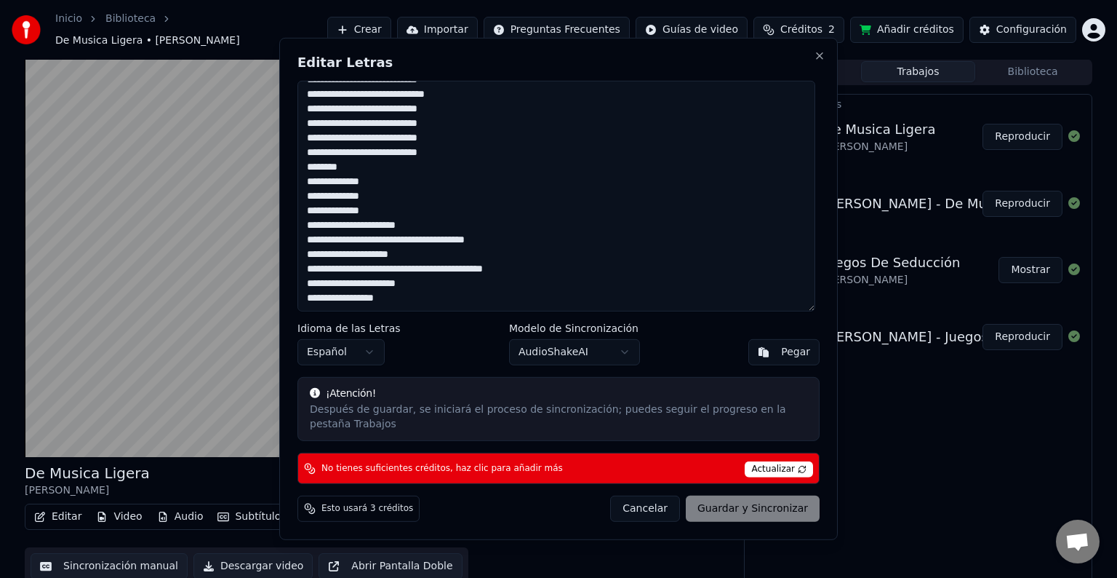
type textarea "**********"
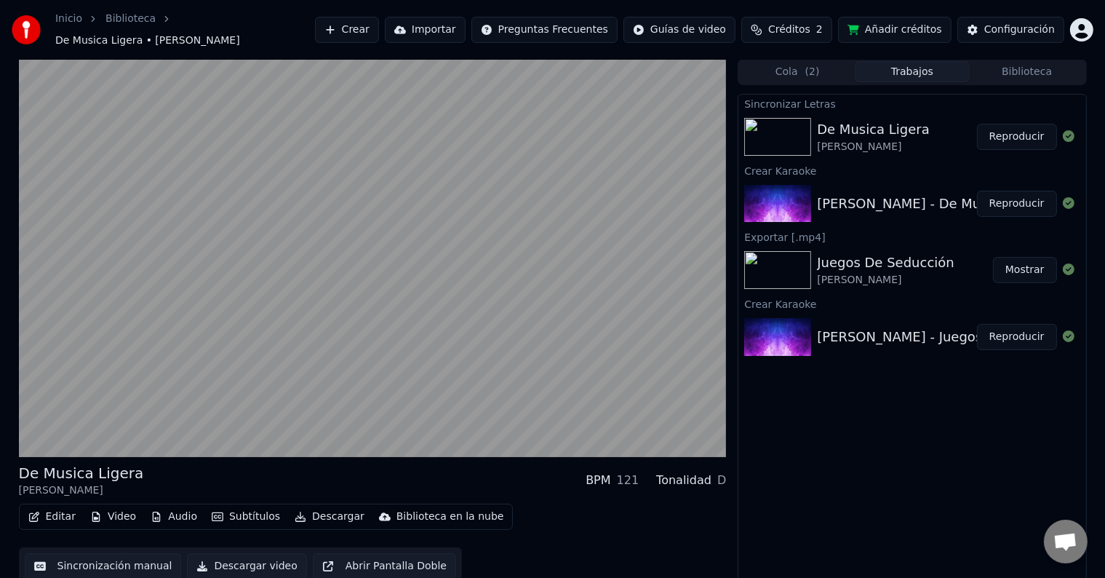
click at [892, 26] on button "Añadir créditos" at bounding box center [894, 30] width 113 height 26
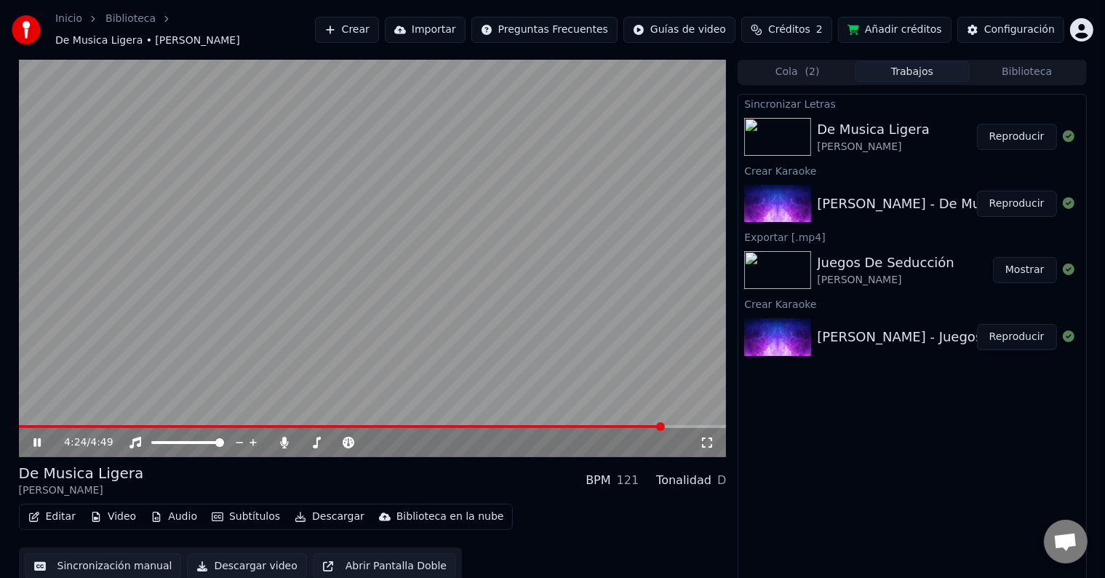
click at [778, 63] on button "Cola ( 2 )" at bounding box center [797, 71] width 115 height 21
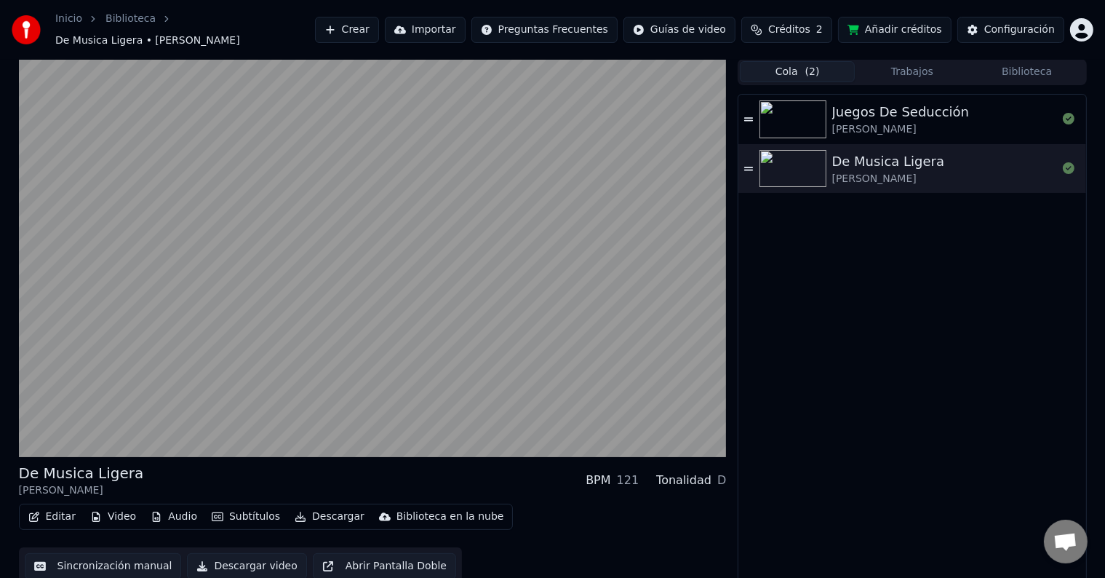
click at [906, 63] on button "Trabajos" at bounding box center [912, 71] width 115 height 21
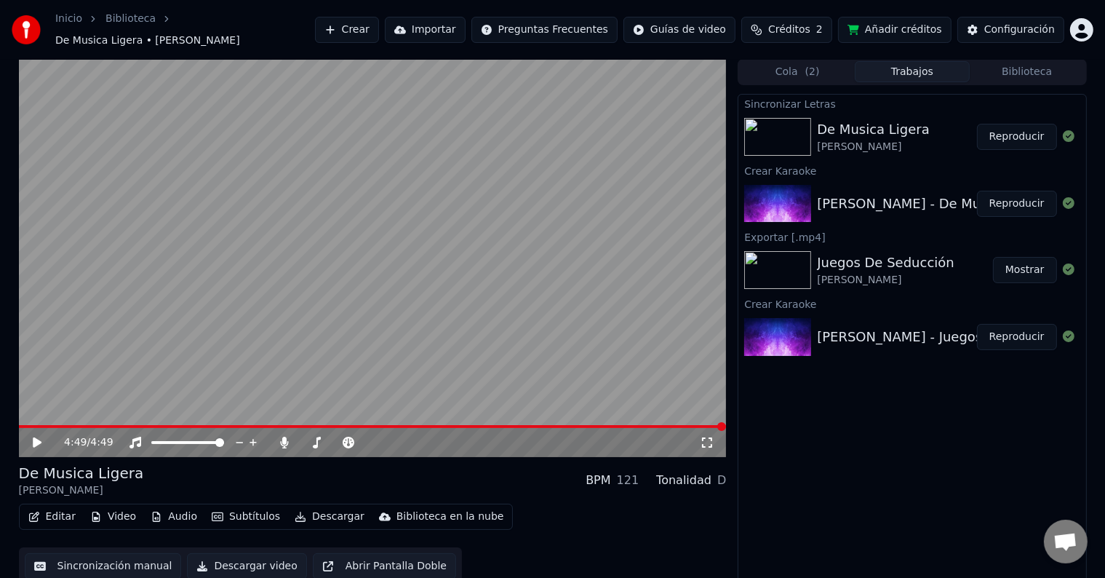
click at [895, 20] on button "Añadir créditos" at bounding box center [894, 30] width 113 height 26
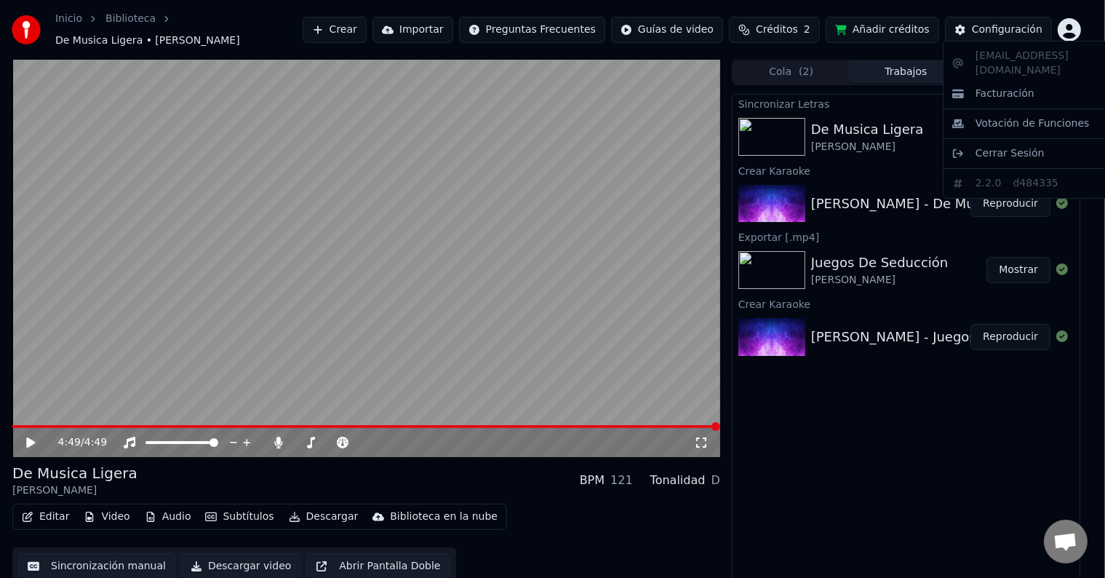
click at [1077, 26] on html "Inicio Biblioteca De Musica Ligera • Soda Stereo Crear Importar Preguntas Frecu…" at bounding box center [552, 288] width 1105 height 578
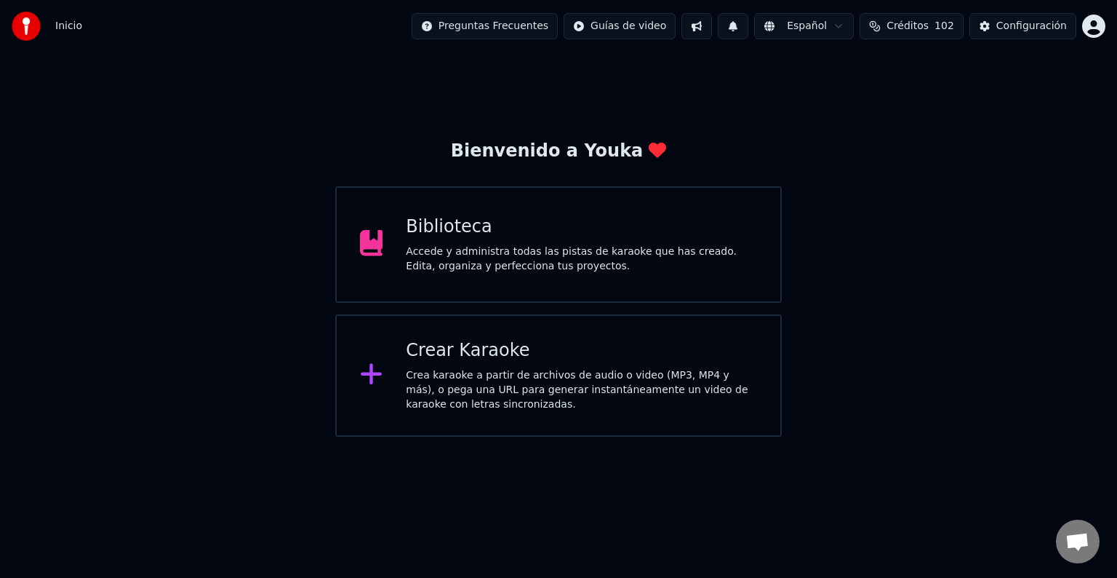
click at [1098, 23] on html "Inicio Preguntas Frecuentes Guías de video Español Créditos 102 Configuración B…" at bounding box center [558, 218] width 1117 height 436
click at [870, 108] on html "Inicio Preguntas Frecuentes Guías de video Español Créditos 102 Configuración B…" at bounding box center [558, 218] width 1117 height 436
click at [527, 257] on div "Accede y administra todas las pistas de karaoke que has creado. Edita, organiza…" at bounding box center [581, 258] width 351 height 29
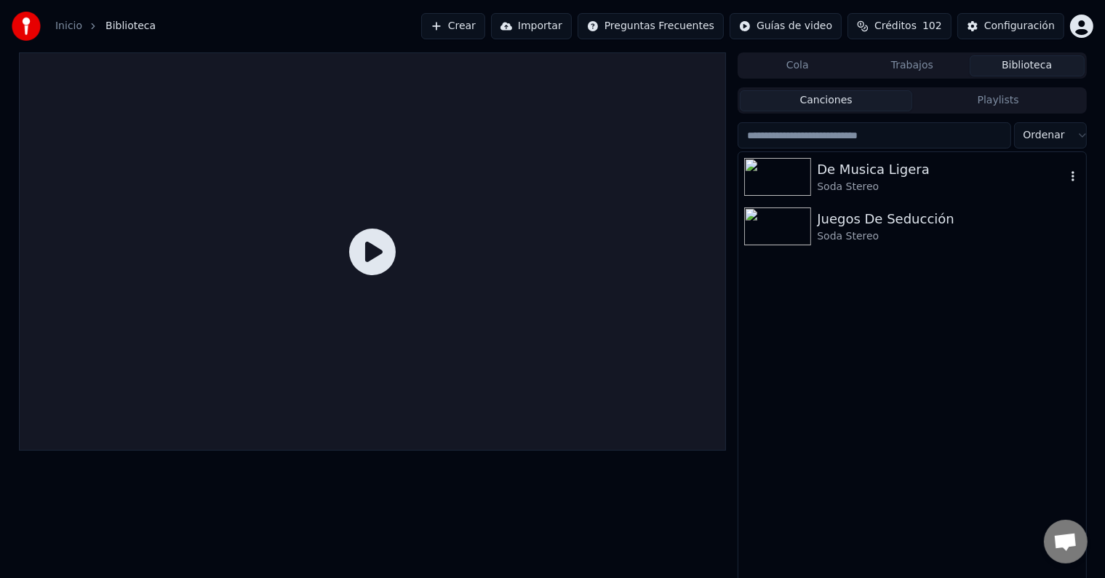
click at [782, 179] on img at bounding box center [777, 177] width 67 height 38
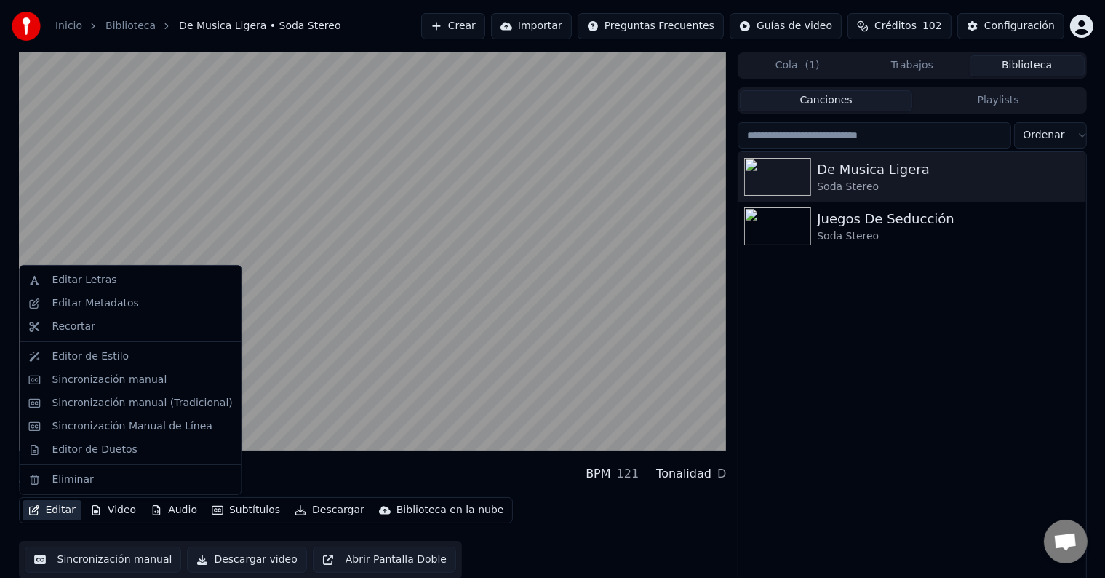
click at [67, 510] on button "Editar" at bounding box center [52, 510] width 59 height 20
click at [92, 280] on div "Editar Letras" at bounding box center [84, 280] width 65 height 15
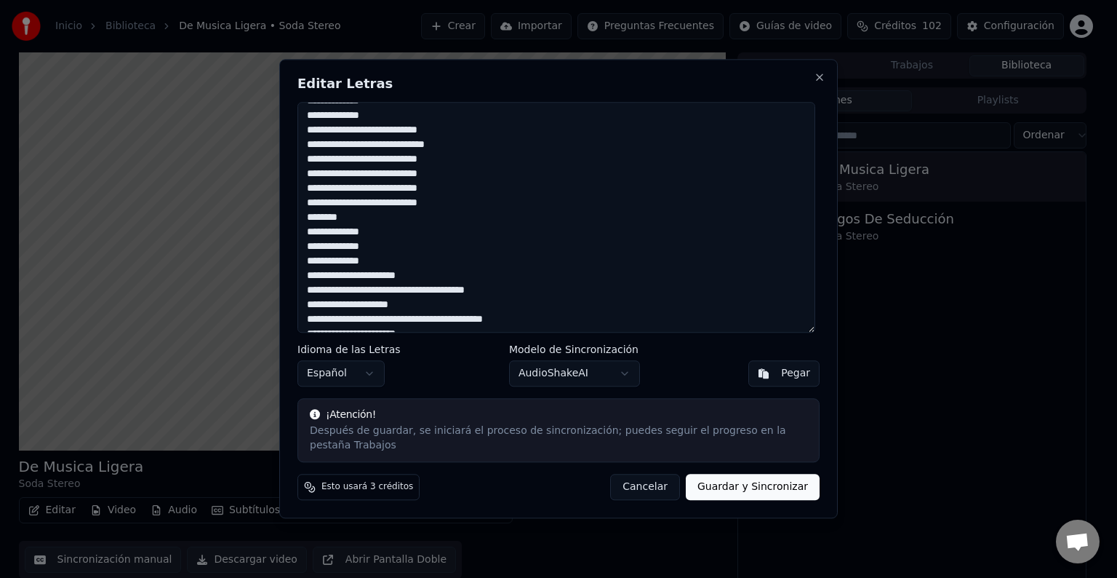
scroll to position [204, 0]
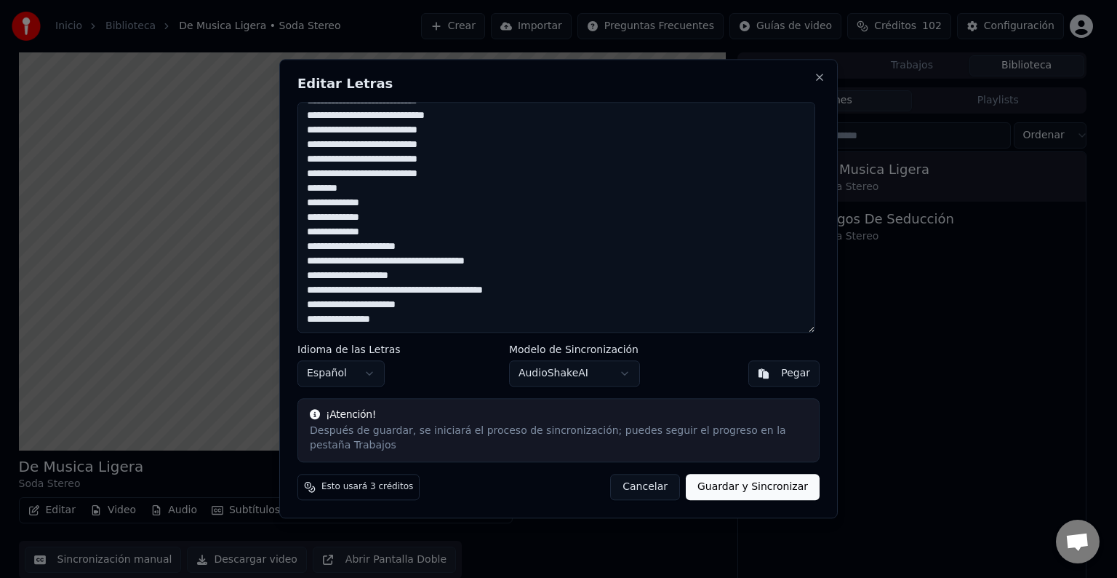
click at [770, 383] on button "Pegar" at bounding box center [783, 374] width 71 height 26
type textarea "*******"
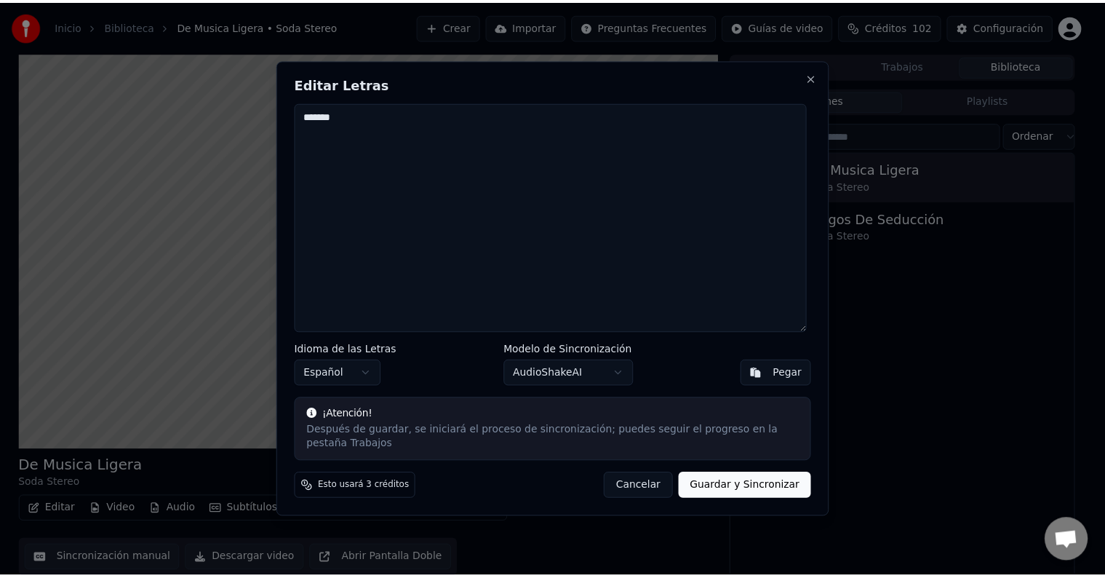
scroll to position [0, 0]
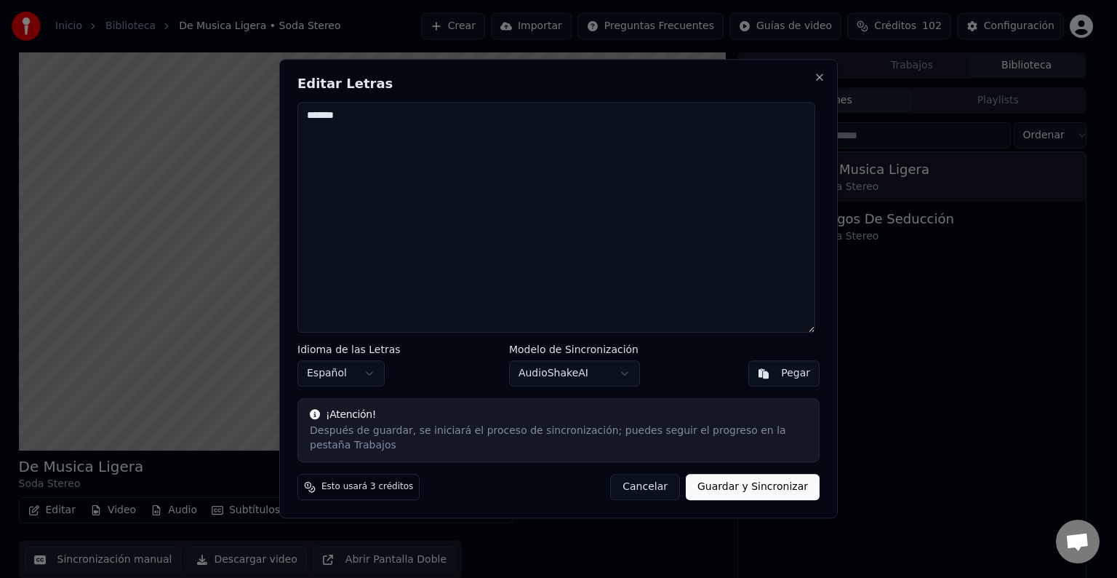
drag, startPoint x: 335, startPoint y: 122, endPoint x: 277, endPoint y: 122, distance: 57.5
click at [277, 122] on body "Inicio Biblioteca De Musica Ligera • Soda Stereo Crear Importar Preguntas Frecu…" at bounding box center [552, 289] width 1105 height 578
click at [655, 488] on button "Cancelar" at bounding box center [645, 487] width 70 height 26
type textarea "**********"
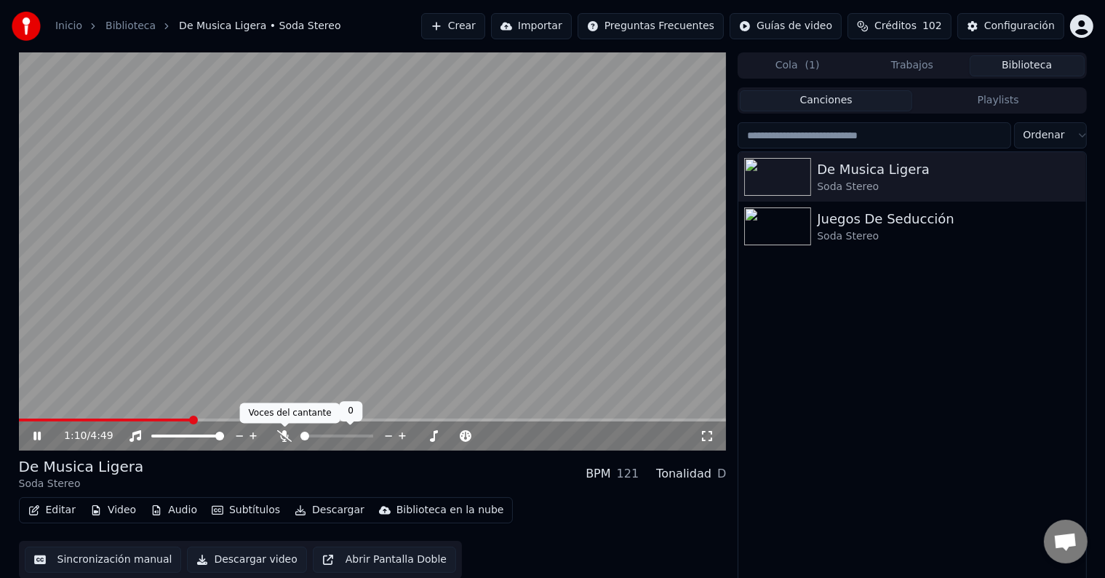
click at [279, 436] on icon at bounding box center [284, 436] width 15 height 12
click at [19, 415] on span at bounding box center [23, 419] width 9 height 9
click at [311, 438] on span at bounding box center [314, 435] width 9 height 9
click at [311, 439] on span at bounding box center [314, 435] width 9 height 9
click at [342, 436] on span at bounding box center [340, 435] width 9 height 9
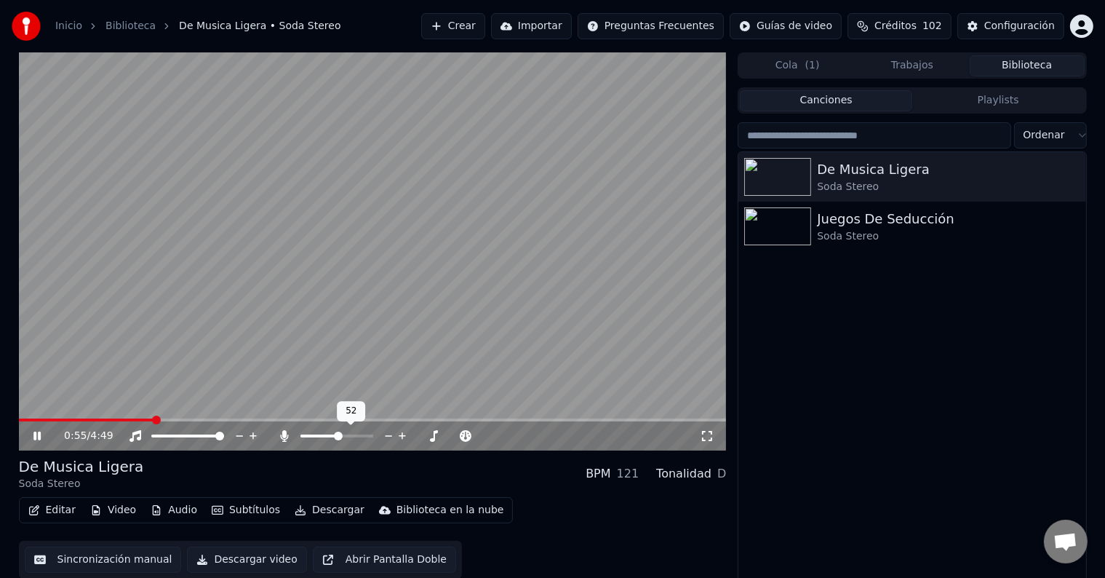
click at [338, 439] on span at bounding box center [338, 435] width 9 height 9
click at [319, 436] on span at bounding box center [320, 435] width 9 height 9
click at [43, 431] on icon at bounding box center [48, 436] width 34 height 12
click at [312, 439] on span at bounding box center [315, 435] width 9 height 9
click at [19, 423] on span at bounding box center [23, 419] width 9 height 9
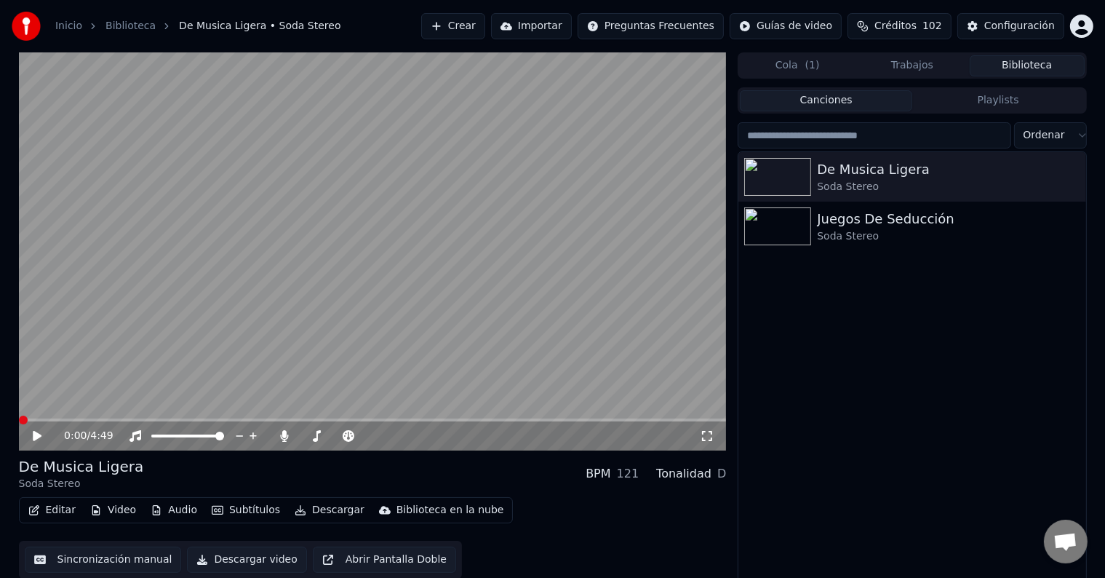
click at [35, 434] on icon at bounding box center [37, 436] width 9 height 10
click at [312, 435] on span at bounding box center [315, 435] width 9 height 9
click at [308, 434] on span at bounding box center [312, 435] width 9 height 9
click at [35, 431] on icon at bounding box center [36, 435] width 7 height 9
click at [311, 433] on span at bounding box center [312, 435] width 9 height 9
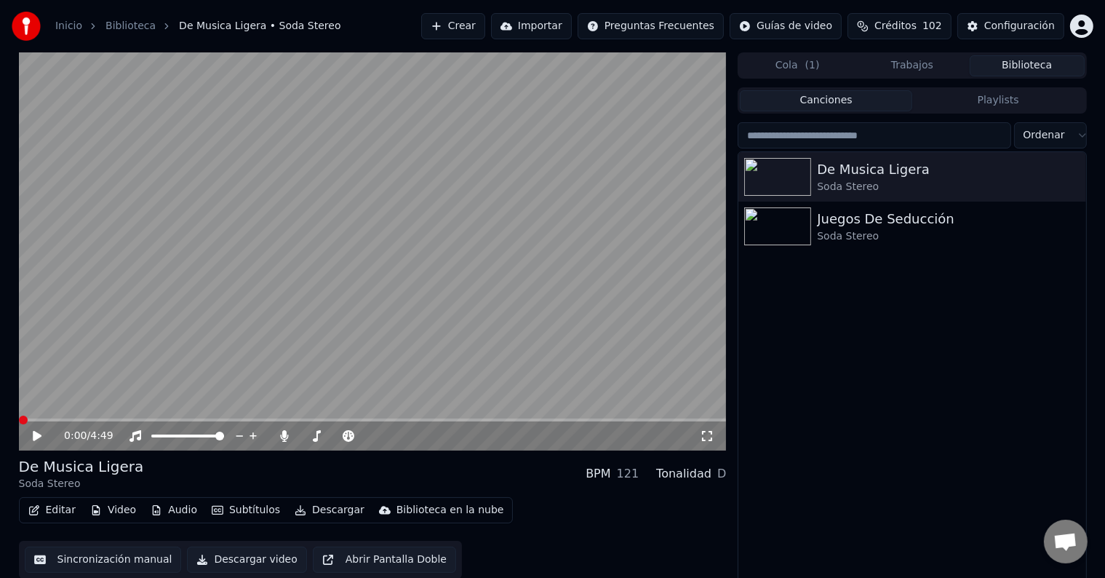
click at [19, 416] on span at bounding box center [23, 419] width 9 height 9
click at [35, 434] on icon at bounding box center [37, 436] width 9 height 10
click at [19, 424] on span at bounding box center [23, 419] width 9 height 9
click at [39, 439] on icon at bounding box center [36, 435] width 7 height 9
click at [308, 436] on span at bounding box center [312, 435] width 9 height 9
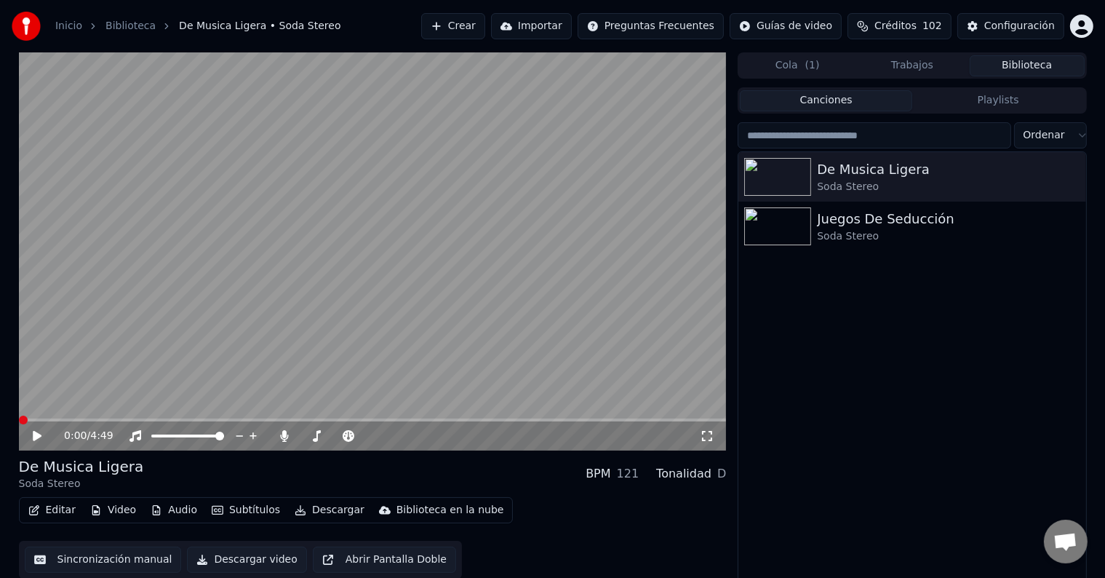
click at [19, 424] on span at bounding box center [23, 419] width 9 height 9
click at [34, 433] on icon at bounding box center [37, 436] width 9 height 10
click at [34, 431] on icon at bounding box center [48, 436] width 34 height 12
click at [316, 434] on span at bounding box center [314, 435] width 9 height 9
click at [19, 420] on span at bounding box center [23, 419] width 9 height 9
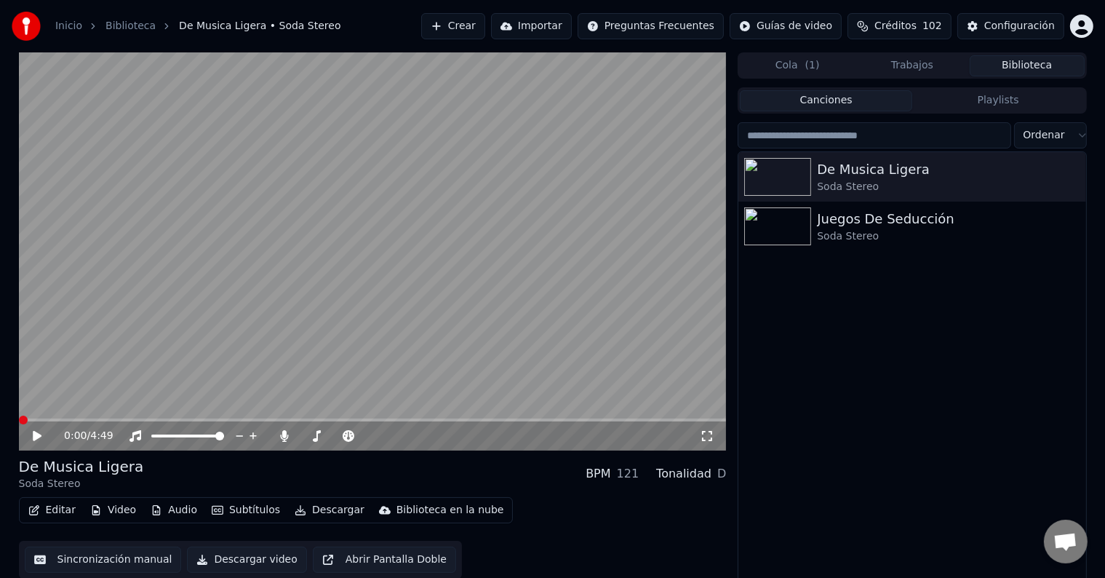
click at [36, 434] on icon at bounding box center [37, 436] width 9 height 10
click at [33, 431] on icon at bounding box center [48, 436] width 34 height 12
click at [553, 413] on video at bounding box center [373, 251] width 708 height 398
click at [35, 435] on icon at bounding box center [36, 435] width 7 height 9
click at [543, 424] on span at bounding box center [542, 419] width 9 height 9
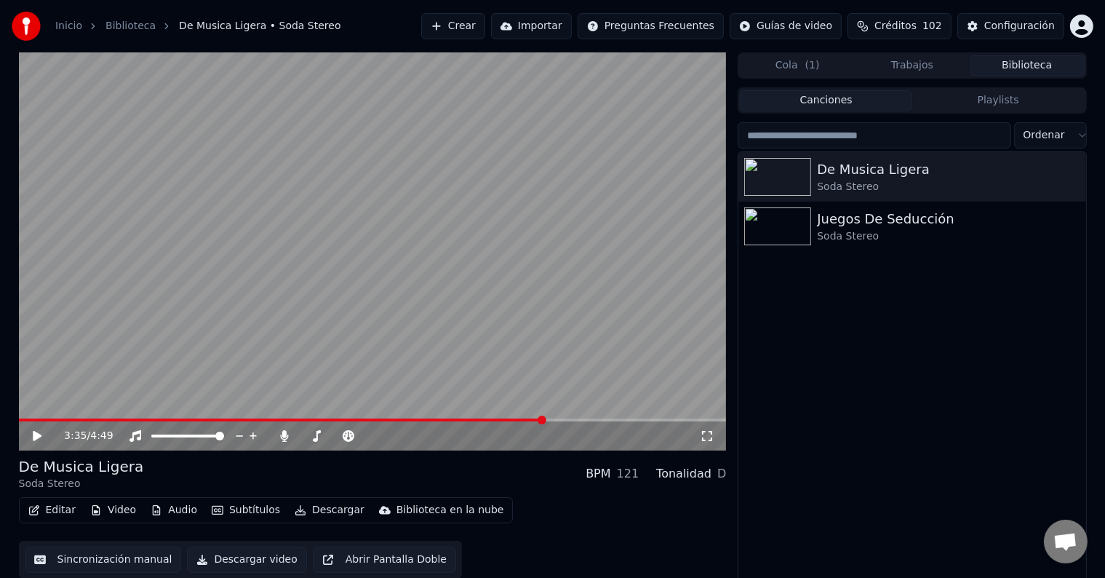
click at [42, 436] on icon at bounding box center [48, 436] width 34 height 12
click at [234, 555] on button "Descargar video" at bounding box center [246, 559] width 119 height 26
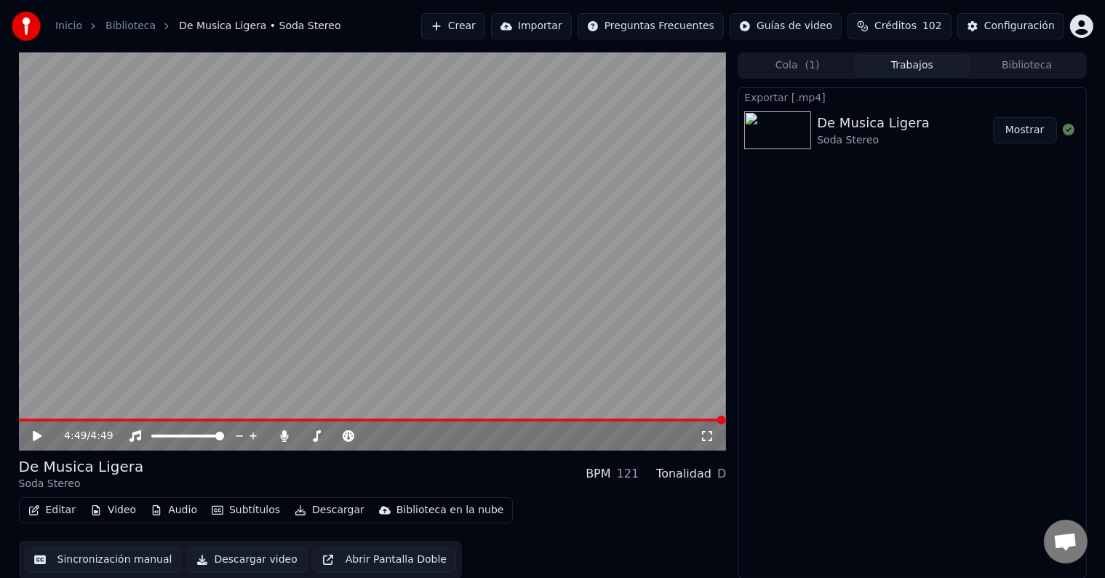
click at [1009, 131] on button "Mostrar" at bounding box center [1025, 130] width 64 height 26
